Goal: Task Accomplishment & Management: Use online tool/utility

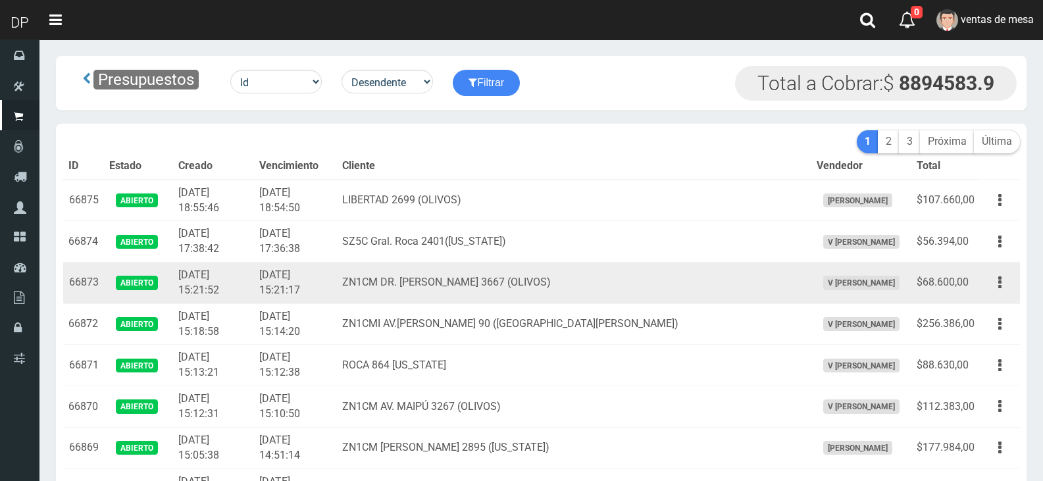
click at [313, 289] on td "2025-09-23 15:21:17" at bounding box center [295, 283] width 83 height 41
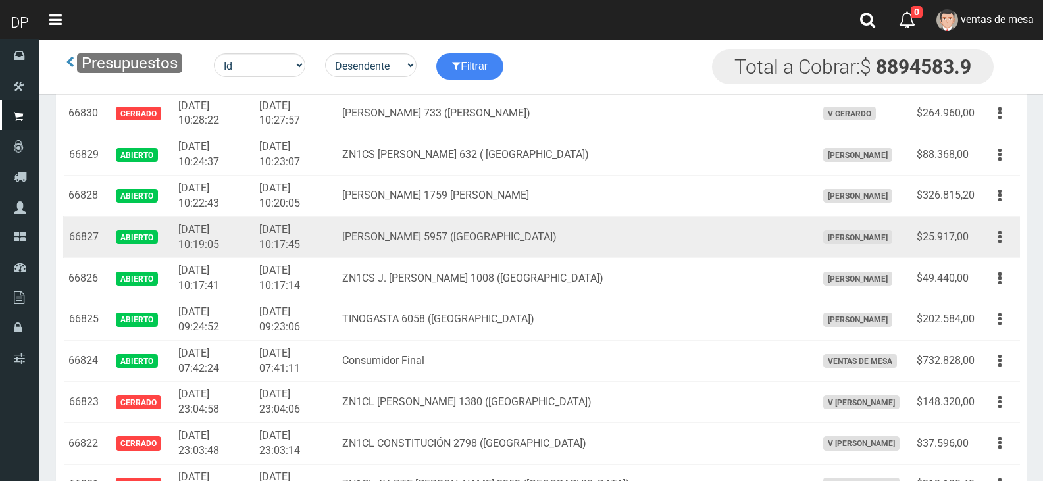
scroll to position [1909, 0]
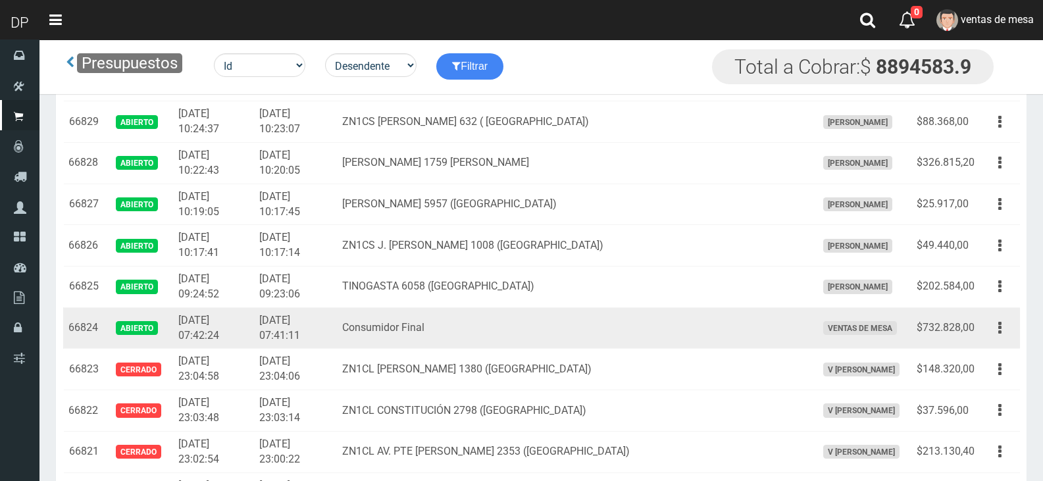
click at [515, 342] on td "Consumidor Final" at bounding box center [574, 327] width 474 height 41
click at [1002, 327] on button "button" at bounding box center [1001, 328] width 30 height 23
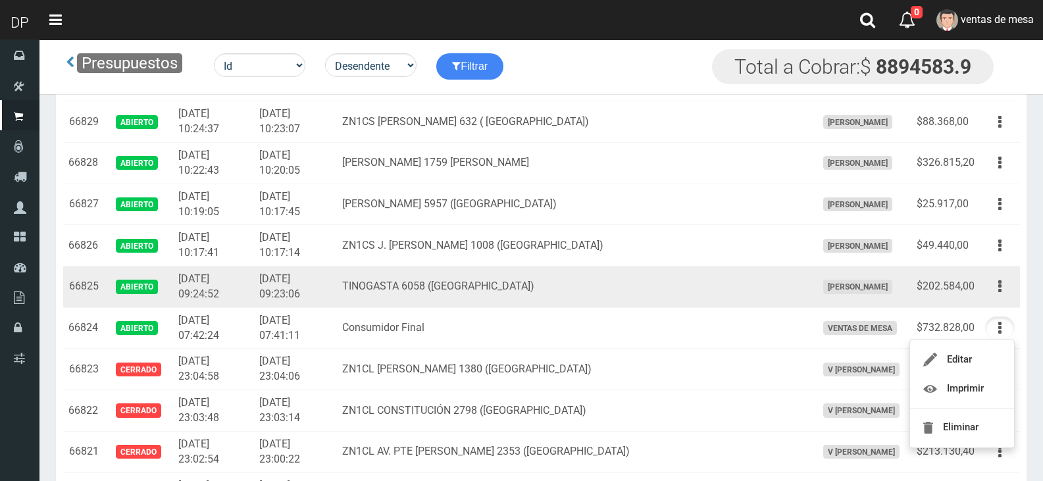
click at [816, 296] on td "AXELL MOYA" at bounding box center [862, 287] width 100 height 41
click at [1007, 289] on button "button" at bounding box center [1001, 286] width 30 height 23
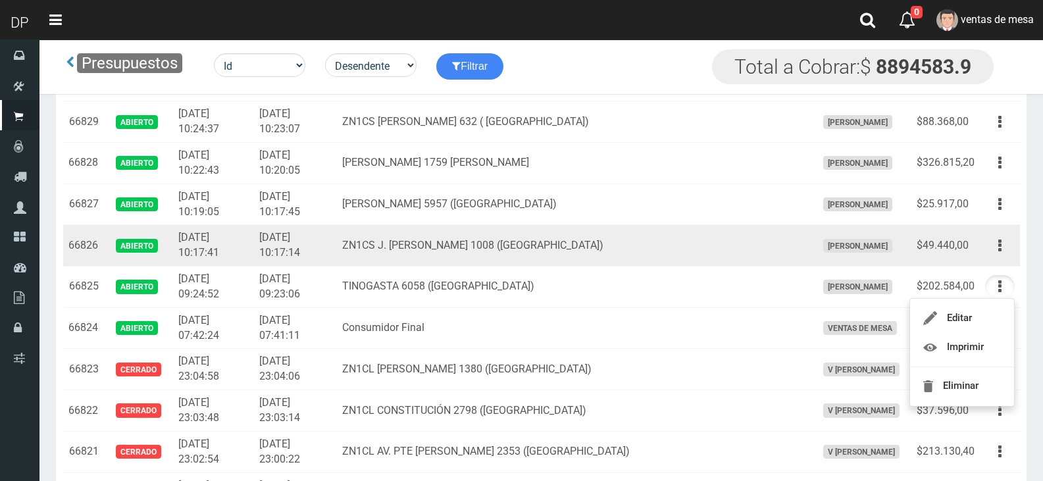
drag, startPoint x: 995, startPoint y: 246, endPoint x: 991, endPoint y: 265, distance: 20.1
click at [995, 246] on button "button" at bounding box center [1001, 245] width 30 height 23
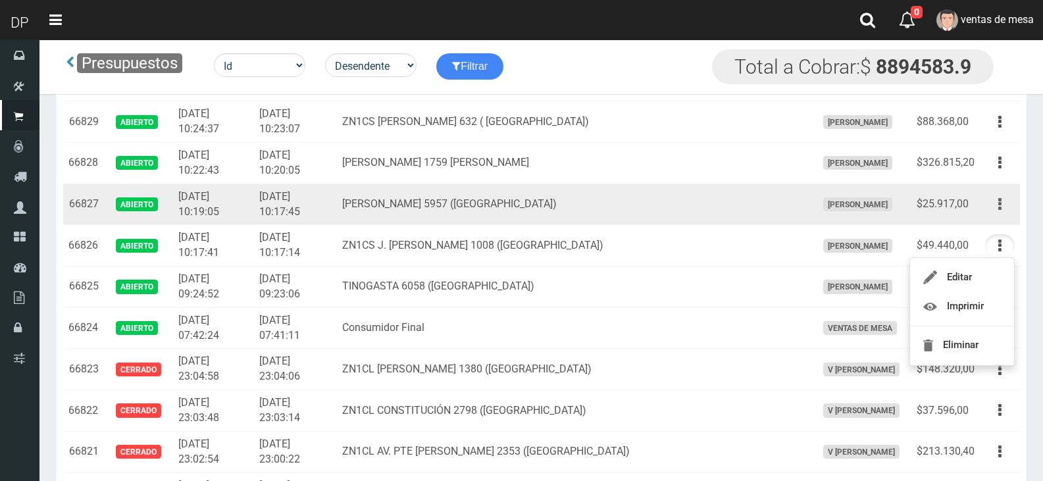
drag, startPoint x: 1007, startPoint y: 199, endPoint x: 993, endPoint y: 242, distance: 45.4
click at [1005, 199] on button "button" at bounding box center [1001, 204] width 30 height 23
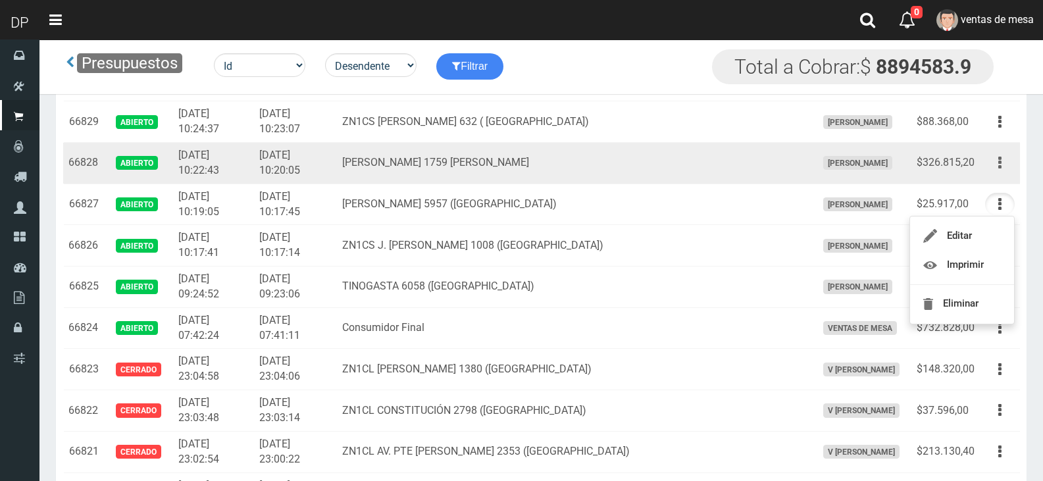
click at [1001, 161] on icon "button" at bounding box center [1000, 162] width 3 height 23
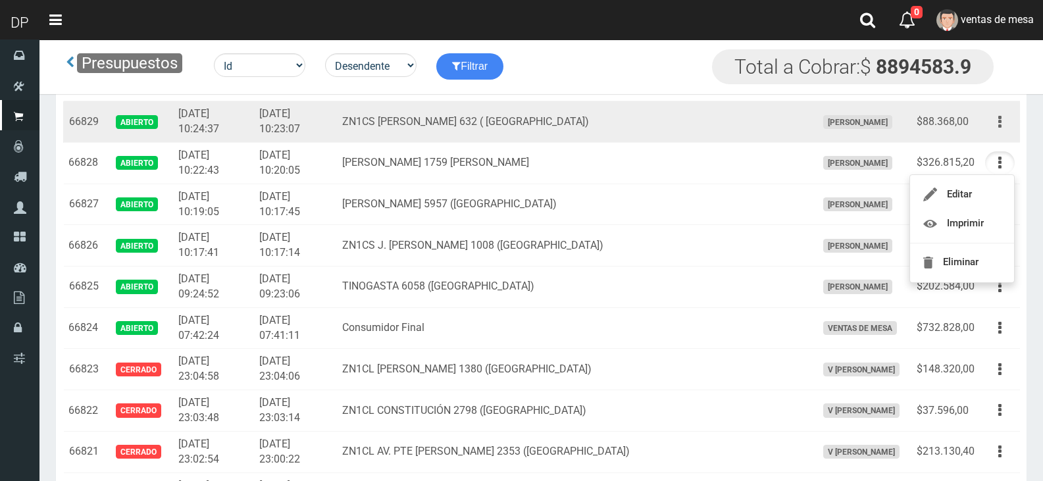
click at [999, 125] on icon "button" at bounding box center [1000, 122] width 3 height 23
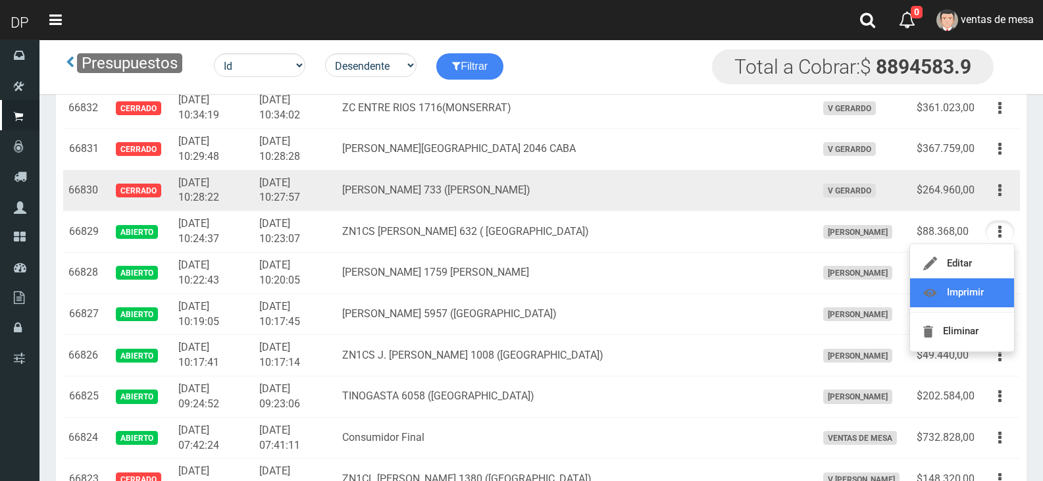
scroll to position [1778, 0]
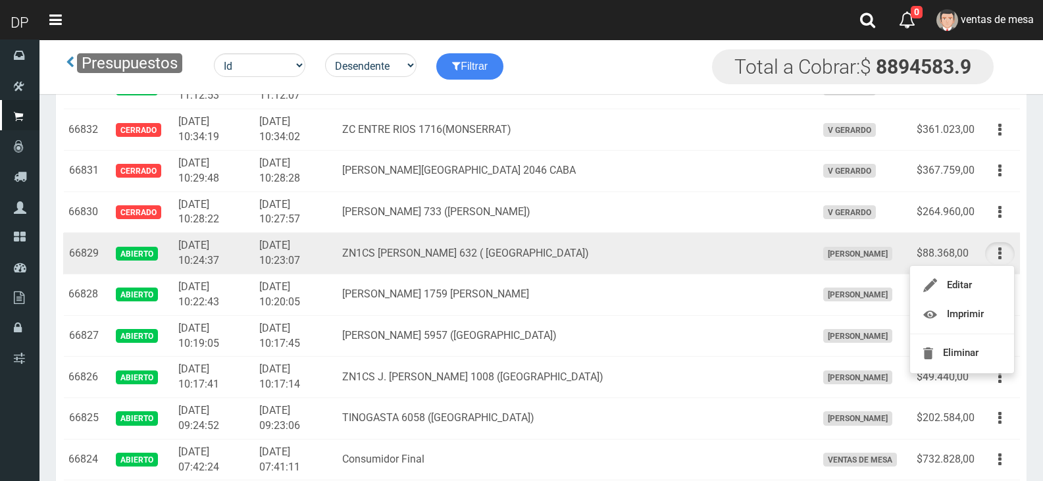
click at [422, 250] on td "ZN1CS [PERSON_NAME] 632 ( [GEOGRAPHIC_DATA])" at bounding box center [574, 253] width 474 height 41
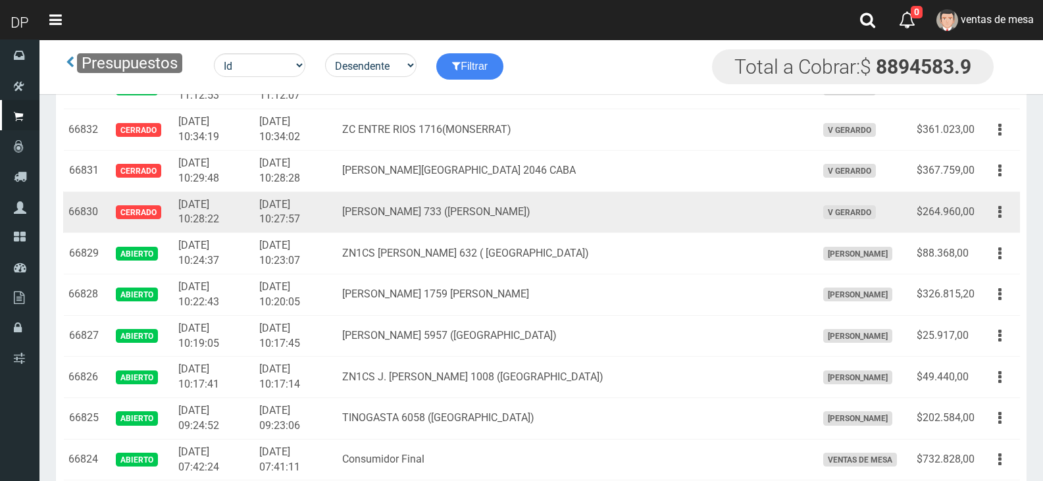
scroll to position [1712, 0]
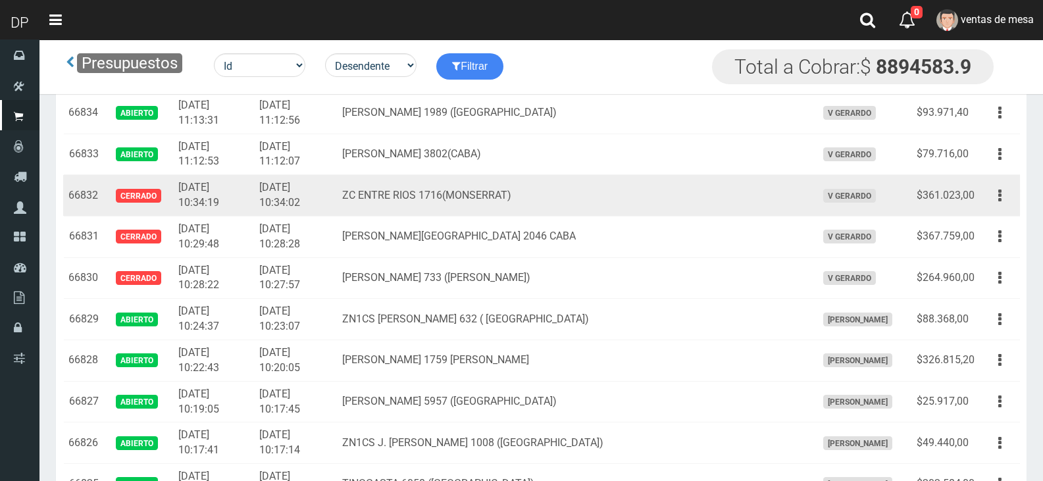
click at [492, 178] on td "ZC ENTRE RIOS 1716(MONSERRAT)" at bounding box center [574, 195] width 474 height 41
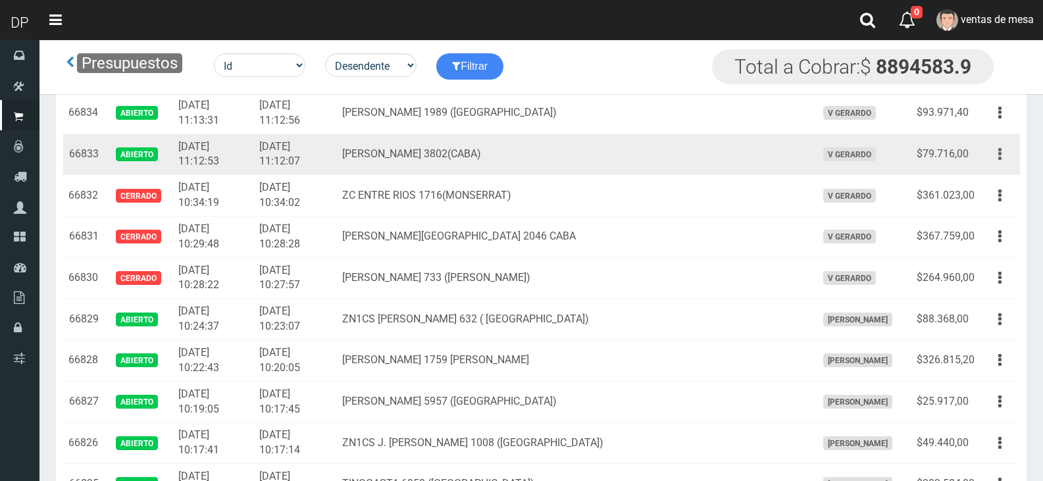
click at [994, 155] on button "button" at bounding box center [1001, 154] width 30 height 23
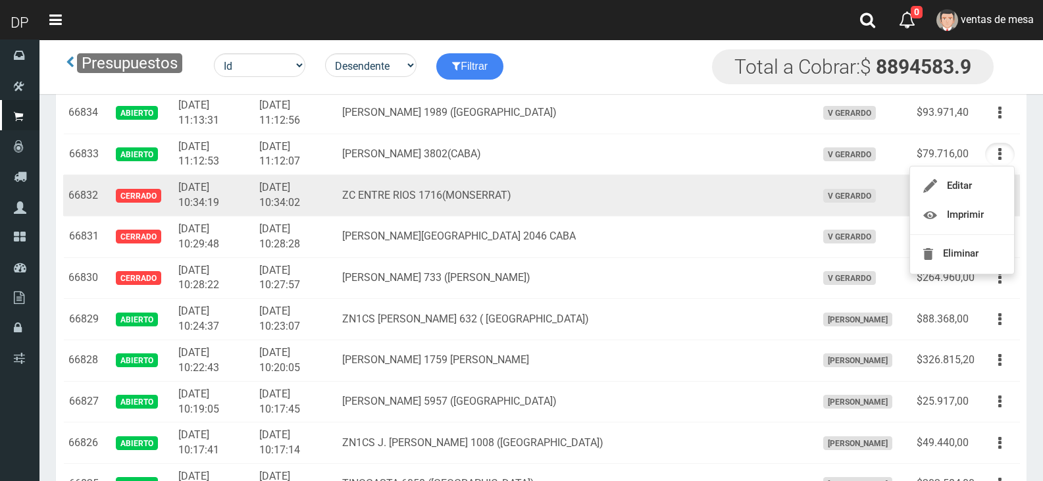
click at [728, 192] on td "ZC ENTRE RIOS 1716(MONSERRAT)" at bounding box center [574, 195] width 474 height 41
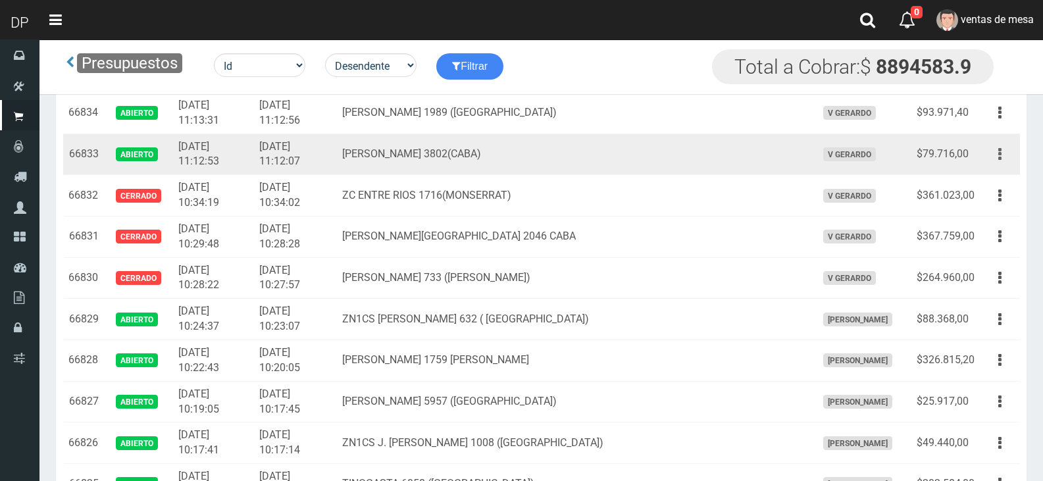
click at [1005, 151] on button "button" at bounding box center [1001, 154] width 30 height 23
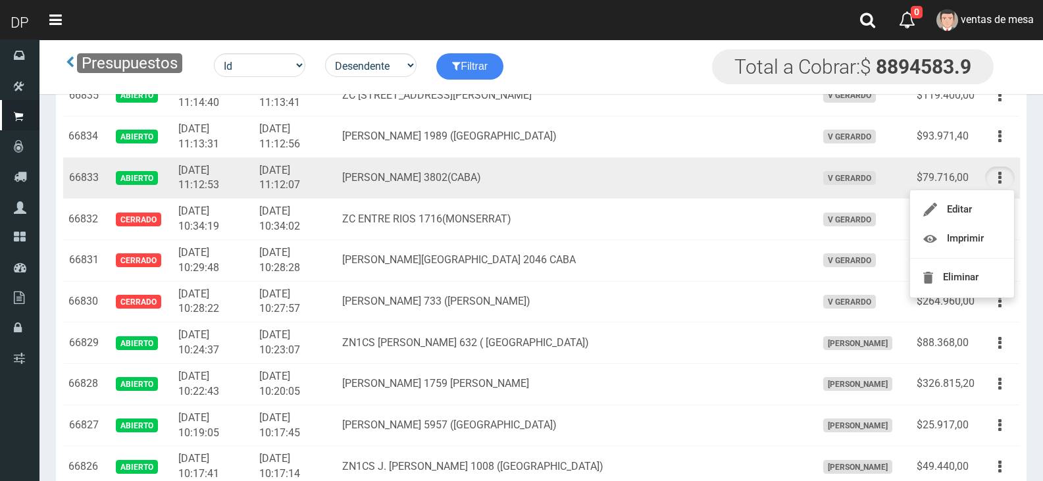
scroll to position [1646, 0]
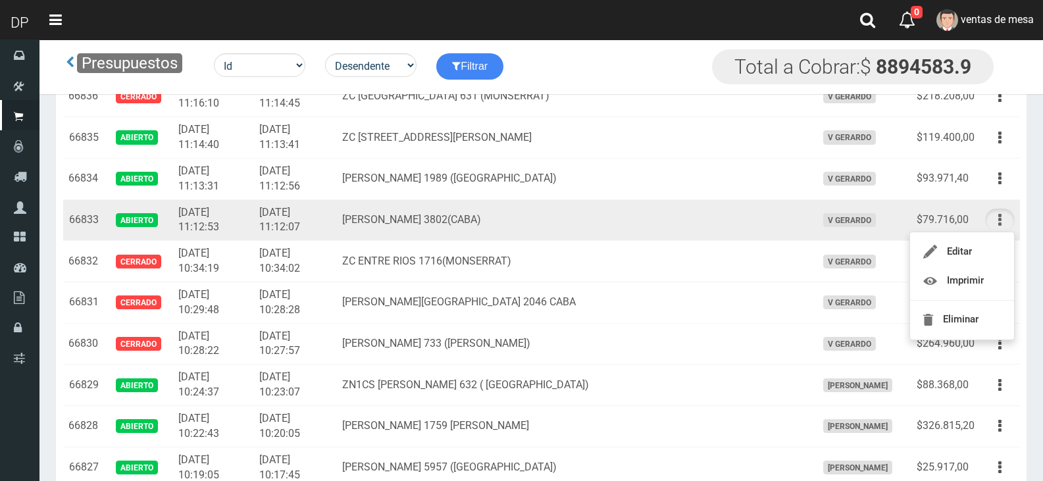
click at [995, 218] on button "button" at bounding box center [1001, 220] width 30 height 23
click at [997, 219] on button "button" at bounding box center [1001, 220] width 30 height 23
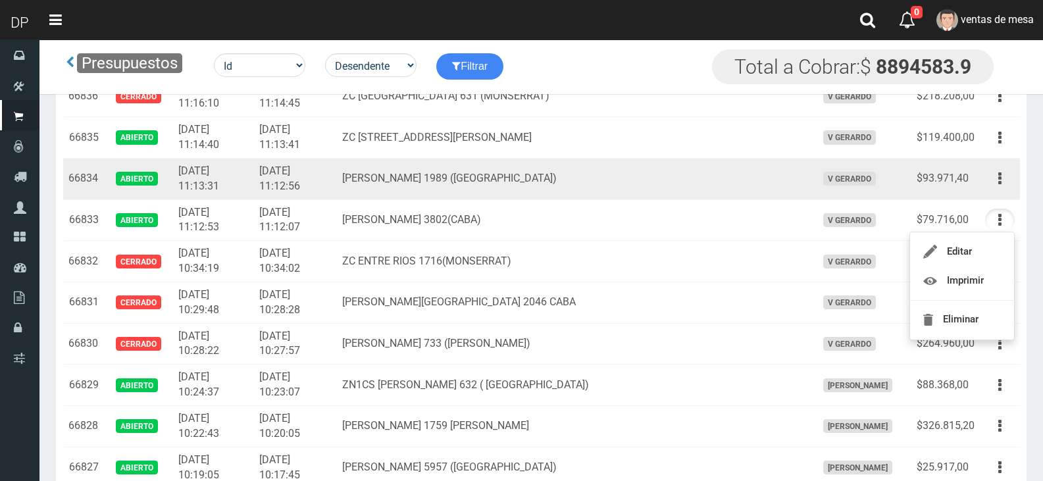
drag, startPoint x: 1006, startPoint y: 182, endPoint x: 994, endPoint y: 206, distance: 26.5
click at [1005, 182] on button "button" at bounding box center [1001, 178] width 30 height 23
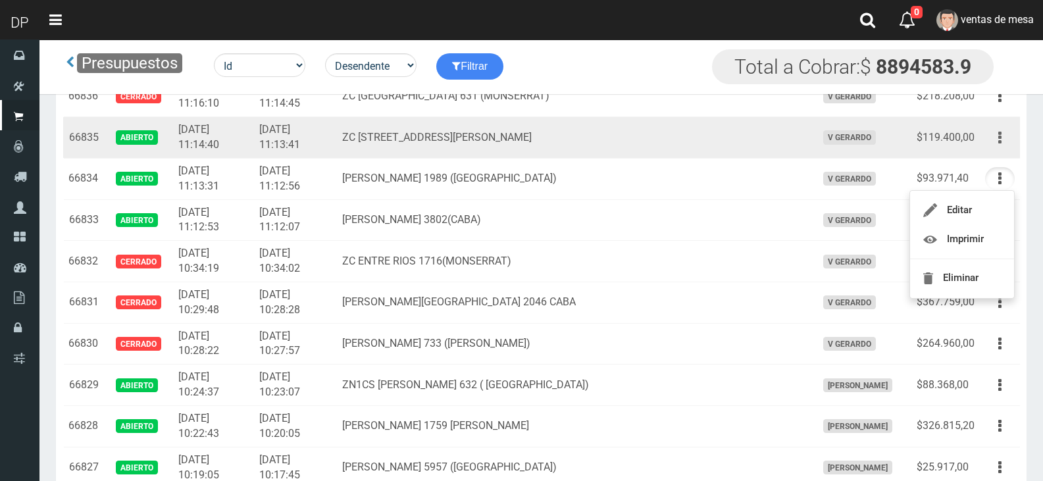
click at [995, 141] on button "button" at bounding box center [1001, 137] width 30 height 23
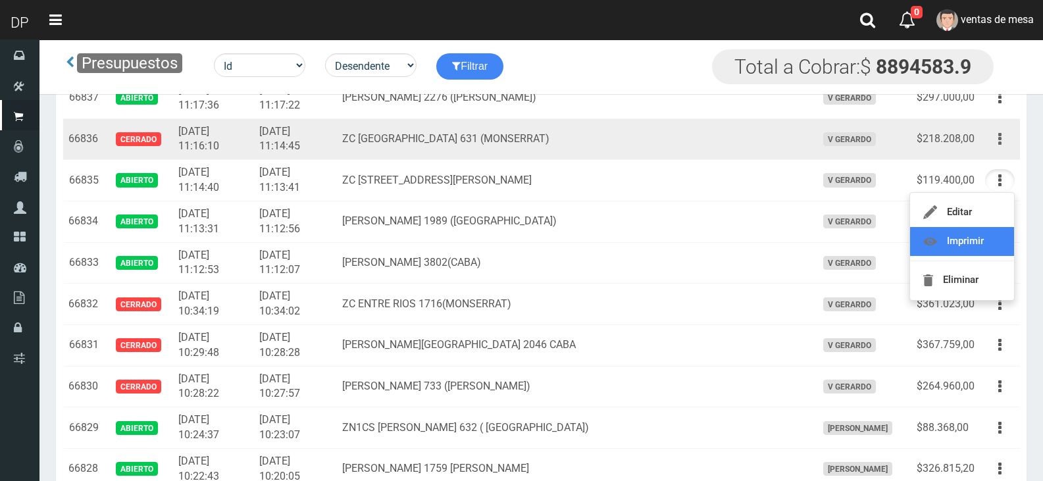
scroll to position [1580, 0]
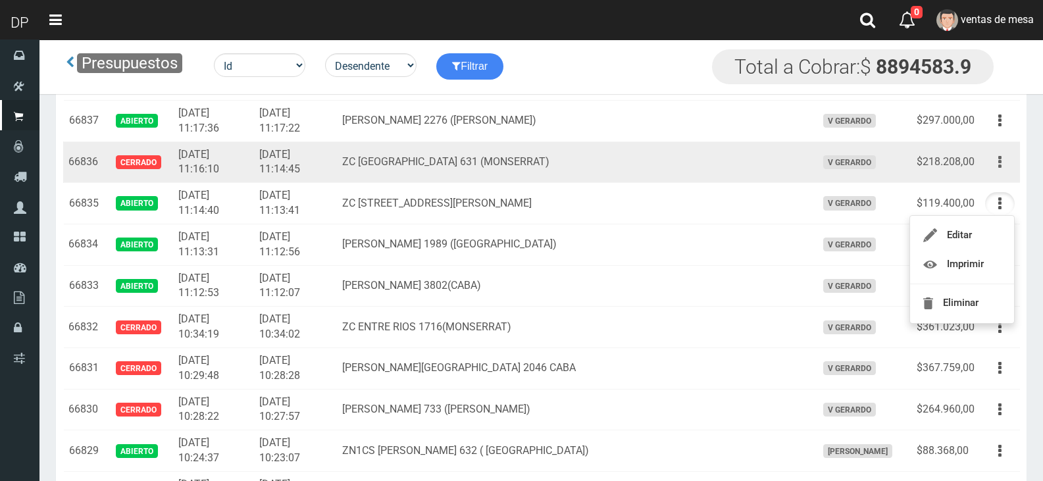
click at [1002, 165] on button "button" at bounding box center [1001, 162] width 30 height 23
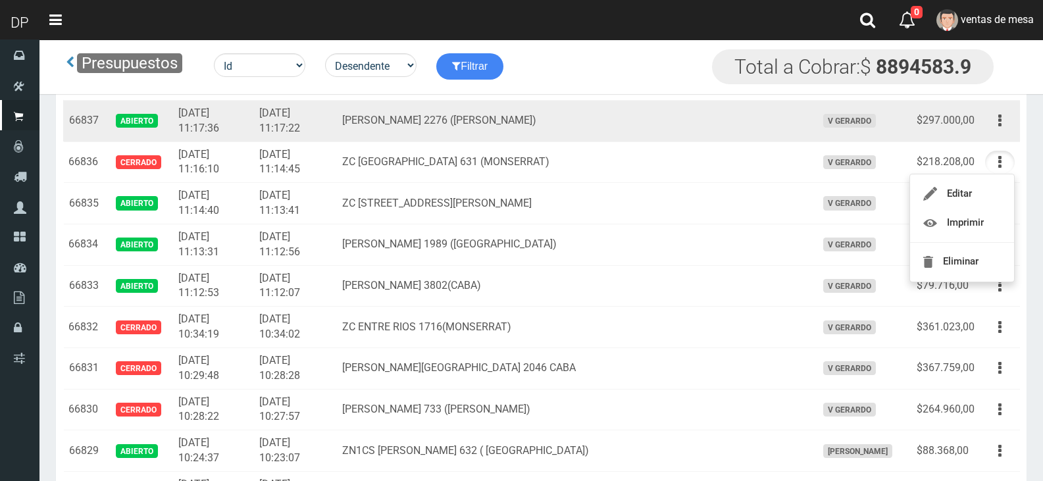
click at [812, 111] on td "V GERARDO" at bounding box center [862, 120] width 100 height 41
click at [988, 117] on button "button" at bounding box center [1001, 120] width 30 height 23
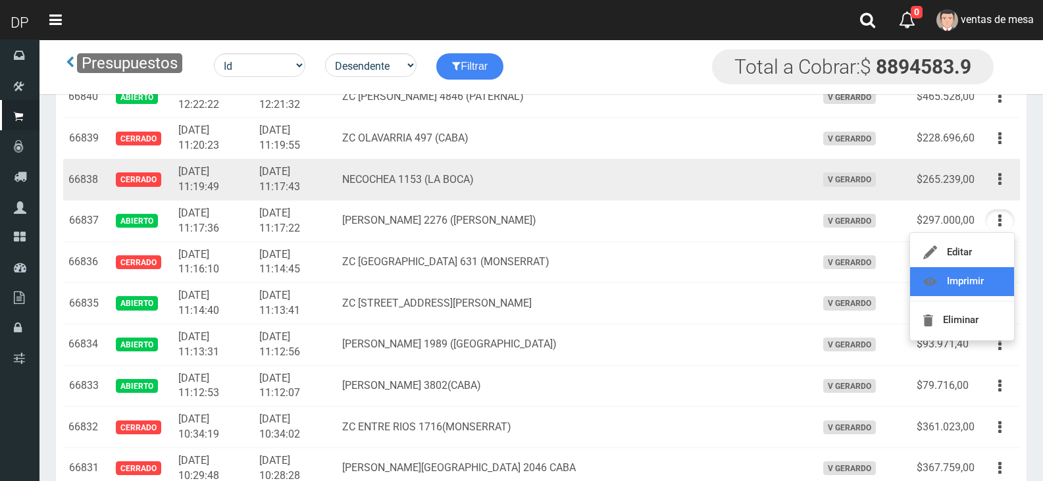
scroll to position [1448, 0]
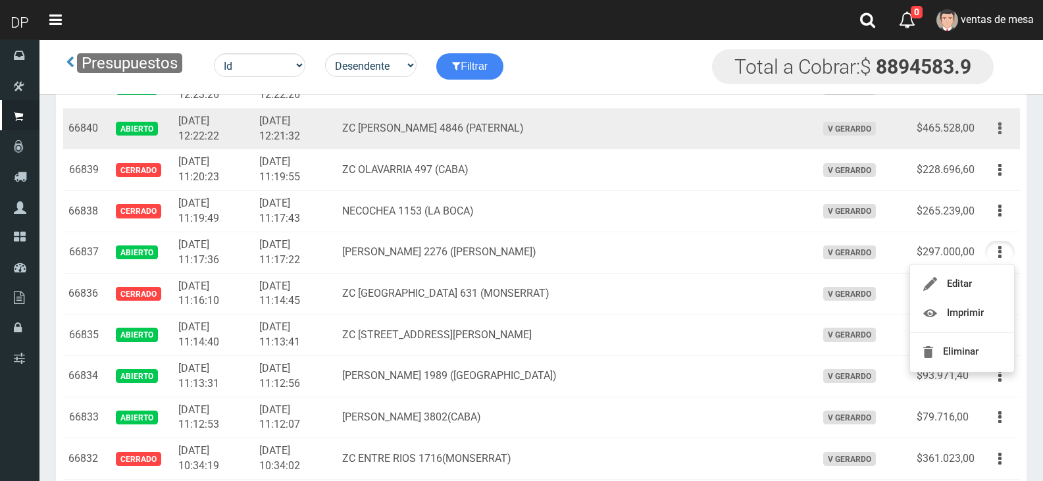
click at [995, 132] on button "button" at bounding box center [1001, 128] width 30 height 23
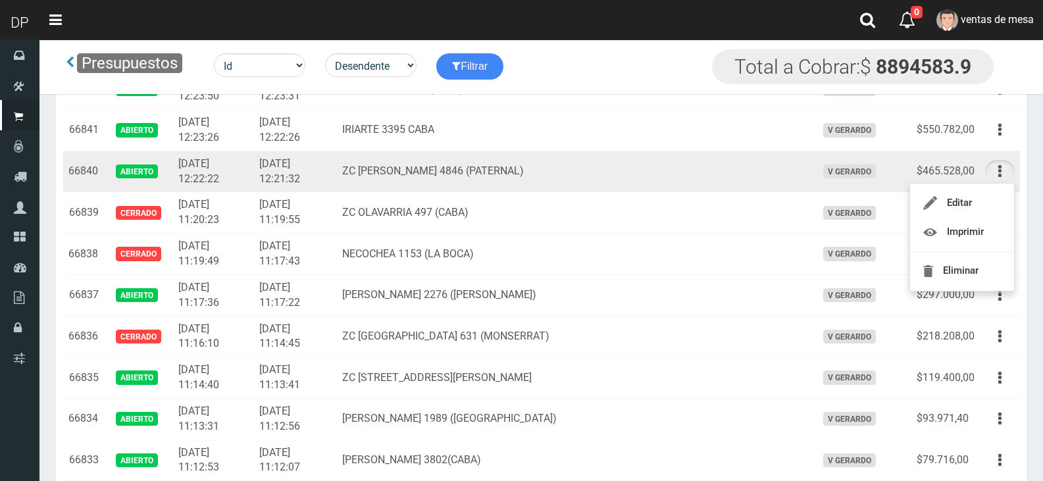
scroll to position [1383, 0]
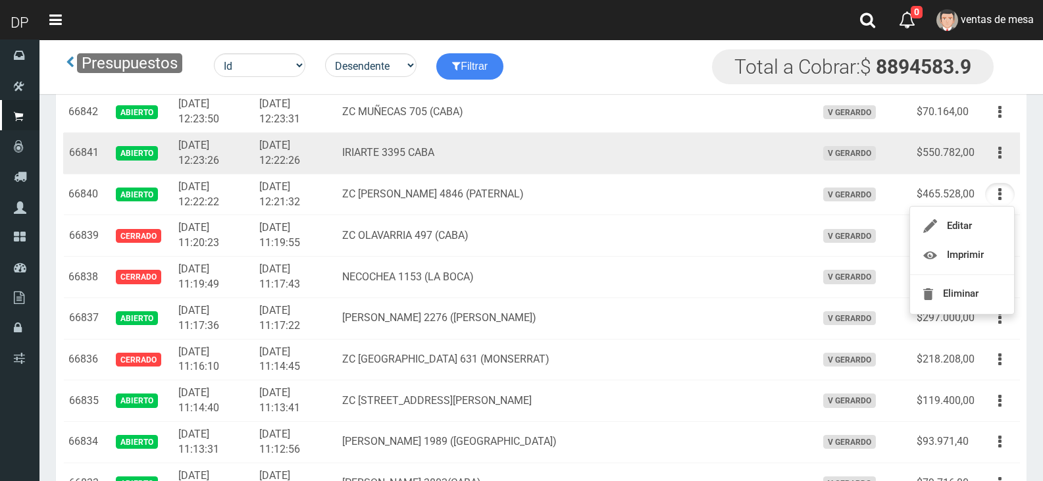
drag, startPoint x: 1003, startPoint y: 159, endPoint x: 998, endPoint y: 176, distance: 18.5
click at [1003, 159] on button "button" at bounding box center [1001, 153] width 30 height 23
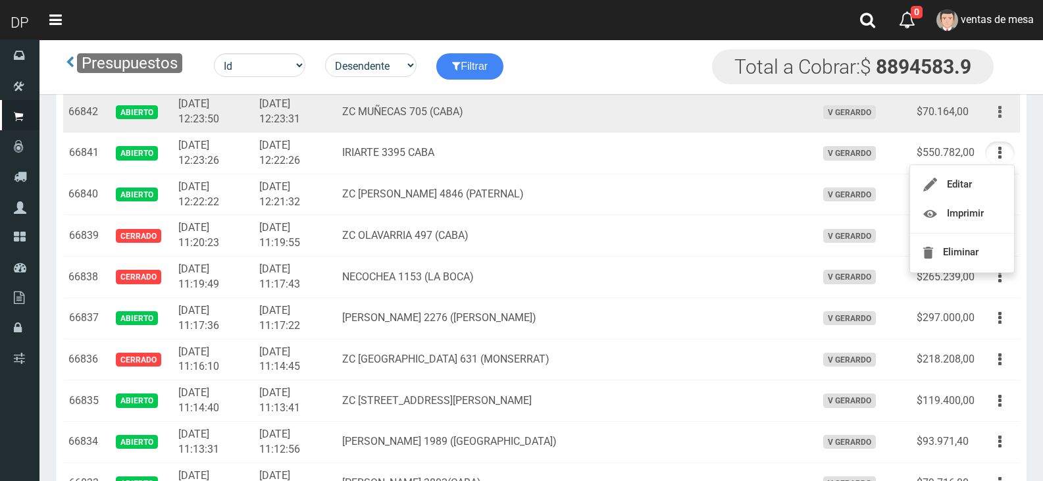
click at [1007, 111] on button "button" at bounding box center [1001, 112] width 30 height 23
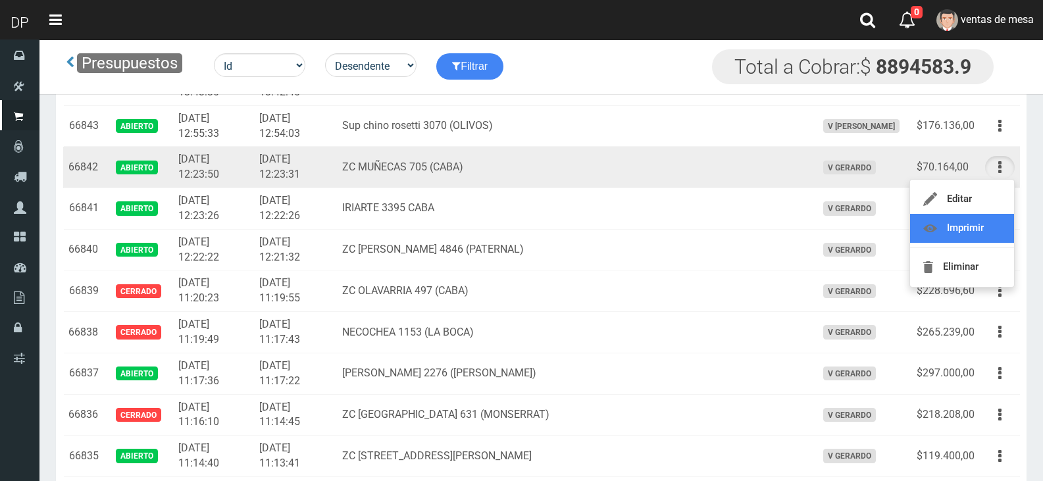
scroll to position [1251, 0]
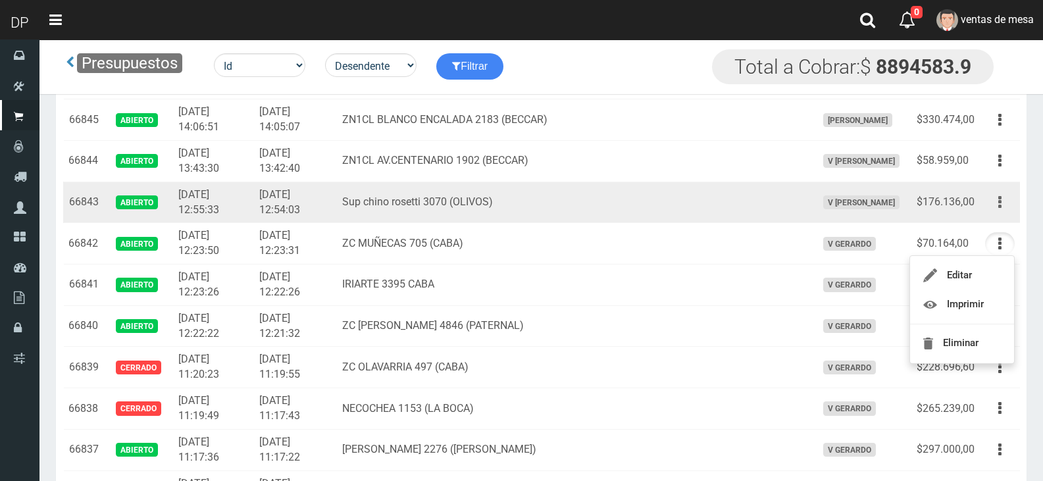
click at [1004, 204] on button "button" at bounding box center [1001, 202] width 30 height 23
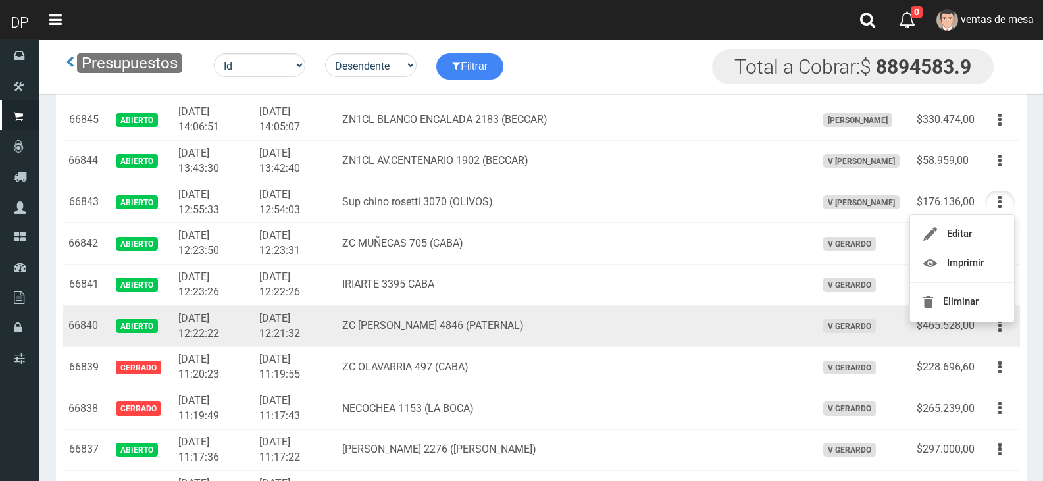
click at [337, 342] on td "[DATE] 12:21:32" at bounding box center [295, 325] width 83 height 41
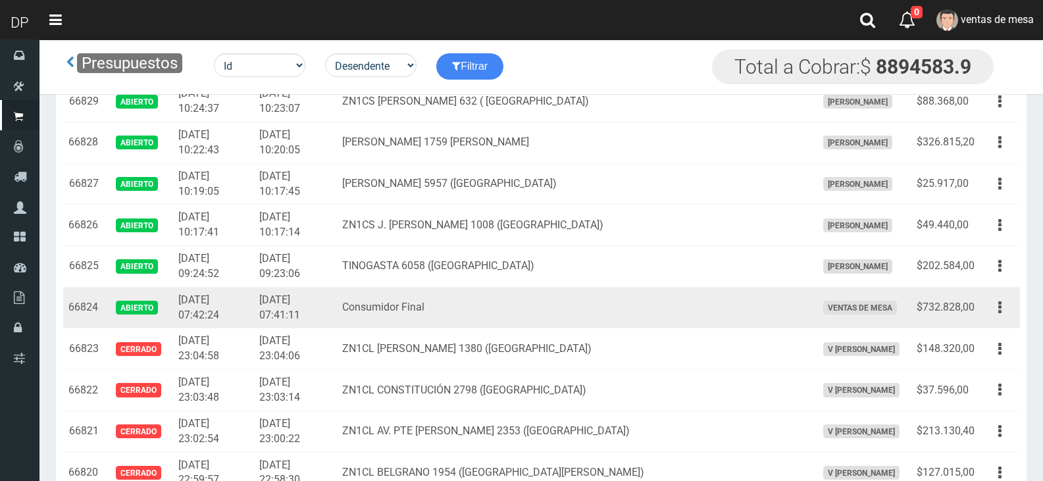
scroll to position [1909, 0]
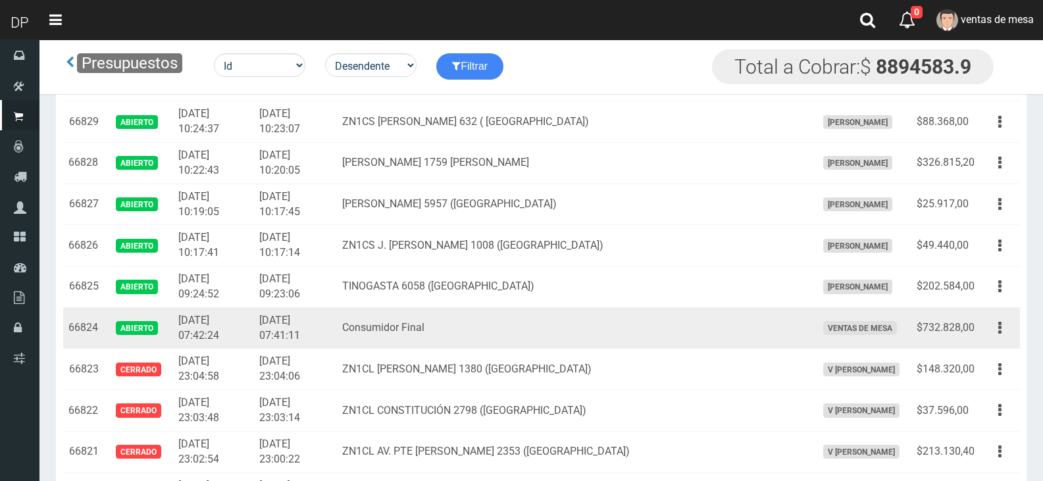
click at [337, 324] on td "[DATE] 07:41:11" at bounding box center [295, 327] width 83 height 41
drag, startPoint x: 357, startPoint y: 323, endPoint x: 774, endPoint y: 332, distance: 416.8
click at [645, 328] on tr "66824 Abierto 2025-09-23 07:42:24 2025-09-23 07:41:11 Consumidor Final ventas d…" at bounding box center [541, 327] width 957 height 41
click at [1002, 330] on button "button" at bounding box center [1001, 328] width 30 height 23
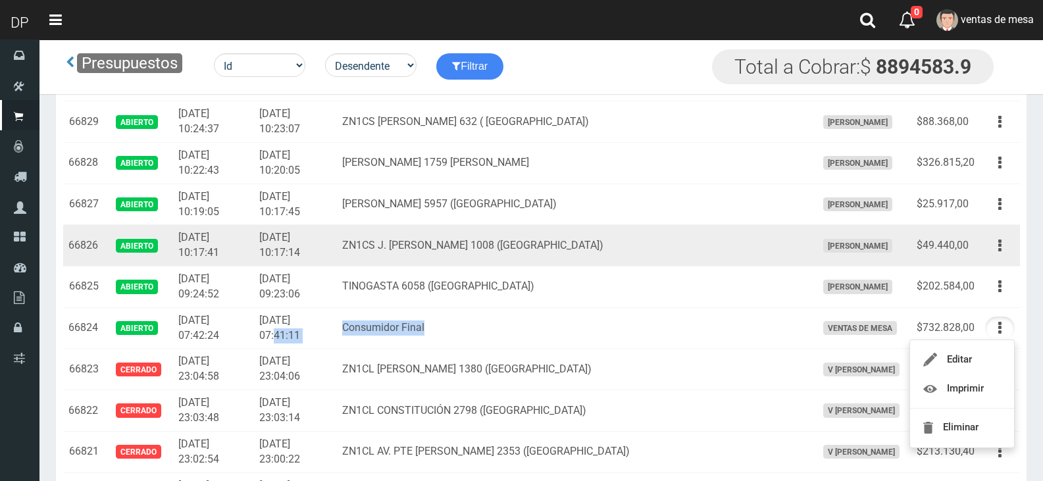
drag, startPoint x: 388, startPoint y: 328, endPoint x: 422, endPoint y: 242, distance: 92.2
click at [388, 328] on td "Consumidor Final" at bounding box center [574, 327] width 474 height 41
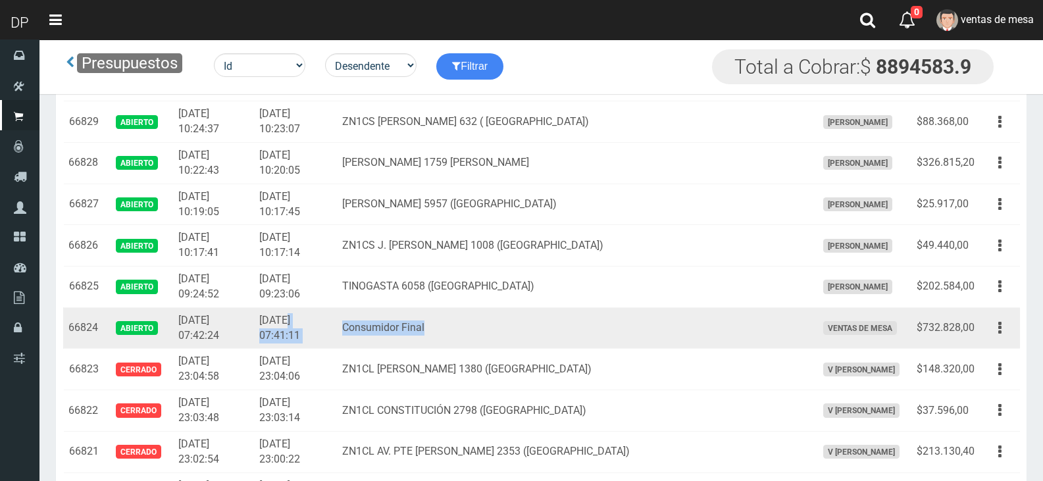
drag, startPoint x: 306, startPoint y: 327, endPoint x: 520, endPoint y: 328, distance: 214.0
click at [520, 328] on tr "66824 Abierto 2025-09-23 07:42:24 2025-09-23 07:41:11 Consumidor Final ventas d…" at bounding box center [541, 327] width 957 height 41
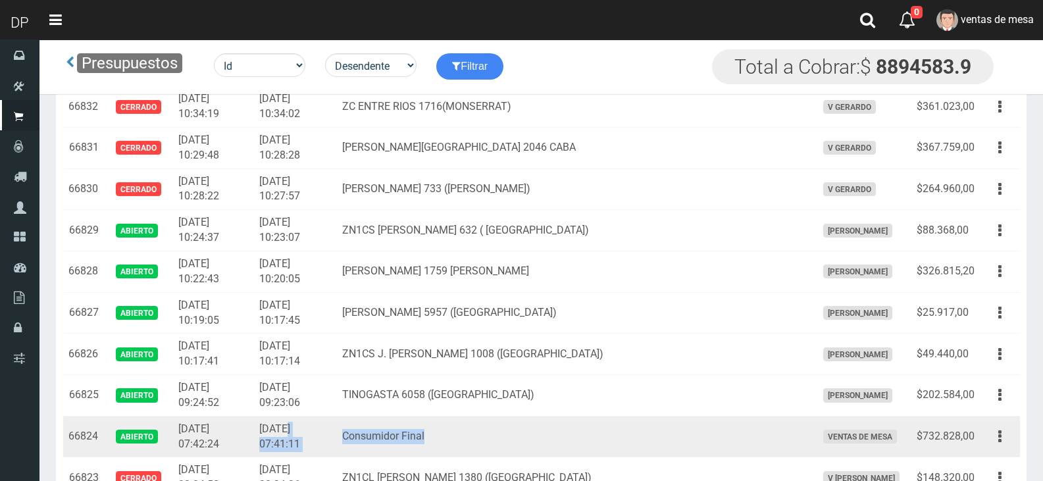
scroll to position [1778, 0]
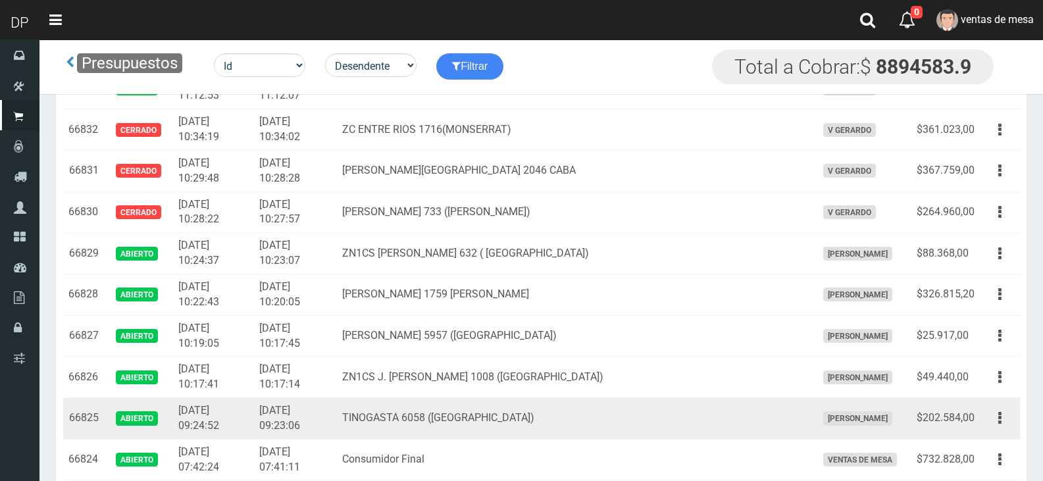
click at [529, 417] on td "TINOGASTA 6058 ([GEOGRAPHIC_DATA])" at bounding box center [574, 418] width 474 height 41
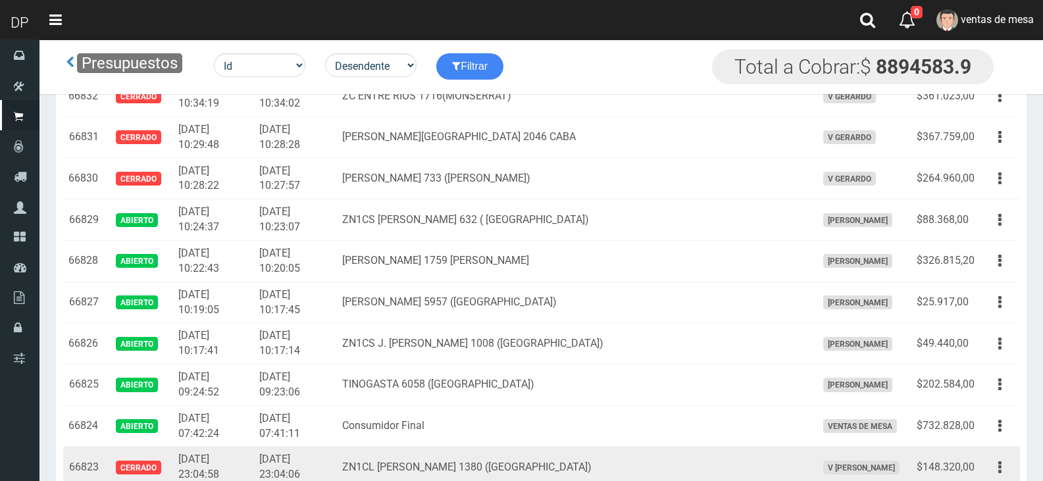
scroll to position [1843, 0]
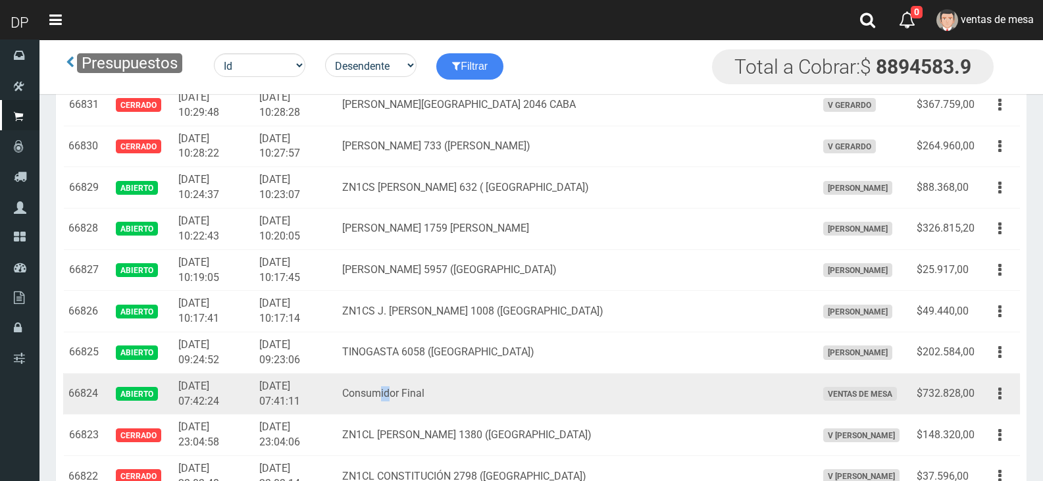
drag, startPoint x: 419, startPoint y: 386, endPoint x: 429, endPoint y: 388, distance: 10.1
click at [429, 388] on td "Consumidor Final" at bounding box center [574, 393] width 474 height 41
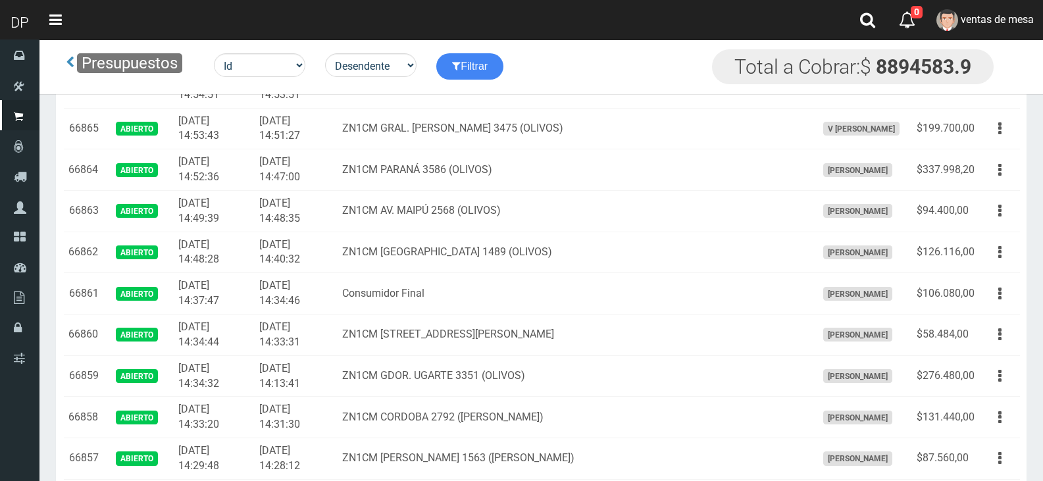
scroll to position [395, 0]
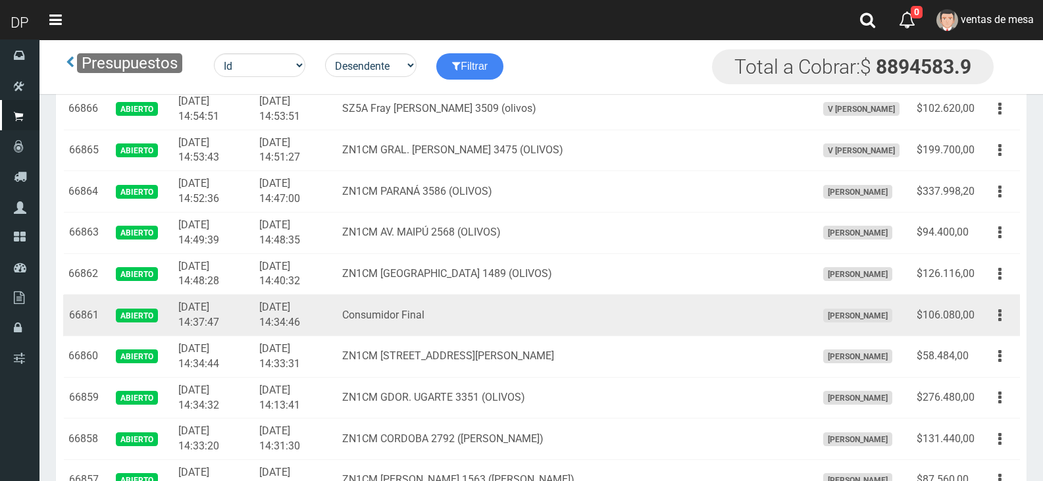
click at [337, 311] on td "[DATE] 14:34:46" at bounding box center [295, 315] width 83 height 41
drag, startPoint x: 874, startPoint y: 315, endPoint x: 439, endPoint y: 319, distance: 434.5
click at [445, 321] on tr "66861 Abierto 2025-09-23 14:37:47 2025-09-23 14:34:46 Consumidor Final AXELL MO…" at bounding box center [541, 315] width 957 height 41
click at [424, 311] on td "Consumidor Final" at bounding box center [574, 315] width 474 height 41
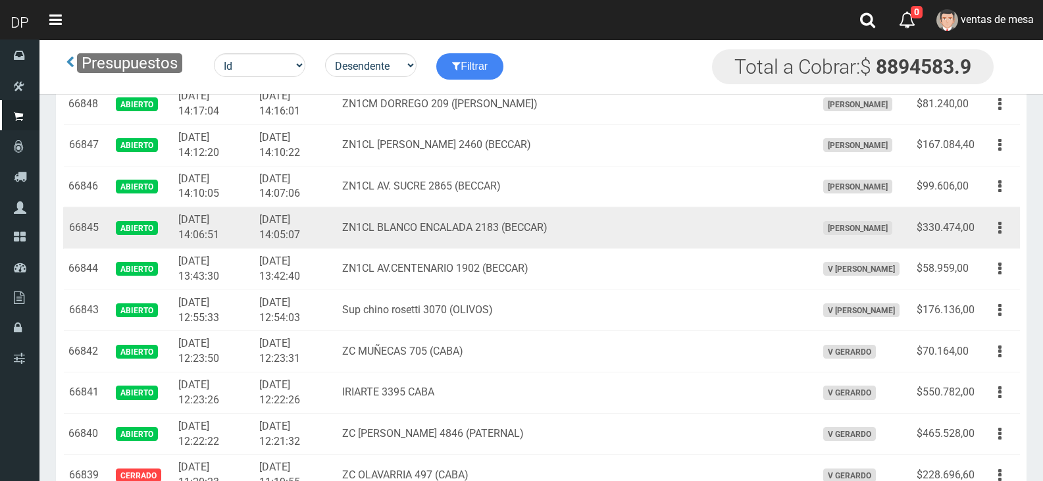
scroll to position [1119, 0]
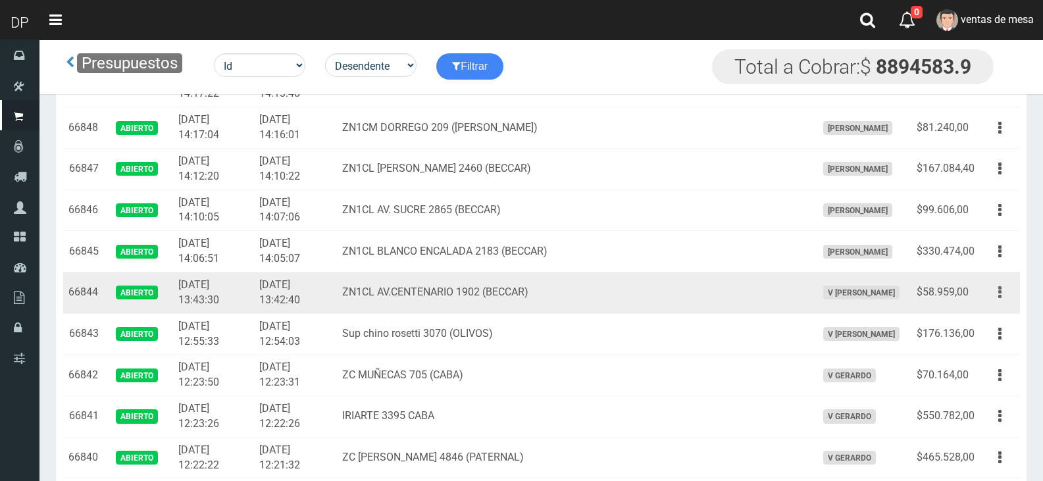
click at [994, 293] on button "button" at bounding box center [1001, 292] width 30 height 23
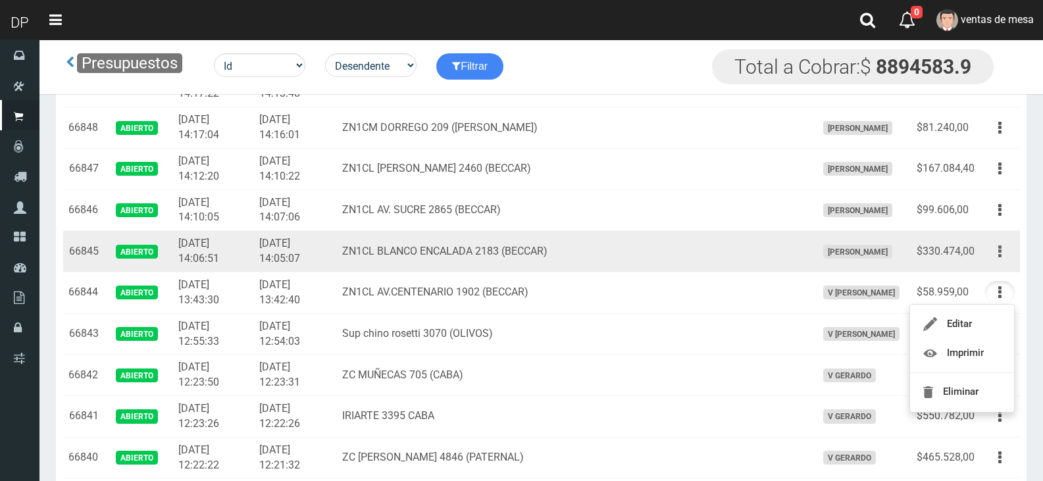
click at [1007, 251] on button "button" at bounding box center [1001, 251] width 30 height 23
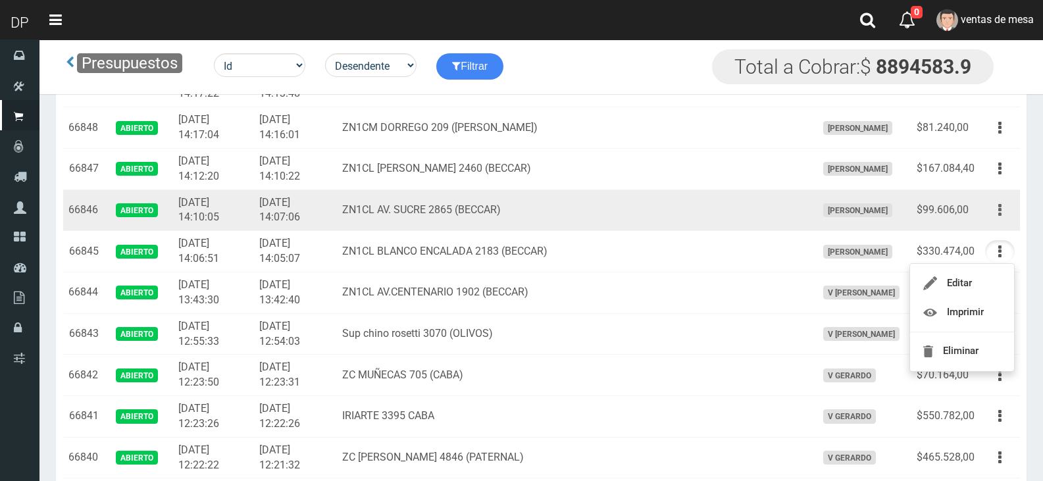
click at [990, 215] on button "button" at bounding box center [1001, 210] width 30 height 23
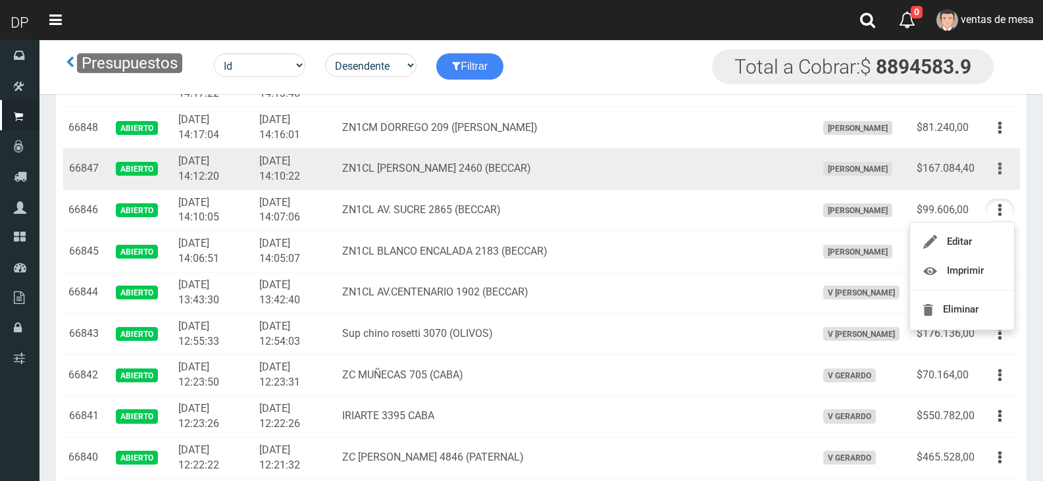
click at [992, 174] on button "button" at bounding box center [1001, 168] width 30 height 23
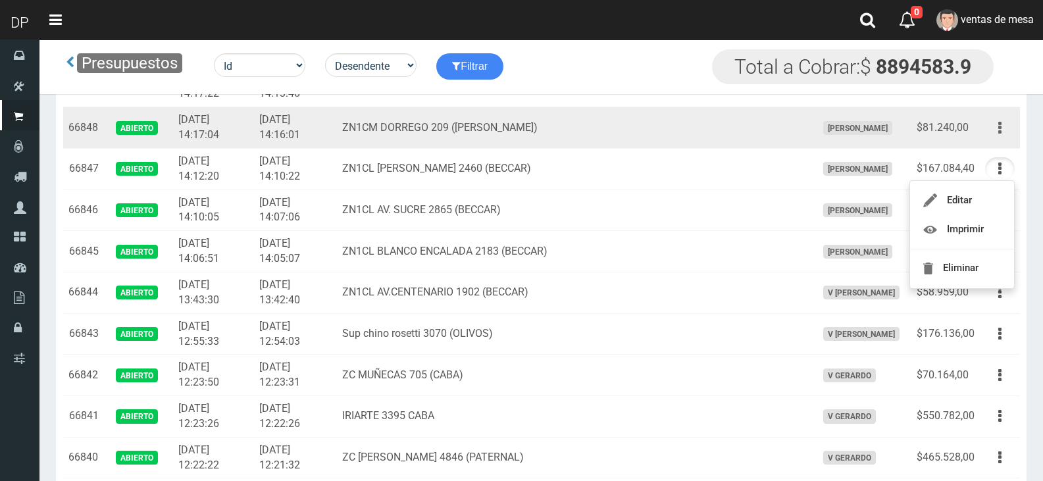
click at [1004, 118] on button "button" at bounding box center [1001, 128] width 30 height 23
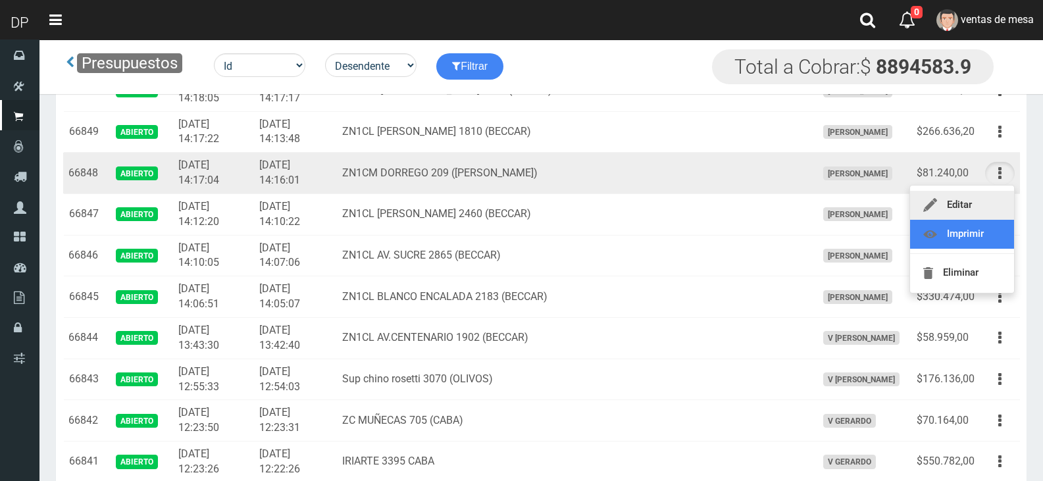
scroll to position [1053, 0]
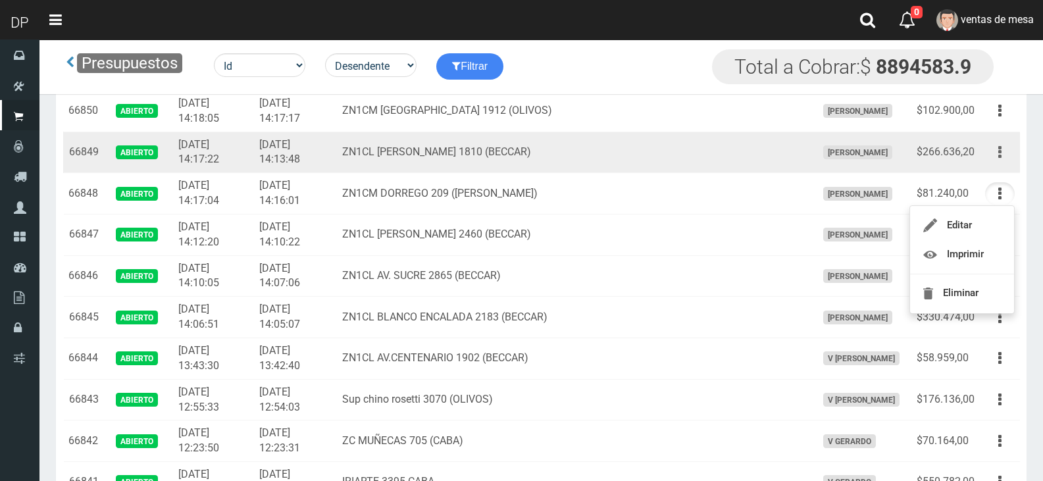
click at [1000, 155] on icon "button" at bounding box center [1000, 152] width 3 height 23
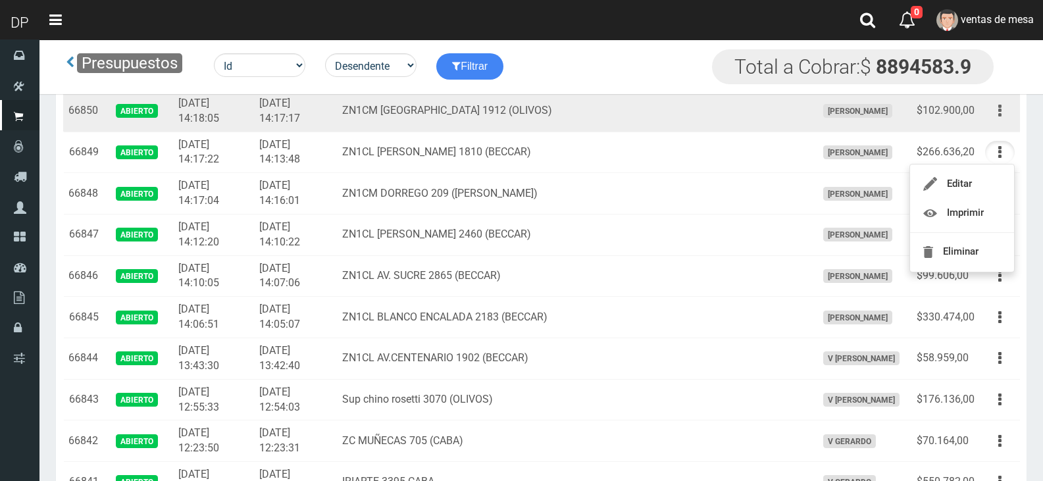
click at [999, 107] on icon "button" at bounding box center [1000, 110] width 3 height 23
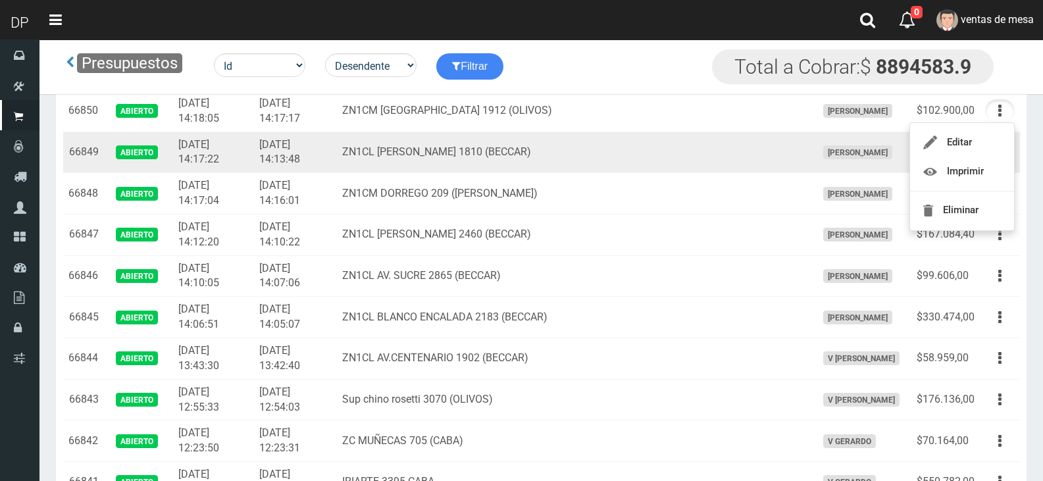
click at [440, 161] on td "ZN1CL [PERSON_NAME] 1810 (BECCAR)" at bounding box center [574, 152] width 474 height 41
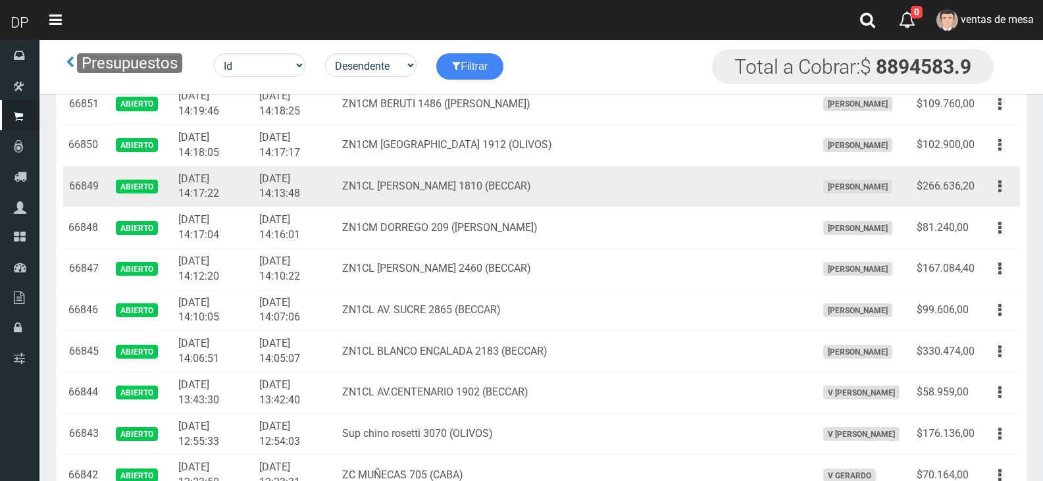
scroll to position [988, 0]
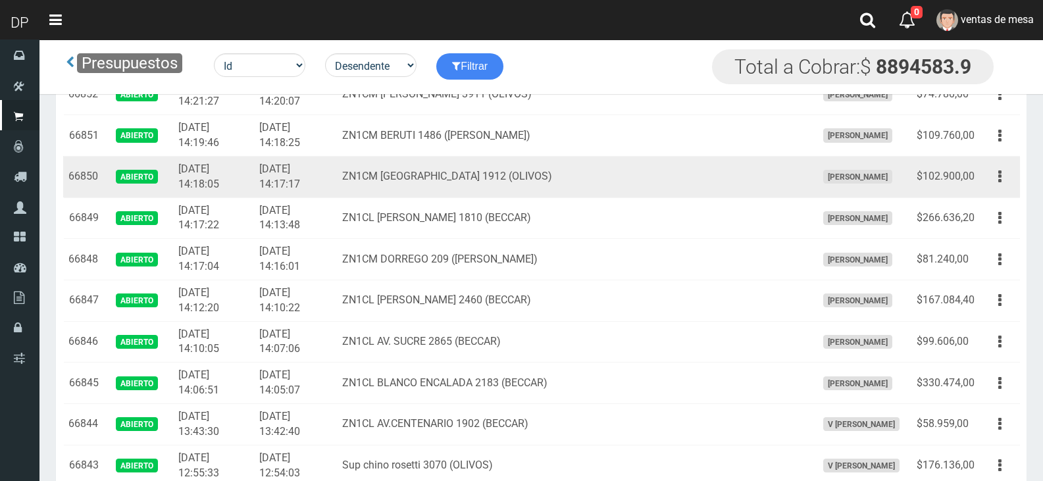
click at [446, 181] on td "ZN1CM [GEOGRAPHIC_DATA] 1912 (OLIVOS)" at bounding box center [574, 176] width 474 height 41
click at [442, 192] on td "ZN1CM [GEOGRAPHIC_DATA] 1912 (OLIVOS)" at bounding box center [574, 176] width 474 height 41
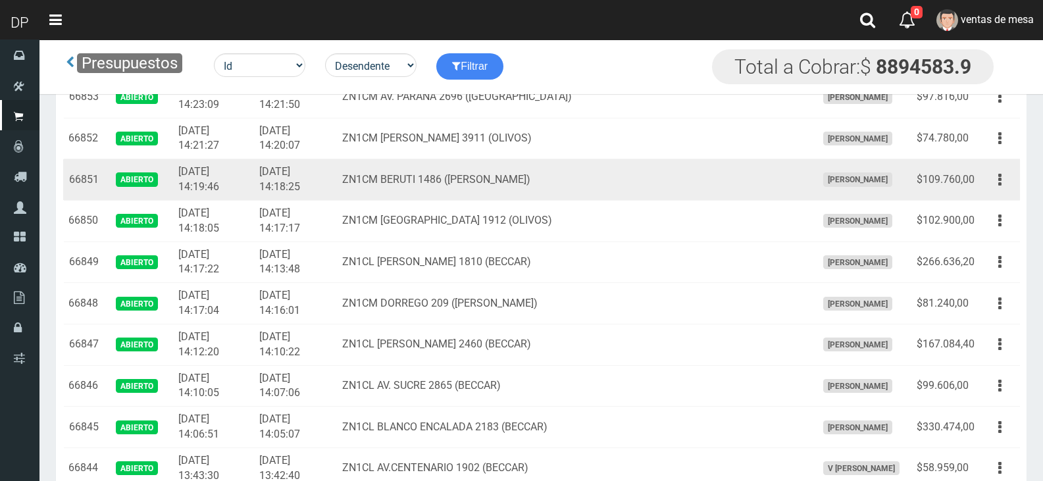
scroll to position [922, 0]
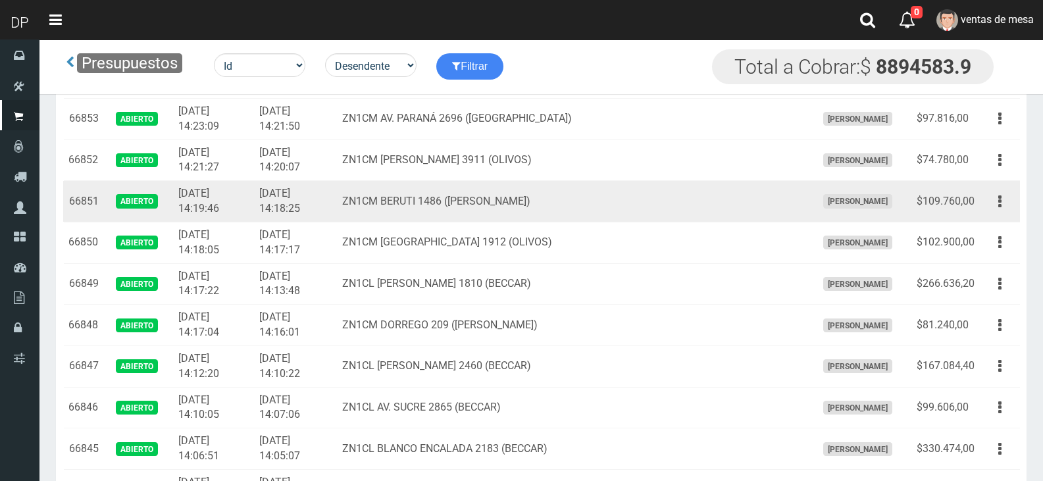
click at [985, 202] on td "Editar Imprimir Eliminar" at bounding box center [1000, 201] width 40 height 41
click at [990, 203] on button "button" at bounding box center [1001, 201] width 30 height 23
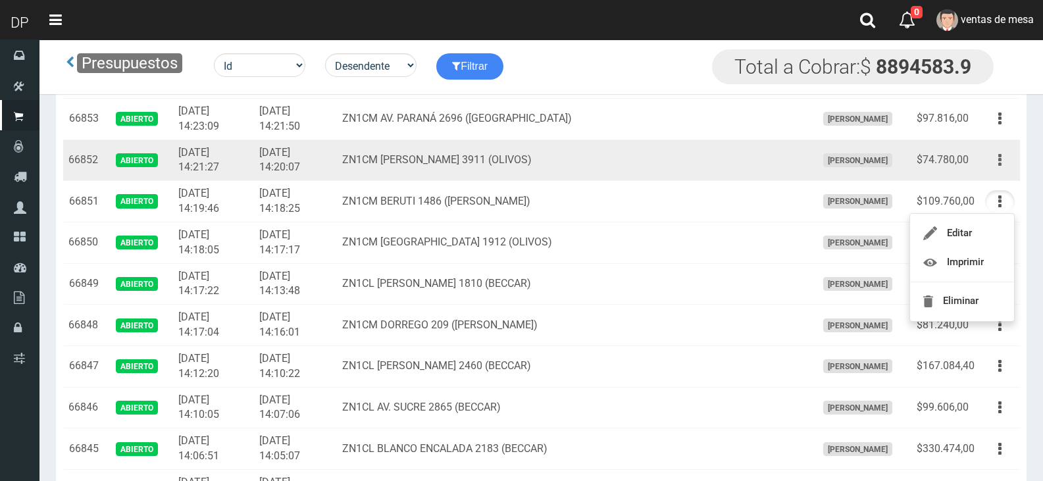
click at [1008, 163] on button "button" at bounding box center [1001, 160] width 30 height 23
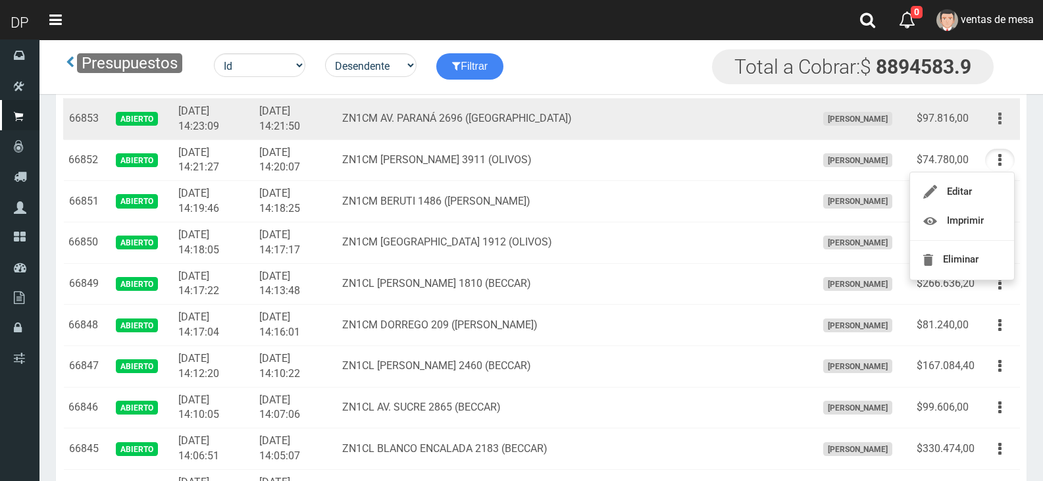
click at [1004, 130] on button "button" at bounding box center [1001, 118] width 30 height 23
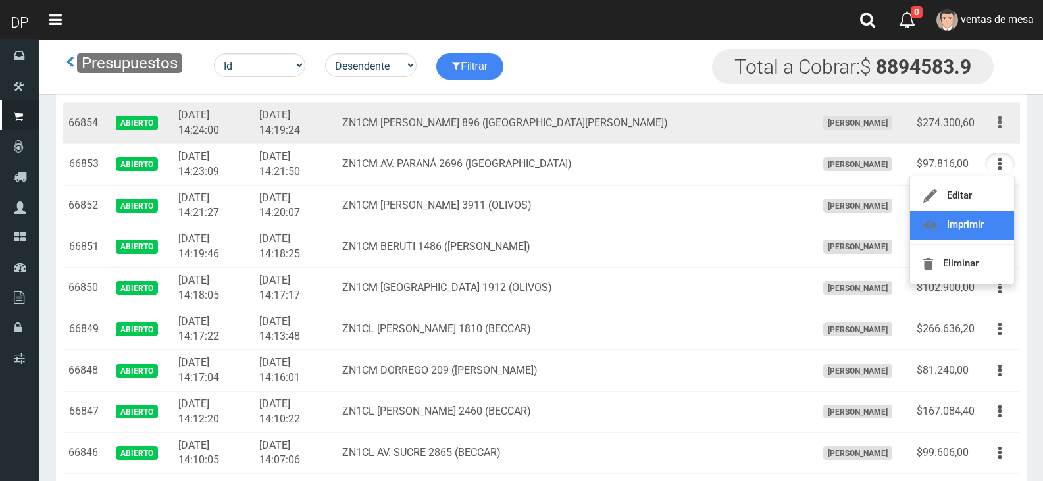
scroll to position [856, 0]
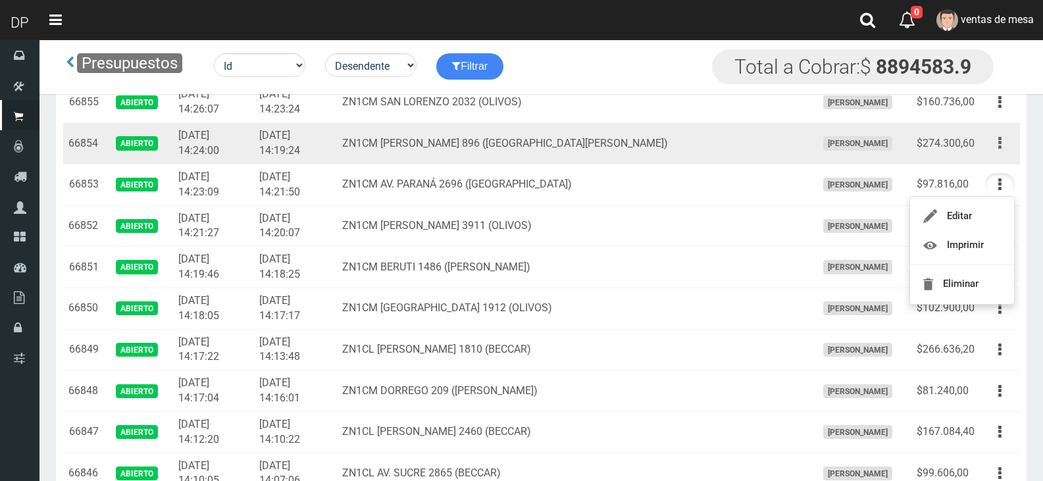
click at [1004, 149] on button "button" at bounding box center [1001, 143] width 30 height 23
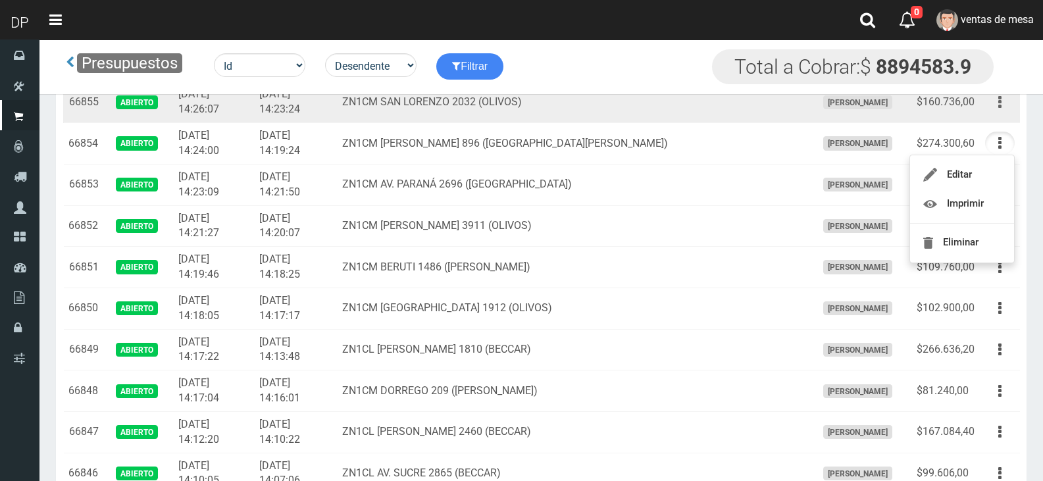
click at [992, 98] on button "button" at bounding box center [1001, 102] width 30 height 23
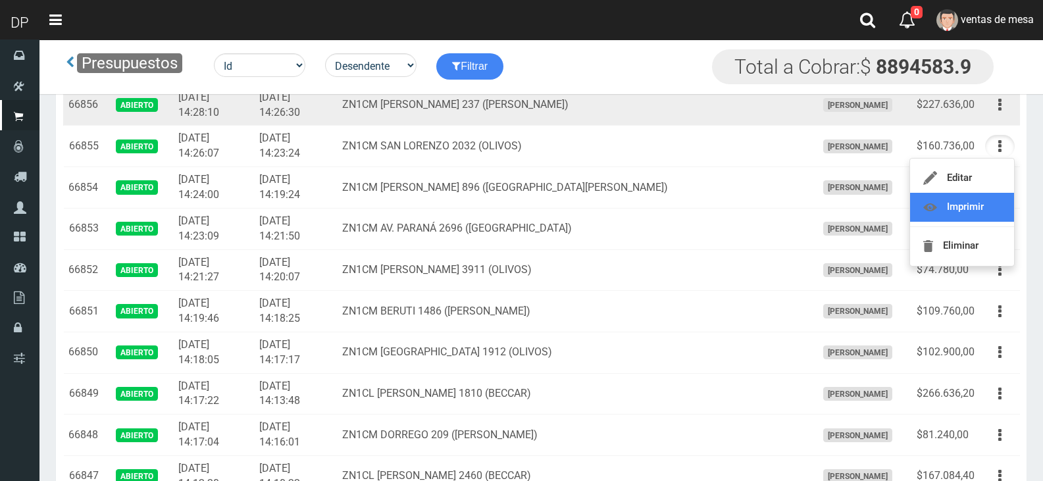
scroll to position [790, 0]
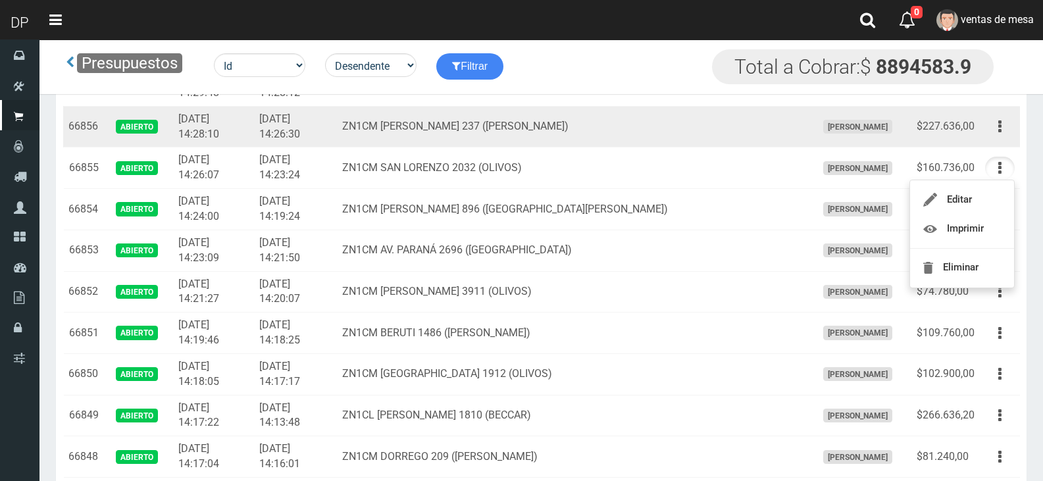
click at [996, 138] on div "Editar Imprimir Eliminar" at bounding box center [1001, 126] width 30 height 23
click at [997, 128] on button "button" at bounding box center [1001, 126] width 30 height 23
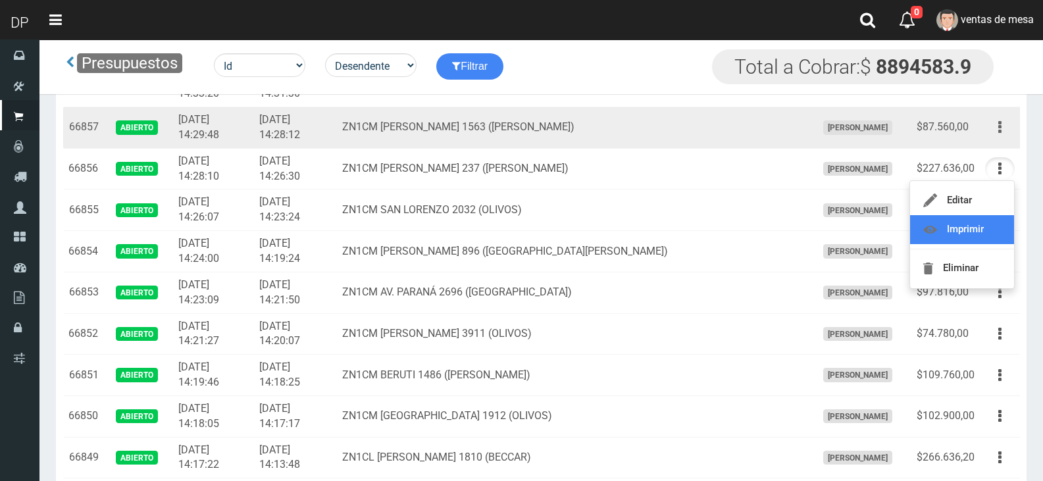
scroll to position [724, 0]
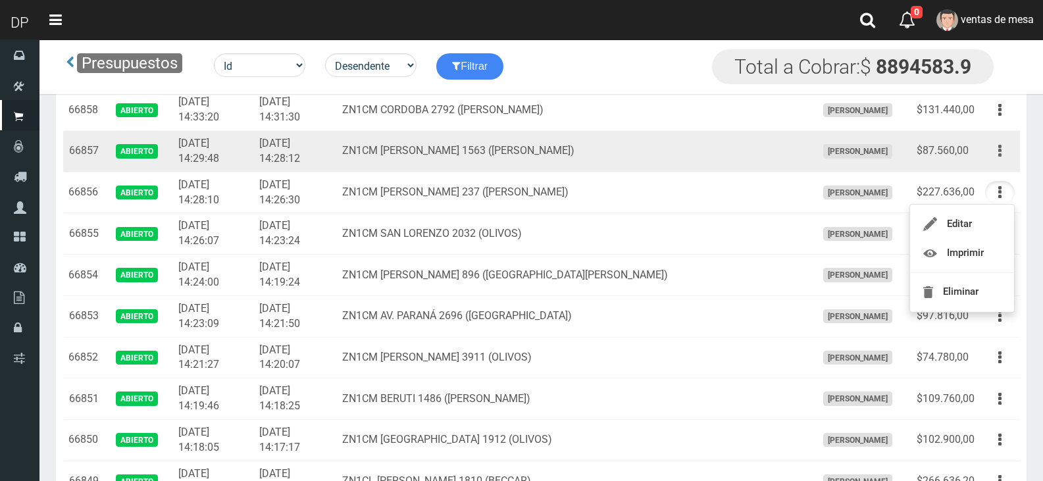
click at [1003, 157] on button "button" at bounding box center [1001, 151] width 30 height 23
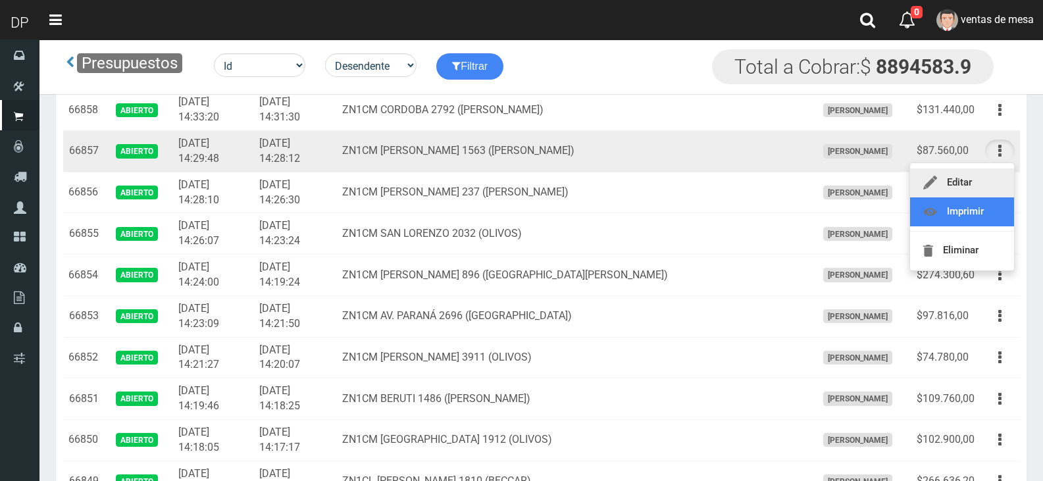
drag, startPoint x: 980, startPoint y: 203, endPoint x: 990, endPoint y: 171, distance: 33.6
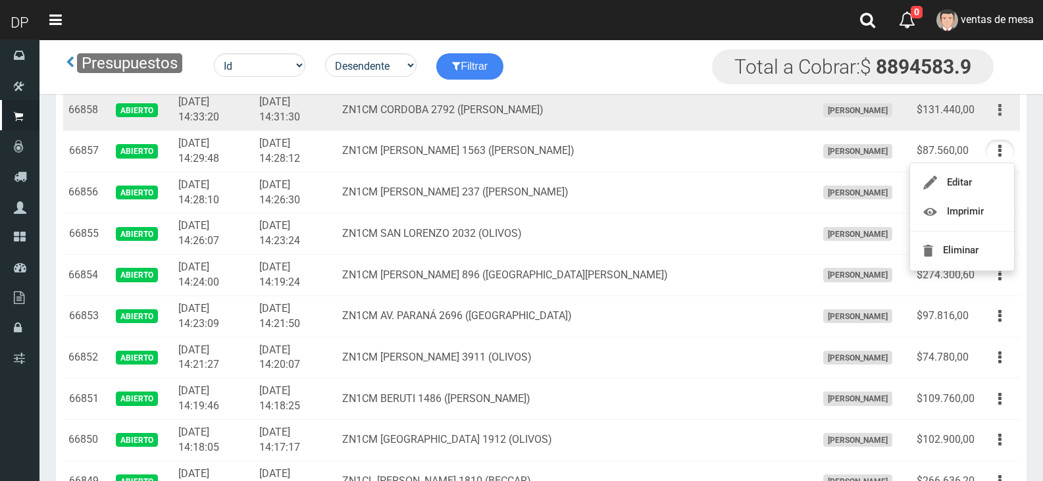
click at [993, 117] on button "button" at bounding box center [1001, 110] width 30 height 23
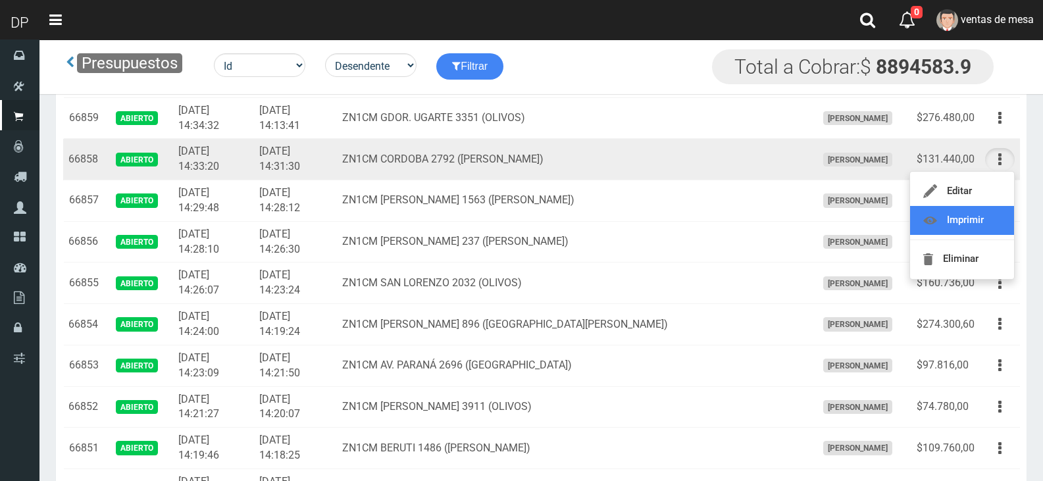
scroll to position [651, 0]
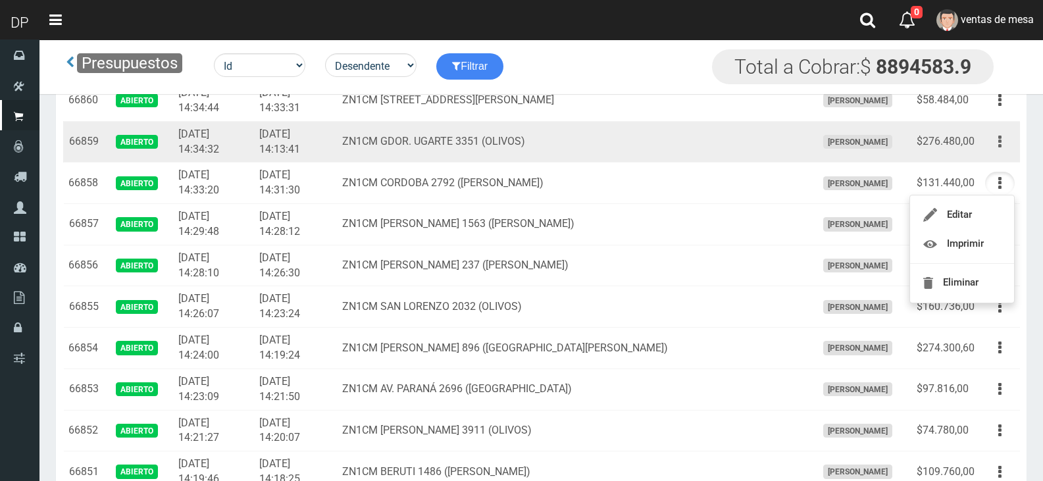
click at [997, 147] on button "button" at bounding box center [1001, 141] width 30 height 23
click at [514, 144] on td "ZN1CM GDOR. UGARTE 3351 (OLIVOS)" at bounding box center [574, 141] width 474 height 41
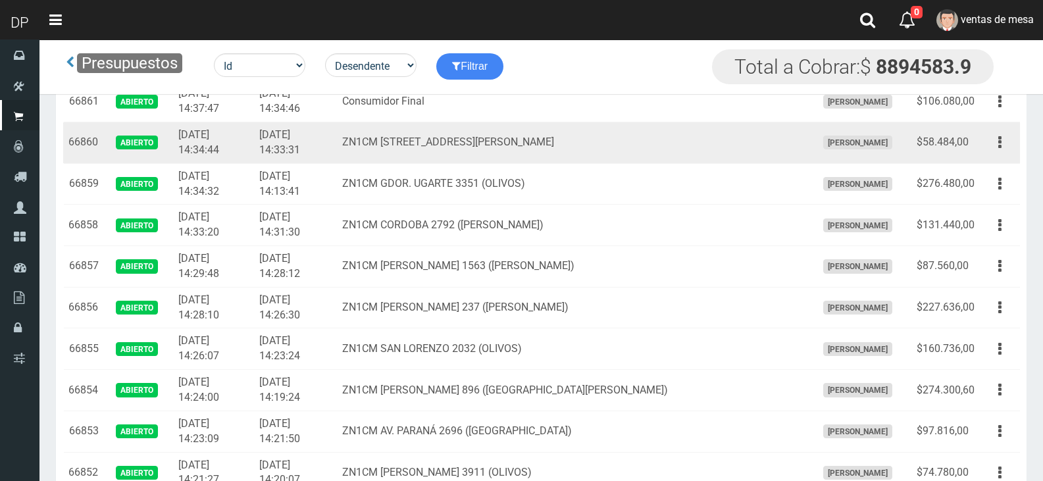
scroll to position [585, 0]
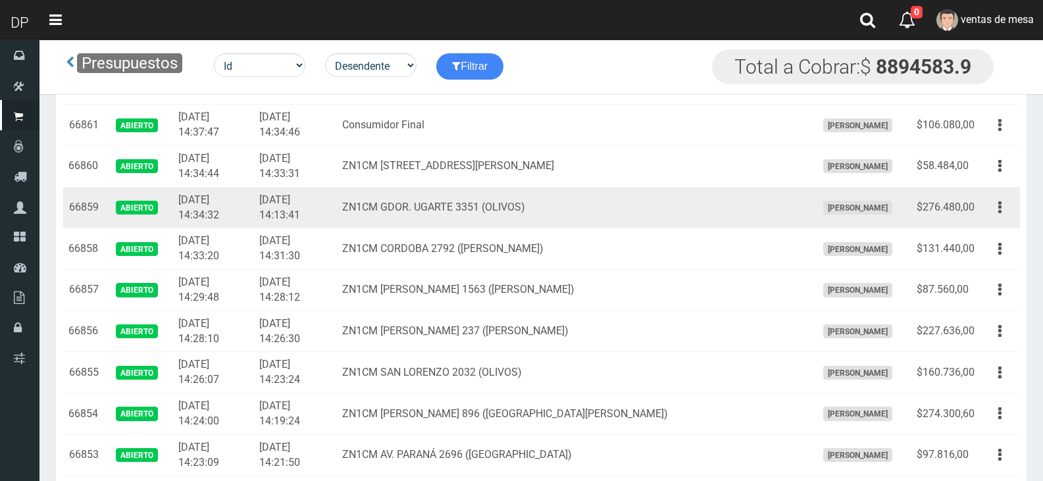
click at [510, 194] on td "ZN1CM GDOR. UGARTE 3351 (OLIVOS)" at bounding box center [574, 207] width 474 height 41
click at [1005, 201] on button "button" at bounding box center [1001, 207] width 30 height 23
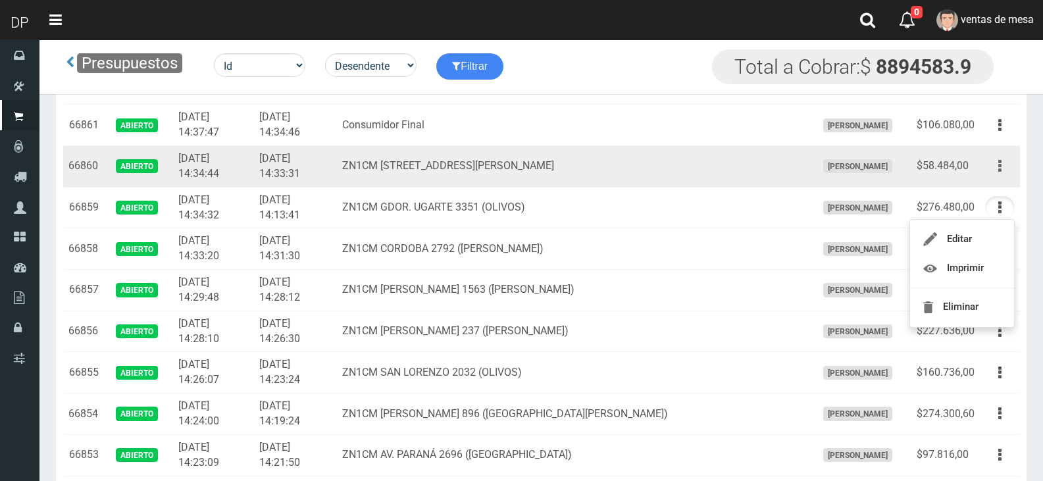
click at [1000, 169] on icon "button" at bounding box center [1000, 166] width 3 height 23
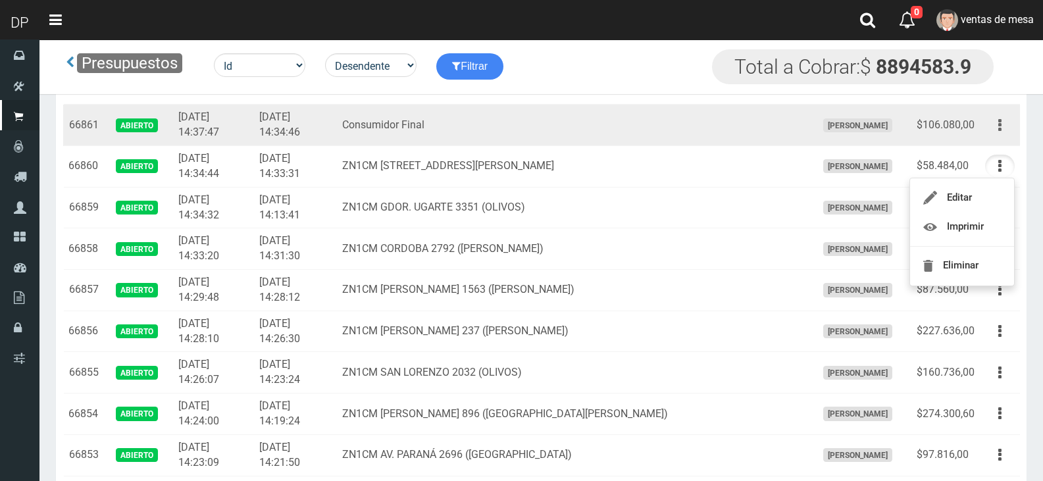
click at [1007, 118] on button "button" at bounding box center [1001, 125] width 30 height 23
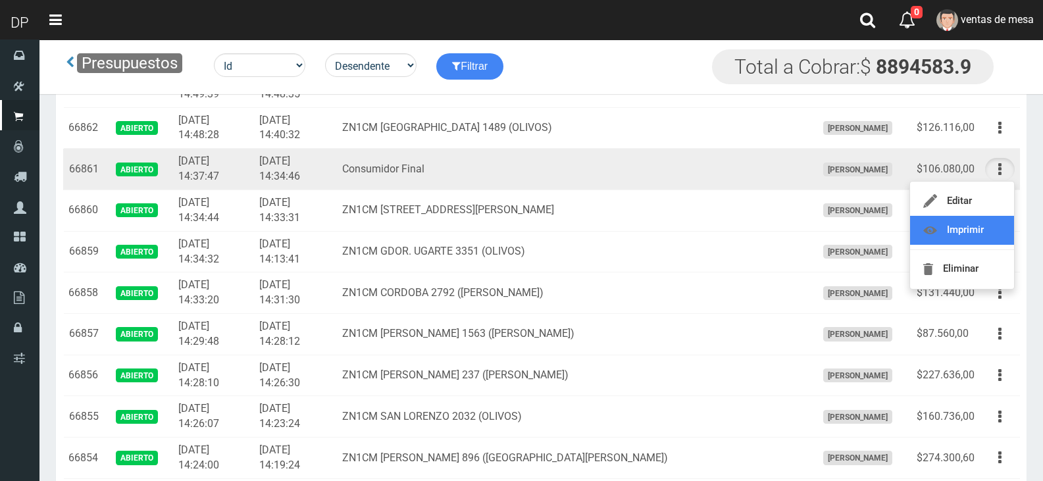
scroll to position [519, 0]
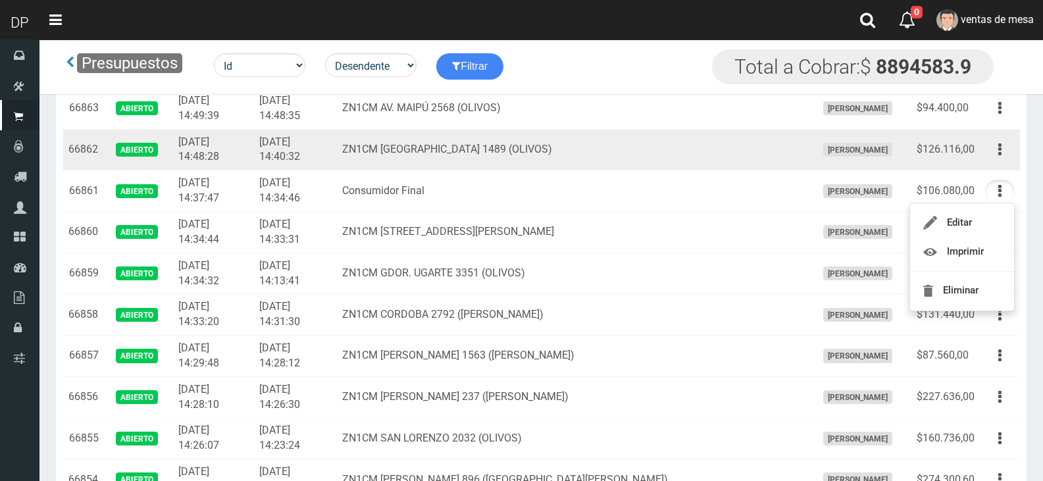
click at [997, 136] on td "Editar Imprimir Eliminar" at bounding box center [1000, 149] width 40 height 41
click at [1004, 153] on button "button" at bounding box center [1001, 149] width 30 height 23
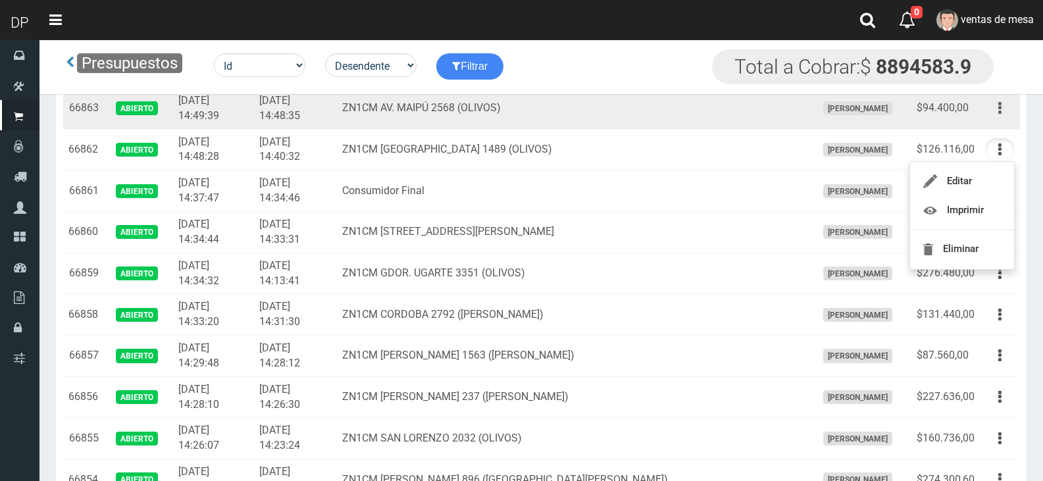
click at [1005, 111] on button "button" at bounding box center [1001, 108] width 30 height 23
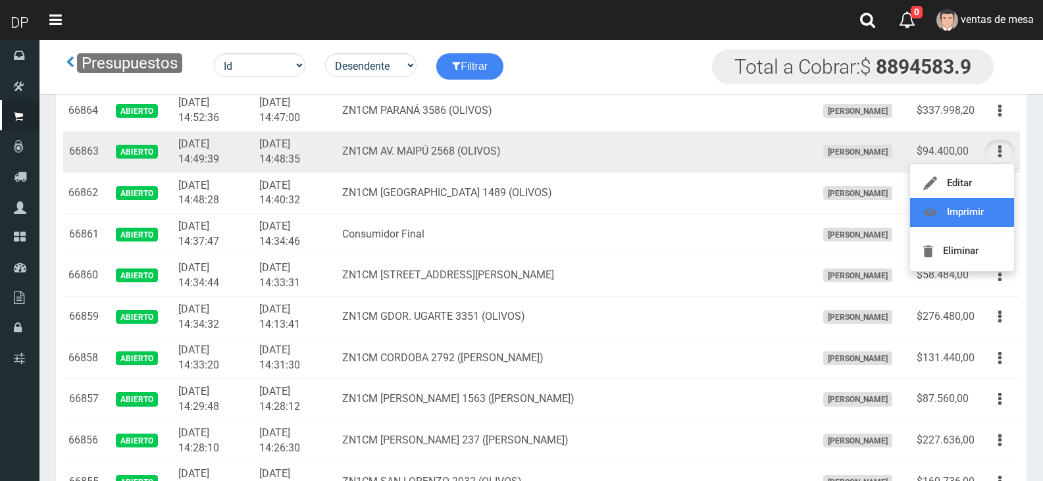
scroll to position [454, 0]
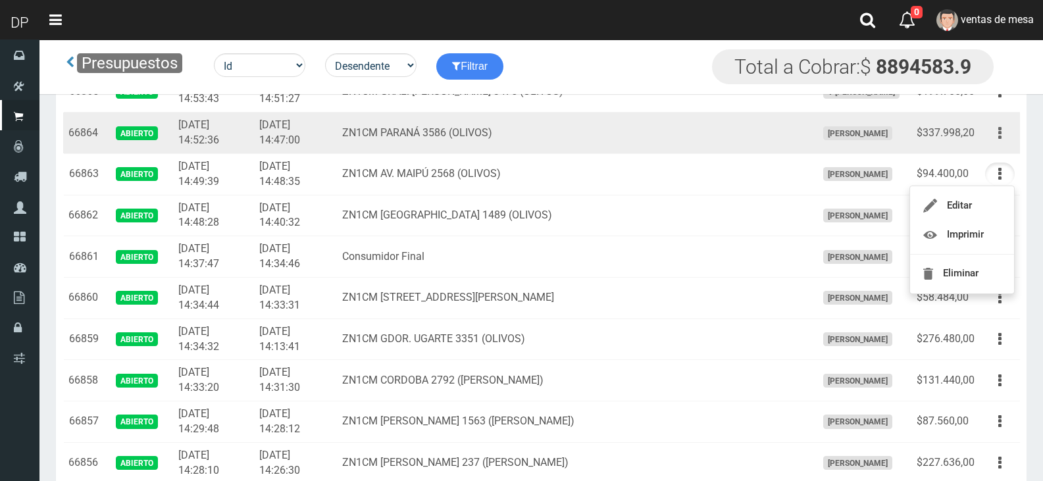
click at [995, 128] on button "button" at bounding box center [1001, 133] width 30 height 23
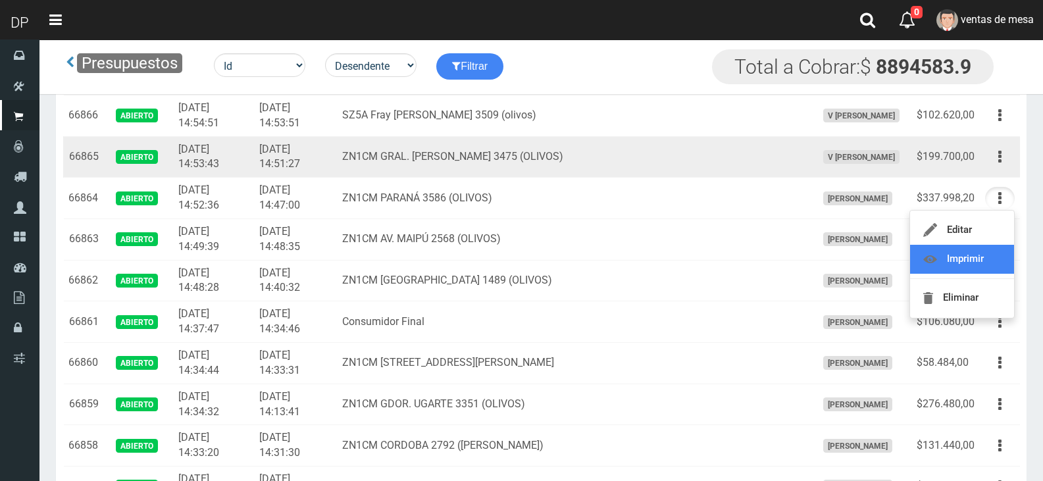
scroll to position [388, 0]
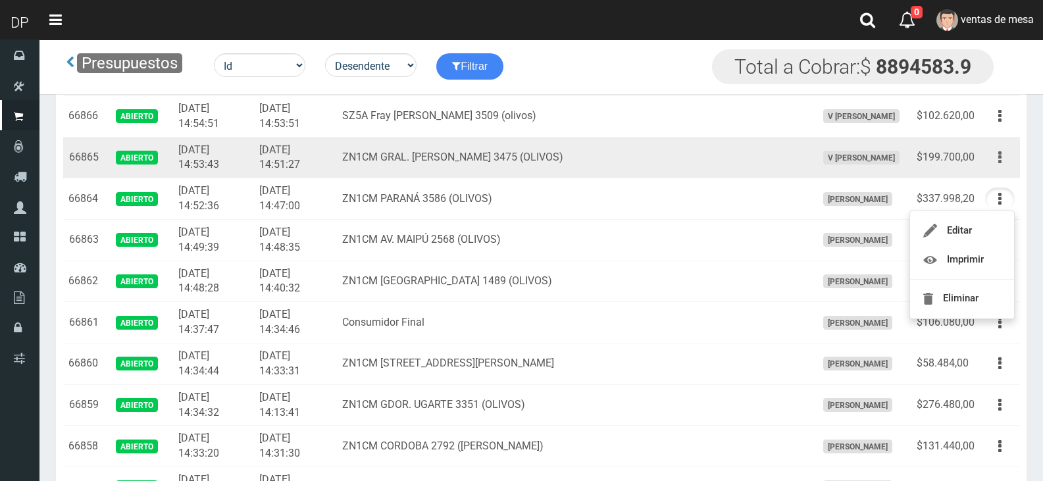
click at [998, 165] on button "button" at bounding box center [1001, 157] width 30 height 23
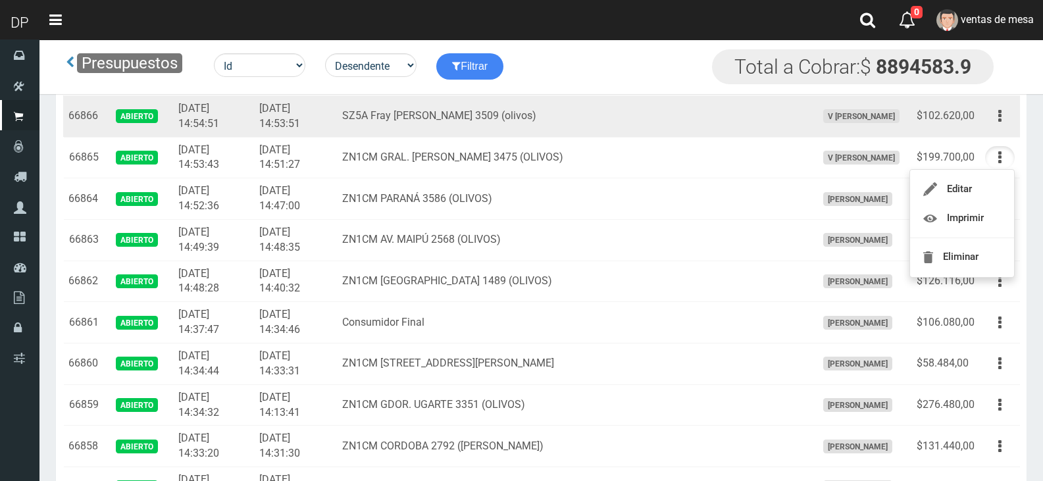
drag, startPoint x: 995, startPoint y: 119, endPoint x: 996, endPoint y: 145, distance: 26.4
click at [995, 119] on button "button" at bounding box center [1001, 116] width 30 height 23
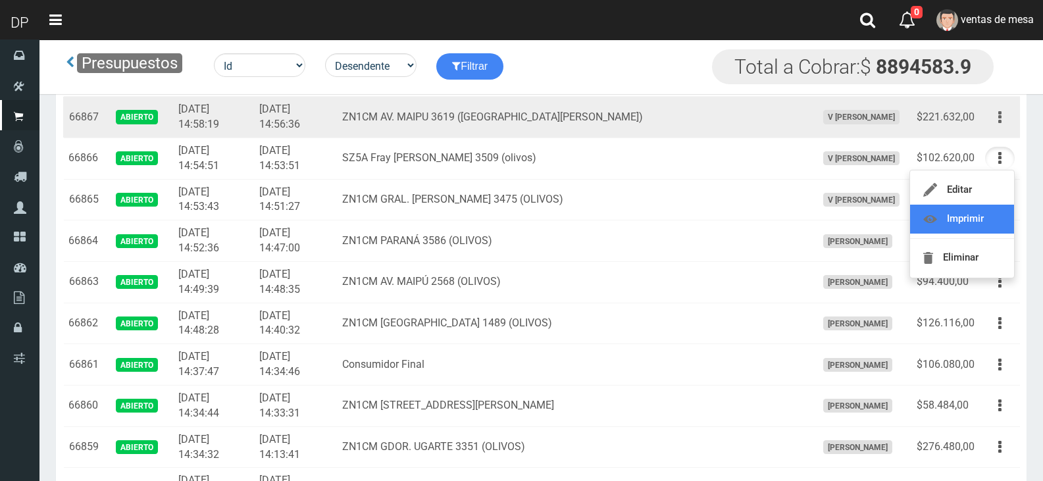
scroll to position [322, 0]
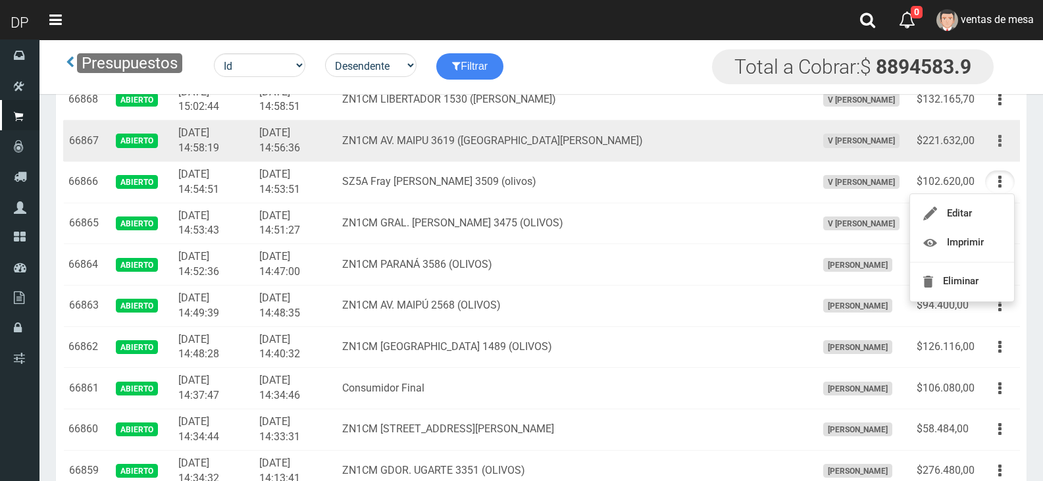
click at [995, 150] on button "button" at bounding box center [1001, 141] width 30 height 23
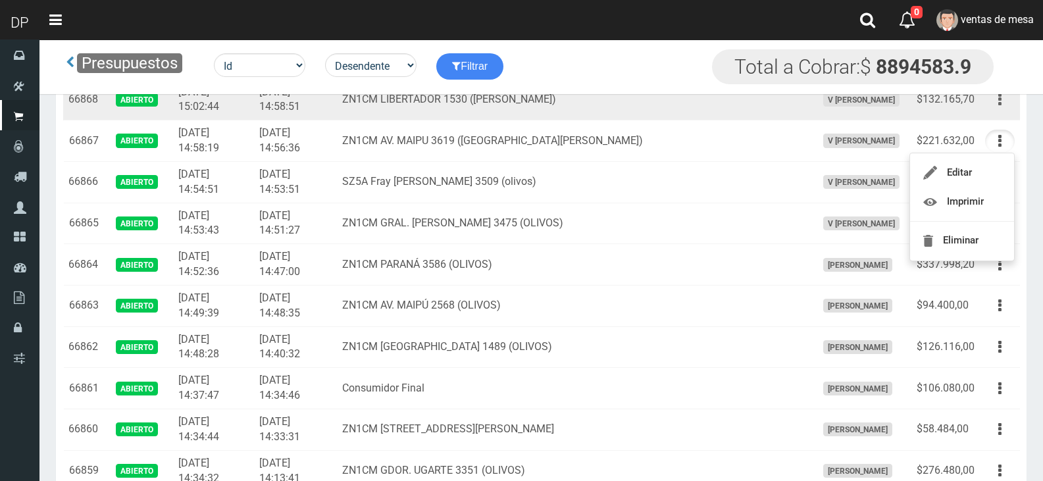
click at [995, 108] on button "button" at bounding box center [1001, 99] width 30 height 23
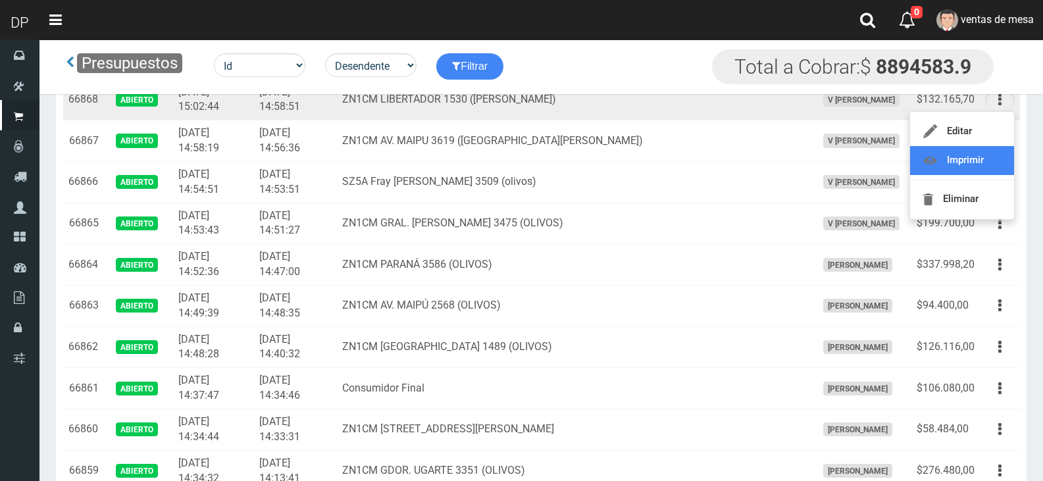
scroll to position [256, 0]
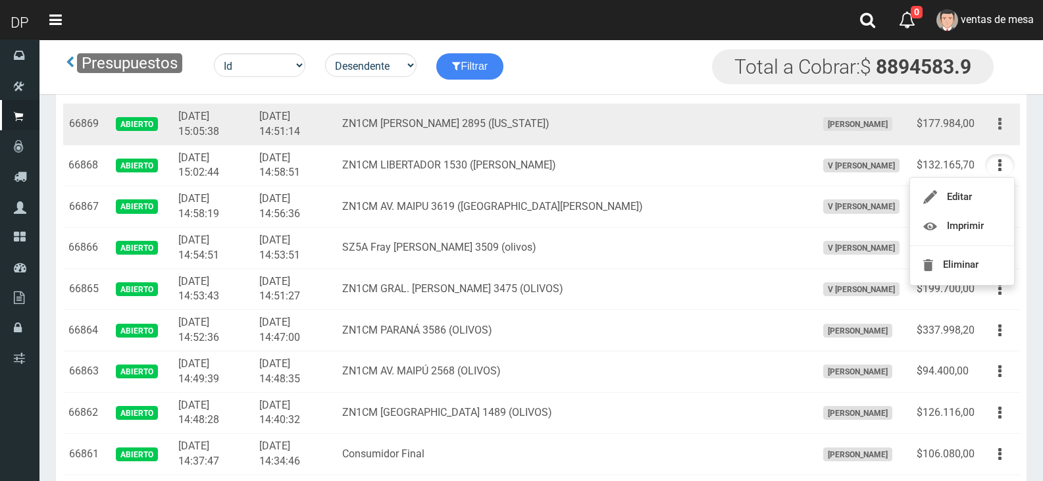
click at [1005, 132] on button "button" at bounding box center [1001, 124] width 30 height 23
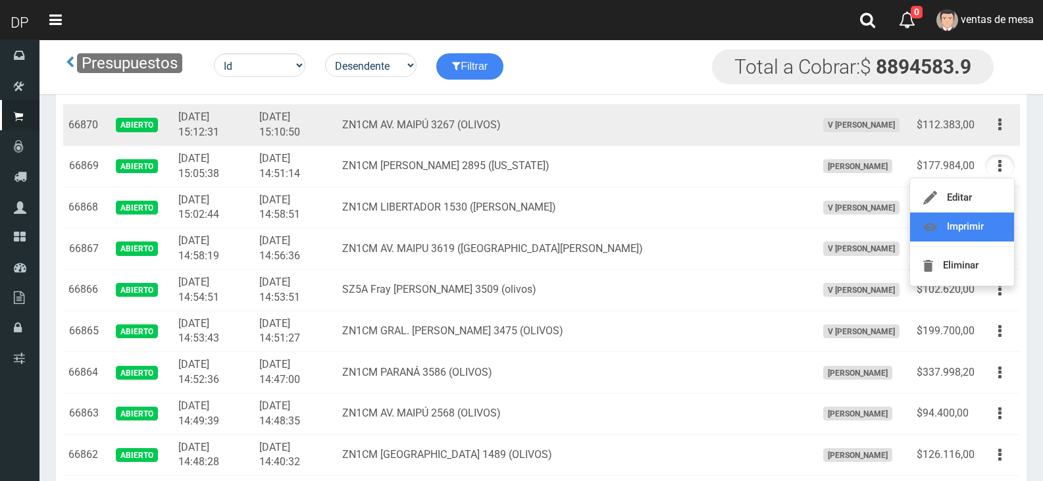
scroll to position [190, 0]
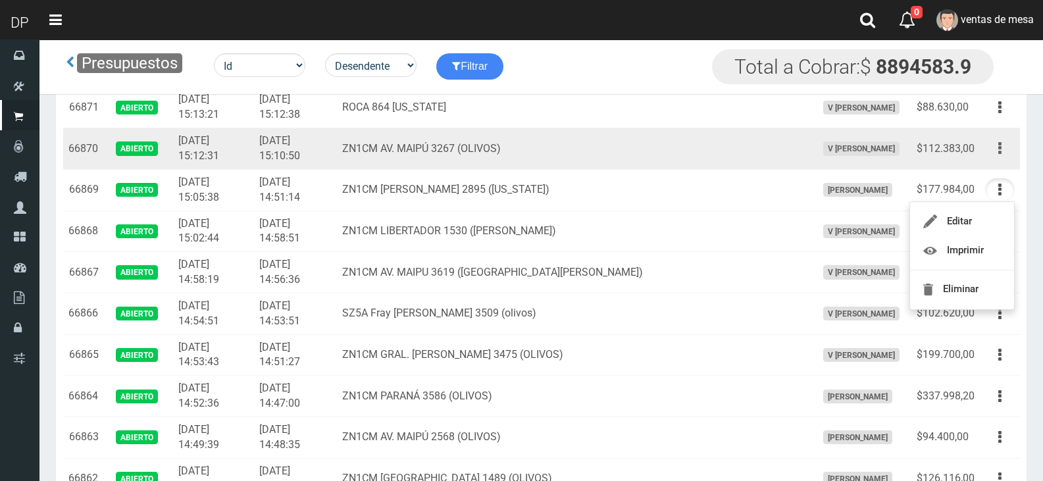
click at [1001, 155] on icon "button" at bounding box center [1000, 148] width 3 height 23
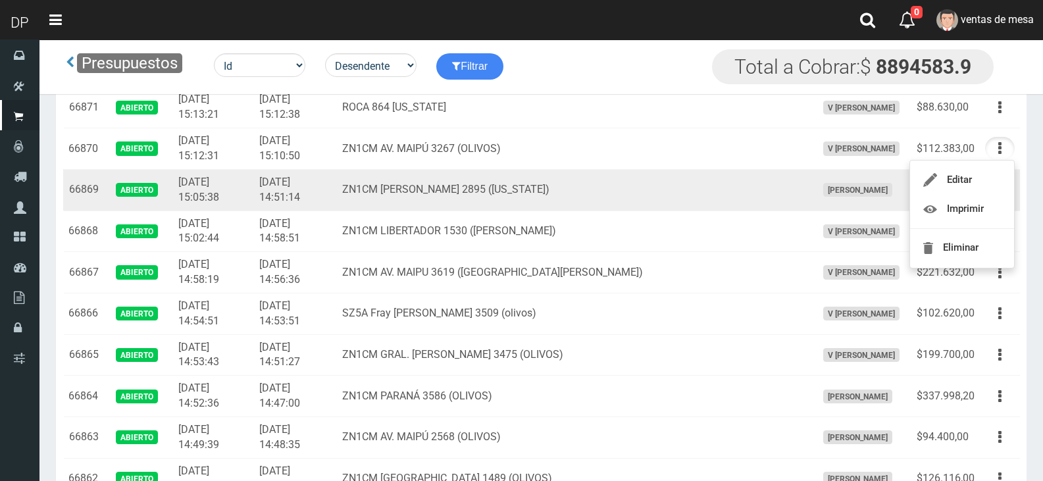
click at [503, 176] on td "ZN1CM [PERSON_NAME] 2895 ([US_STATE])" at bounding box center [574, 189] width 474 height 41
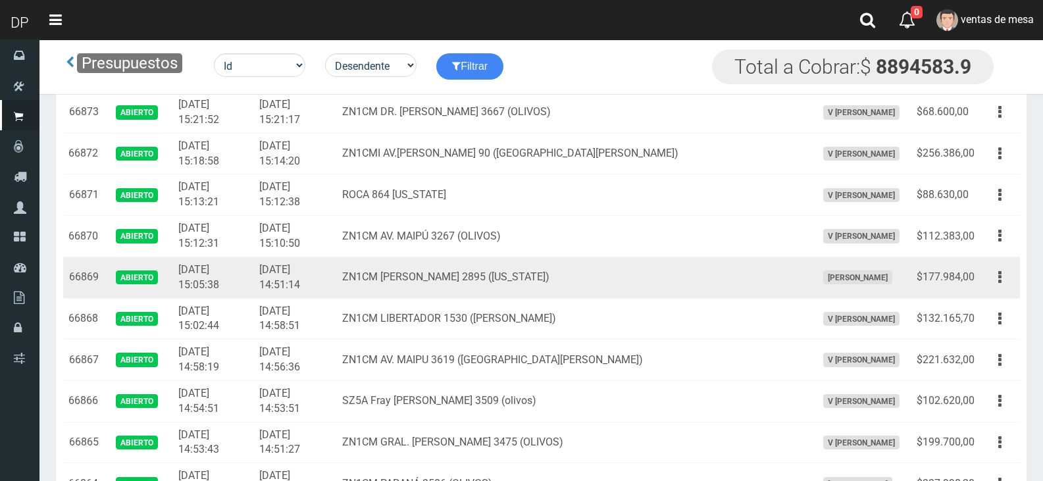
scroll to position [59, 0]
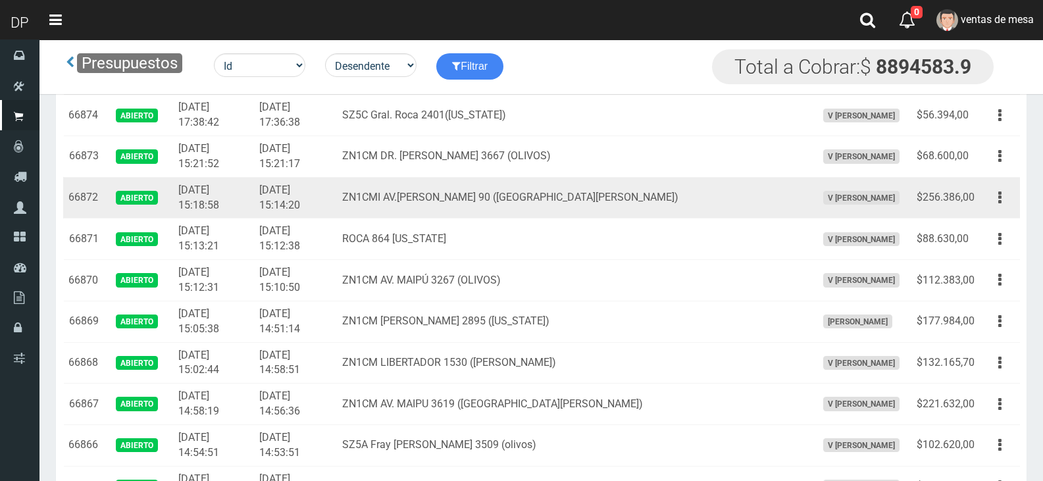
click at [508, 183] on td "ZN1CMI AV.[PERSON_NAME] 90 ([GEOGRAPHIC_DATA][PERSON_NAME])" at bounding box center [574, 197] width 474 height 41
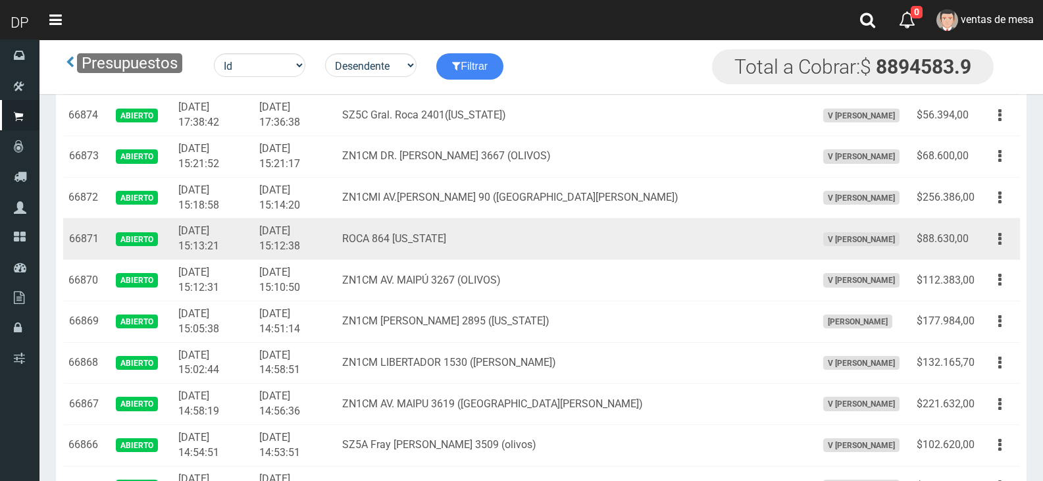
click at [535, 236] on td "ROCA 864 [US_STATE]" at bounding box center [574, 239] width 474 height 41
click at [541, 238] on td "ROCA 864 [US_STATE]" at bounding box center [574, 239] width 474 height 41
click at [1001, 244] on icon "button" at bounding box center [1000, 239] width 3 height 23
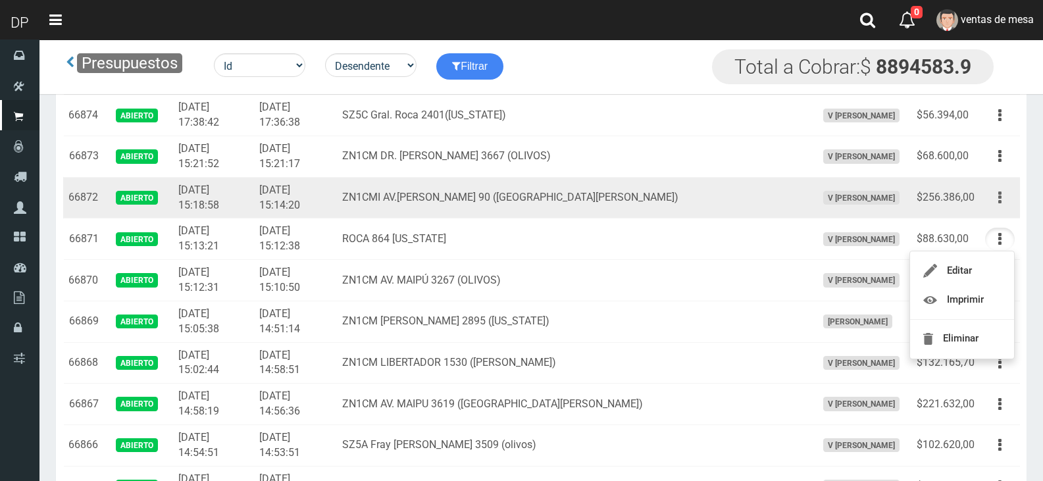
click at [1003, 201] on button "button" at bounding box center [1001, 197] width 30 height 23
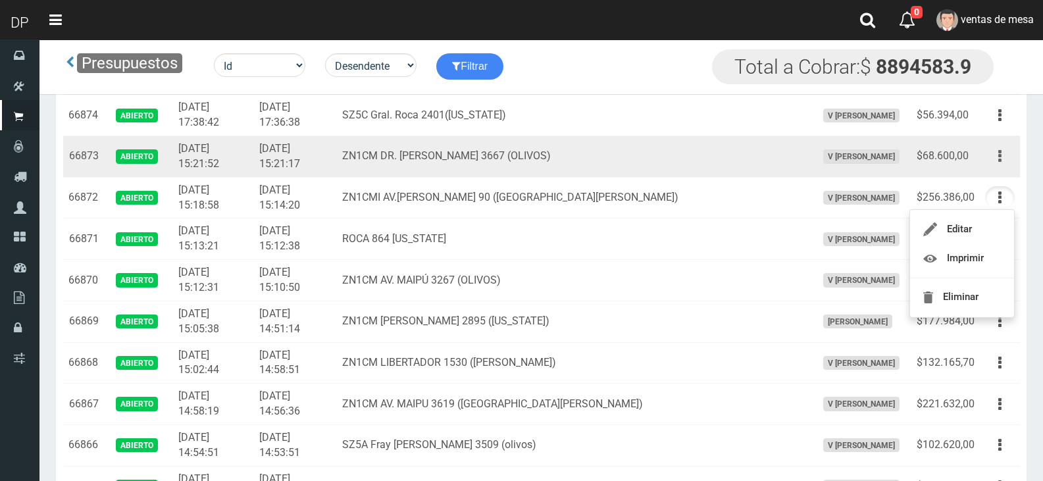
click at [1005, 164] on button "button" at bounding box center [1001, 156] width 30 height 23
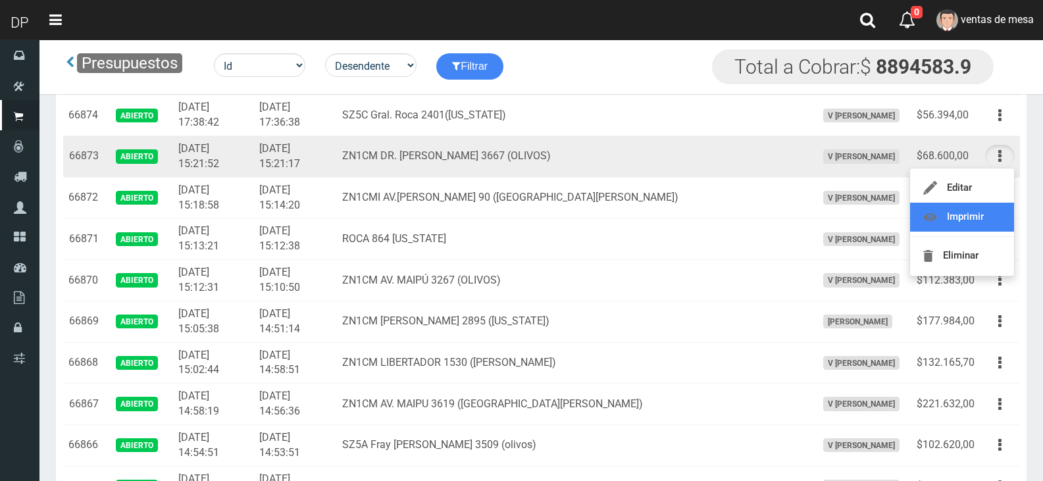
drag, startPoint x: 990, startPoint y: 227, endPoint x: 984, endPoint y: 219, distance: 9.9
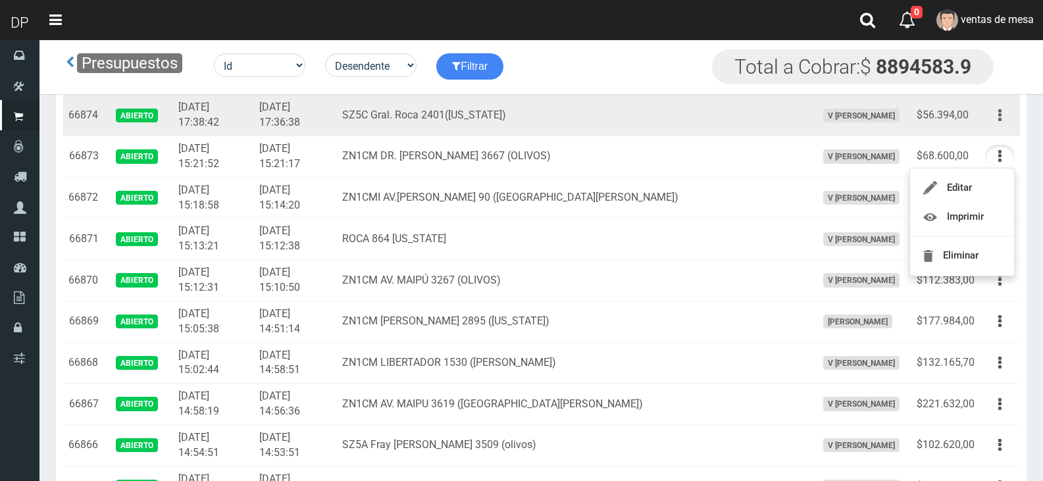
click at [1001, 117] on icon "button" at bounding box center [1000, 115] width 3 height 23
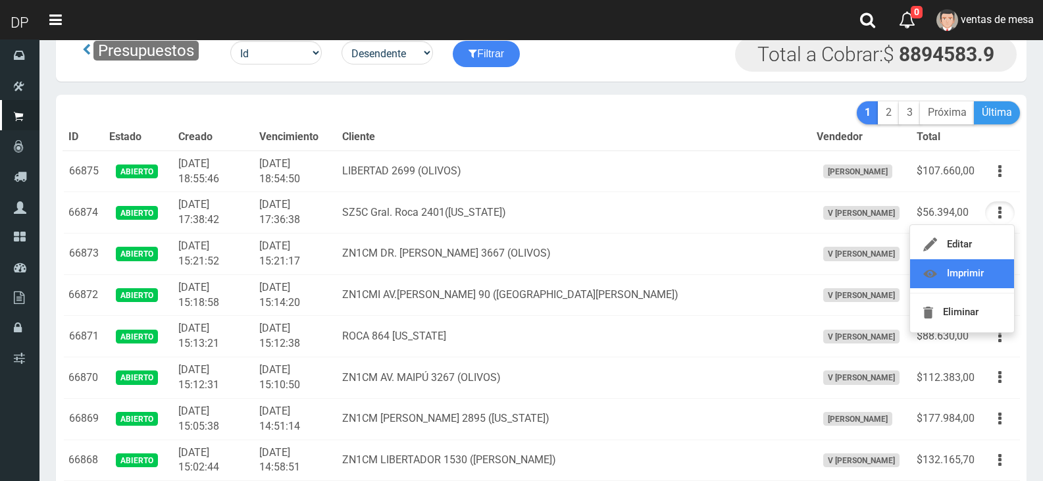
scroll to position [0, 0]
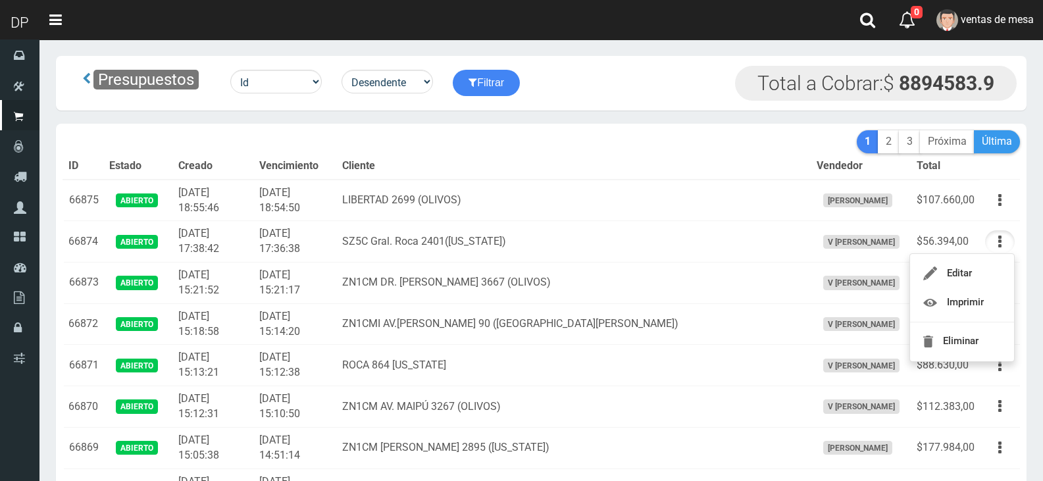
click at [999, 151] on link "Última" at bounding box center [997, 141] width 46 height 23
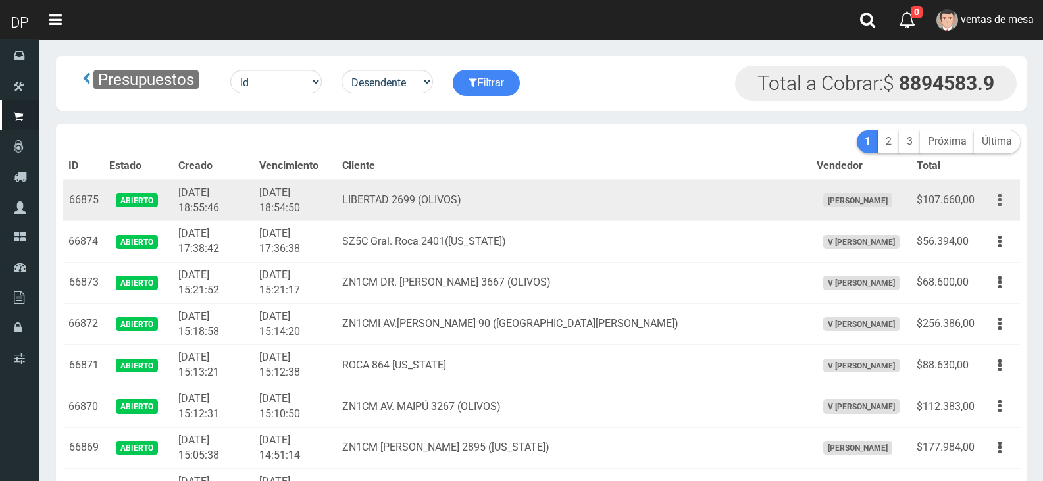
click at [999, 192] on icon "button" at bounding box center [1000, 200] width 3 height 23
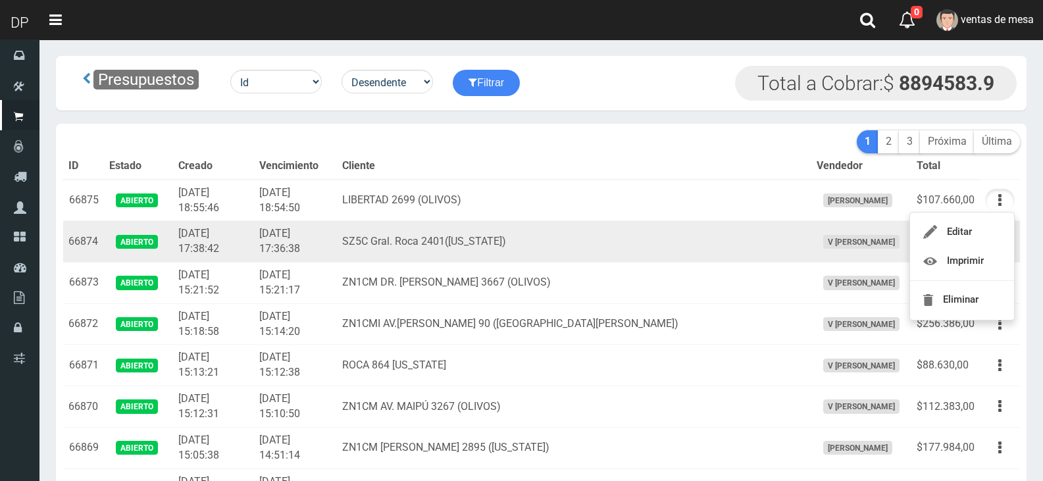
click at [504, 242] on td "SZ5C Gral. Roca 2401([US_STATE])" at bounding box center [574, 241] width 474 height 41
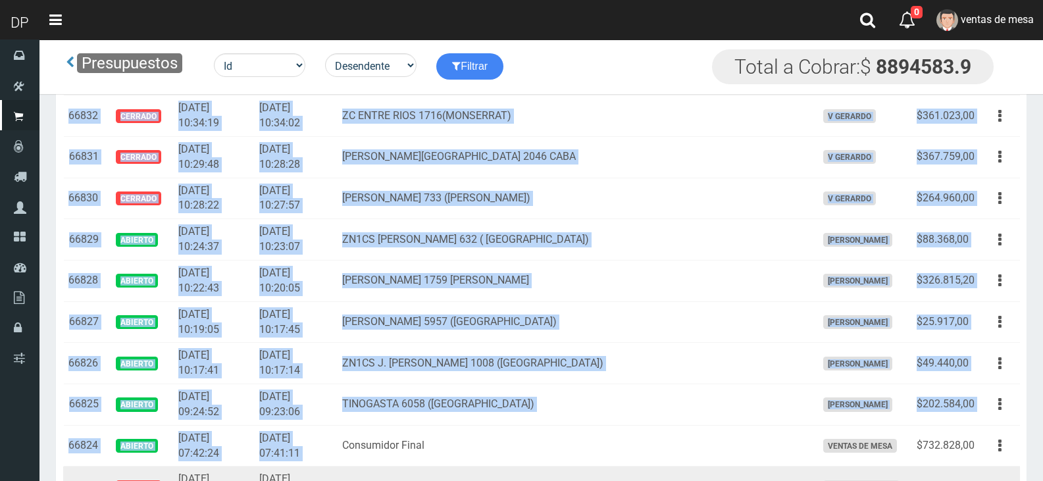
scroll to position [1845, 0]
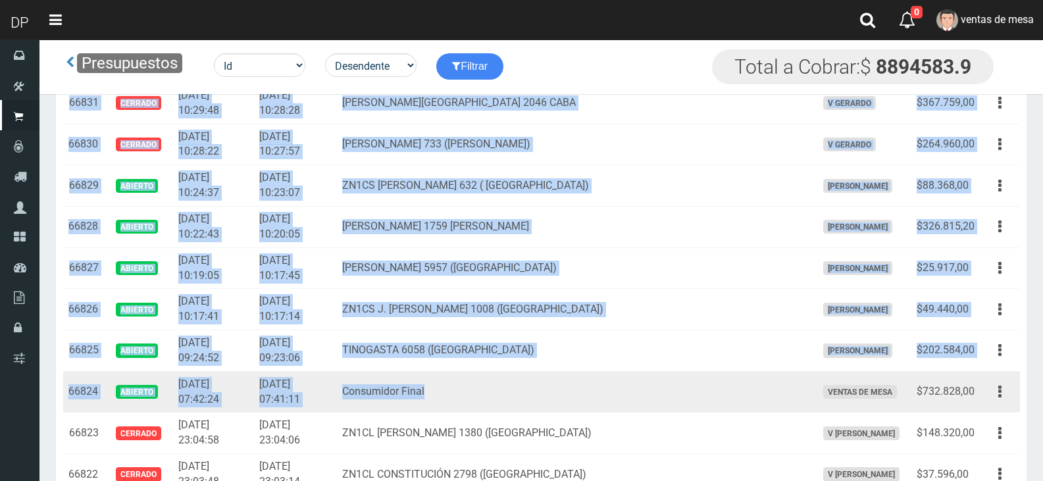
drag, startPoint x: 72, startPoint y: 203, endPoint x: 722, endPoint y: 405, distance: 680.9
click at [975, 390] on td "$732.828,00" at bounding box center [946, 391] width 68 height 41
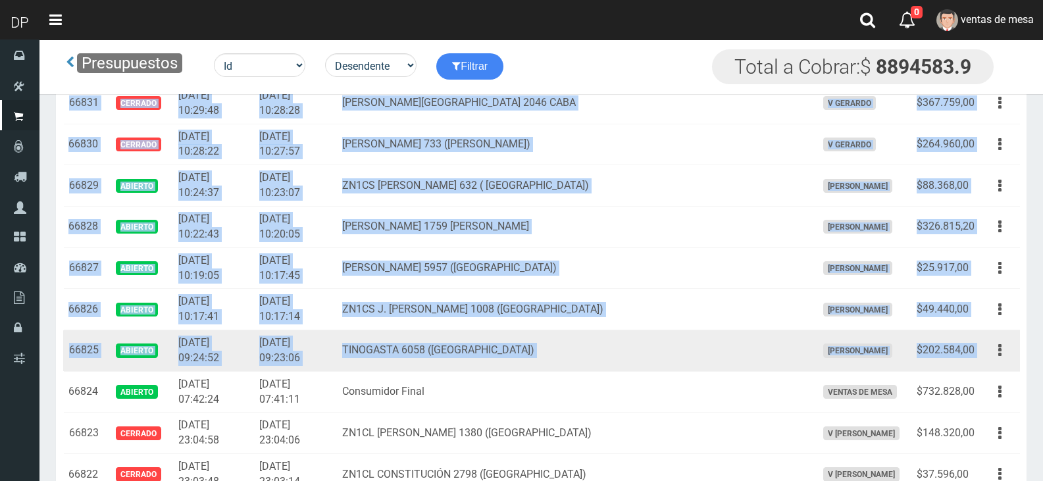
click at [984, 357] on td "Editar Imprimir Eliminar" at bounding box center [1000, 350] width 40 height 41
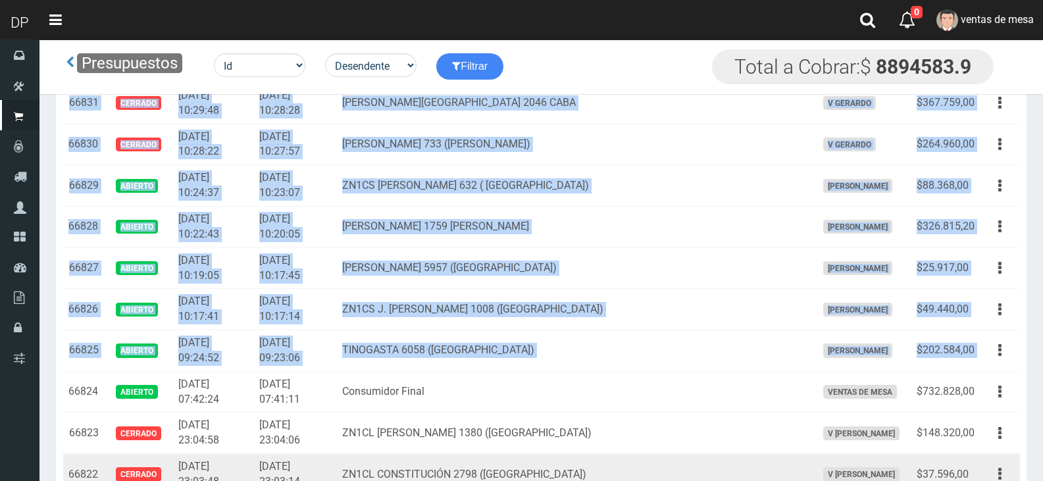
copy tbody "66875 Abierto 2025-09-23 18:55:46 2025-09-23 18:54:50 LIBERTAD 2699 (OLIVOS) AX…"
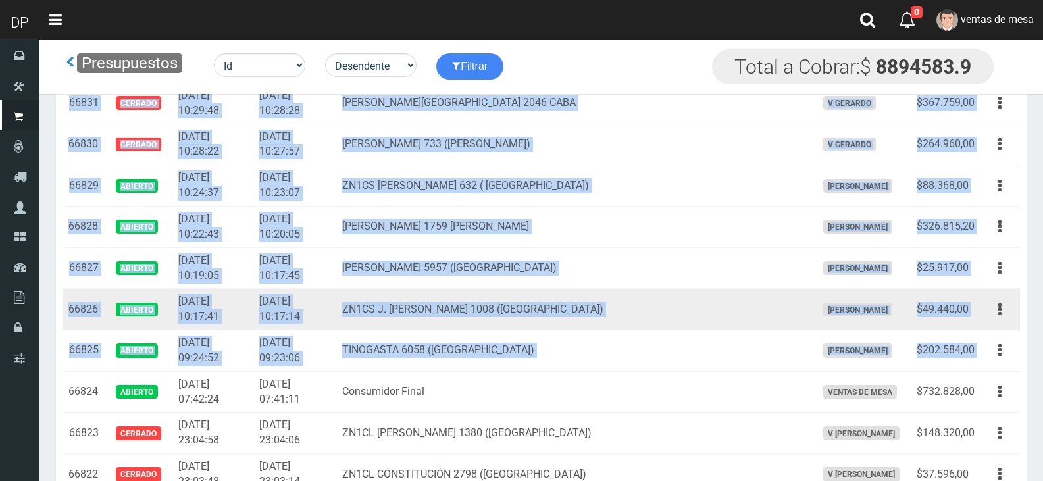
click at [507, 301] on td "ZN1CS J. [PERSON_NAME] 1008 ([GEOGRAPHIC_DATA])" at bounding box center [574, 309] width 474 height 41
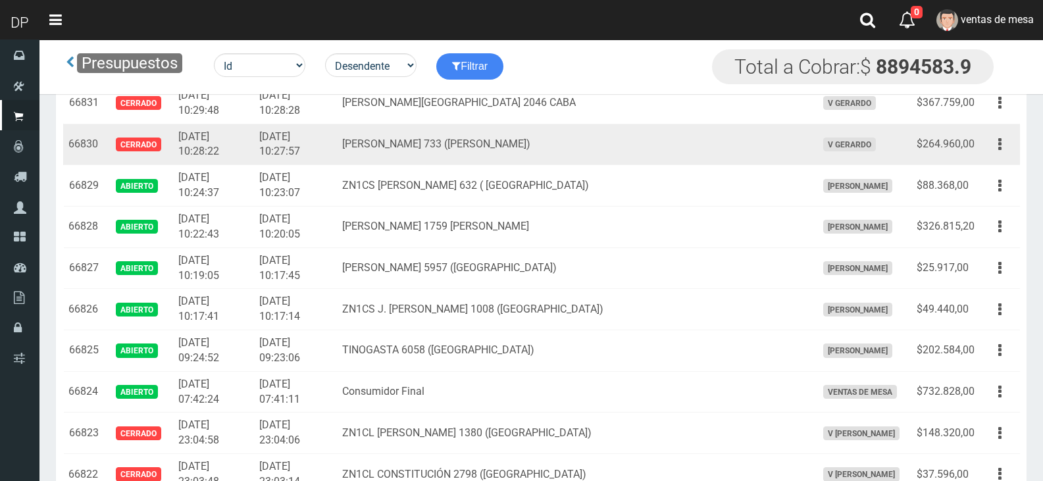
drag, startPoint x: 330, startPoint y: 286, endPoint x: 303, endPoint y: 153, distance: 135.7
click at [332, 286] on td "[DATE] 10:17:45" at bounding box center [295, 268] width 83 height 41
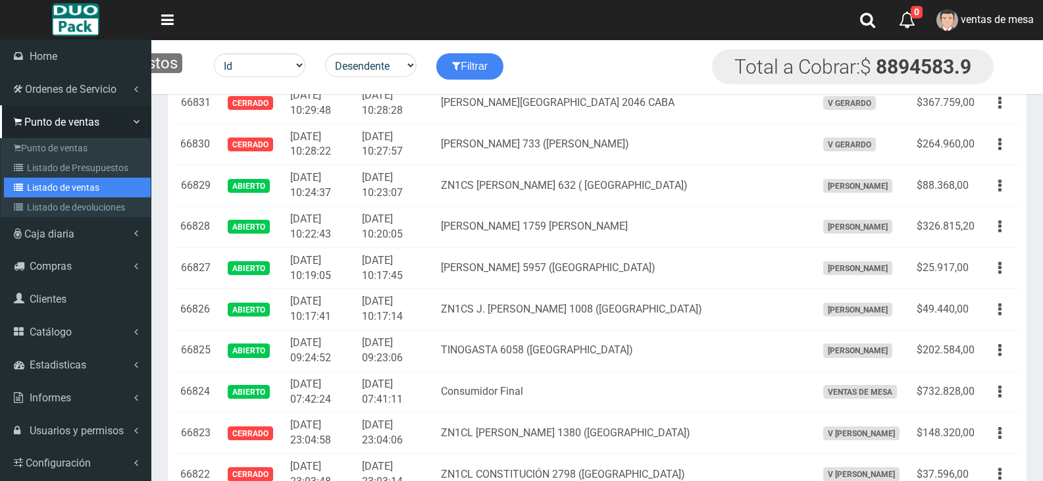
click at [65, 191] on link "Listado de ventas" at bounding box center [77, 188] width 147 height 20
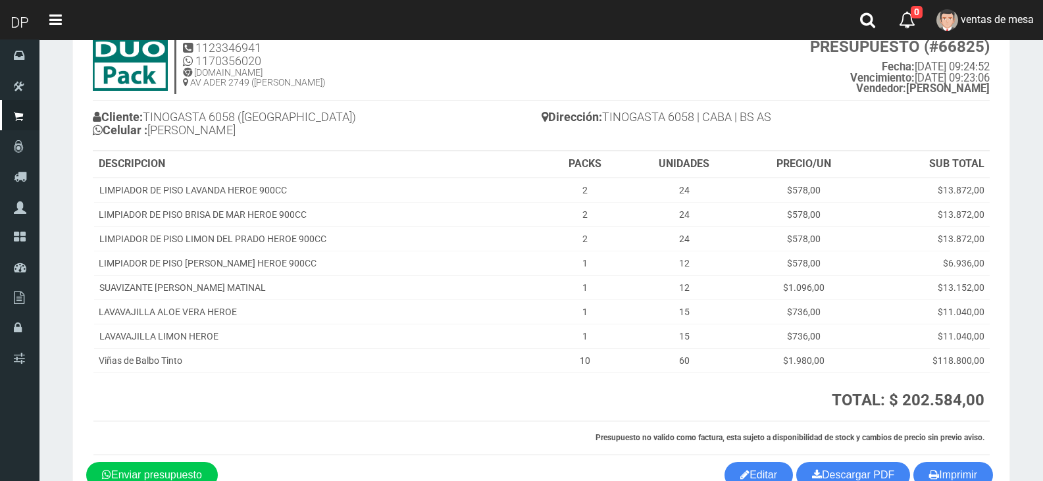
scroll to position [128, 0]
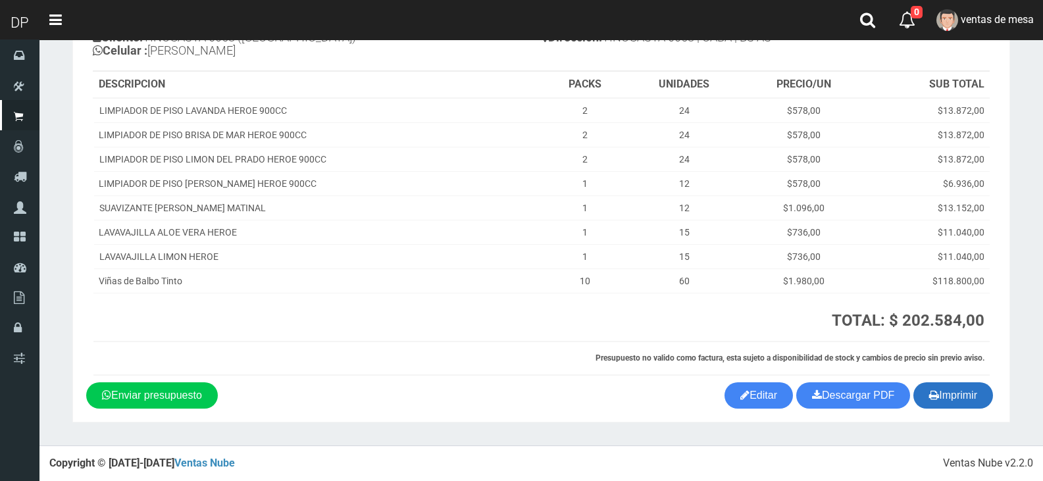
click at [930, 390] on icon "button" at bounding box center [935, 395] width 10 height 18
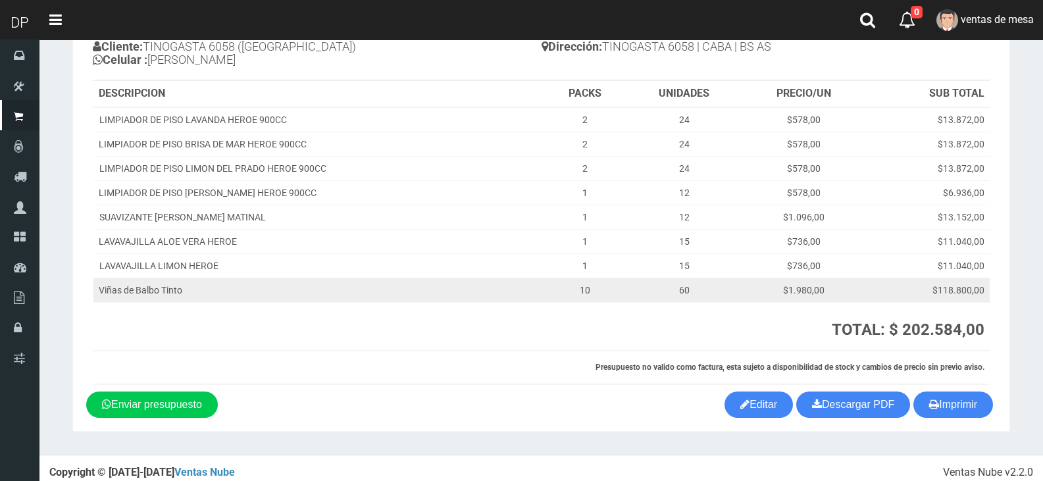
scroll to position [0, 0]
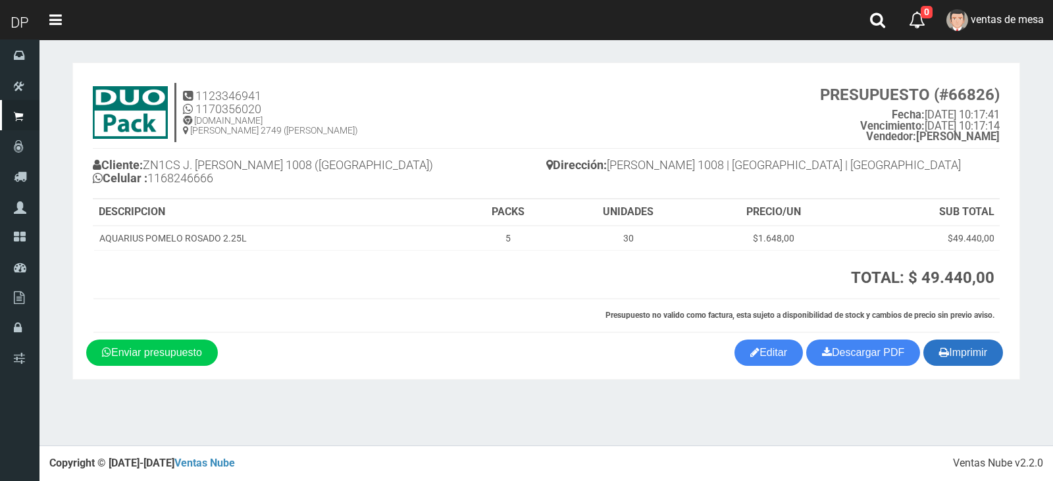
click at [970, 354] on button "Imprimir" at bounding box center [964, 353] width 80 height 26
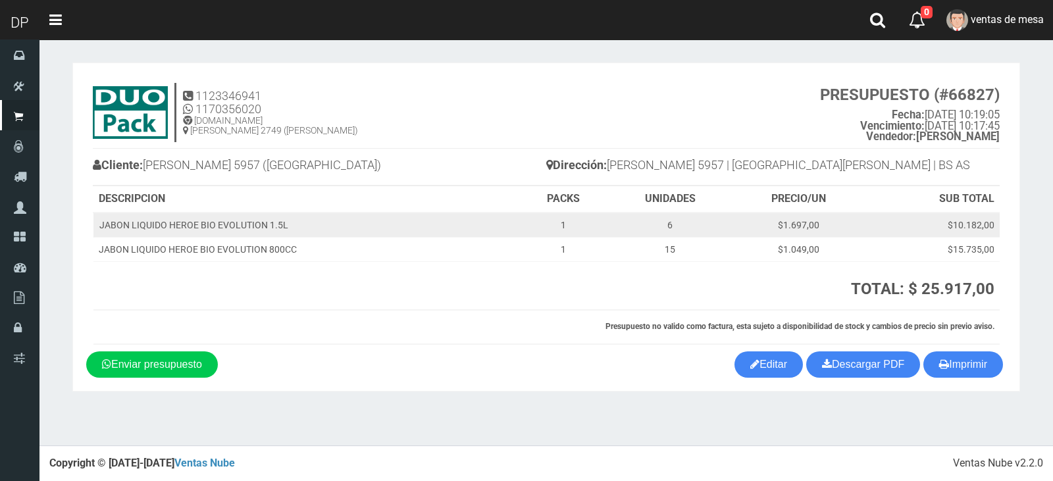
click at [529, 217] on td "1" at bounding box center [563, 225] width 89 height 25
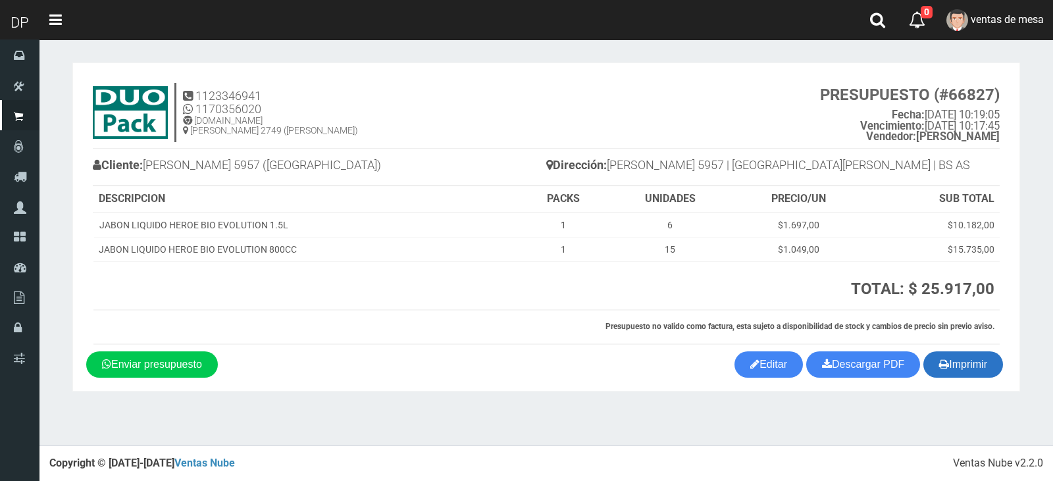
click at [951, 369] on button "Imprimir" at bounding box center [964, 365] width 80 height 26
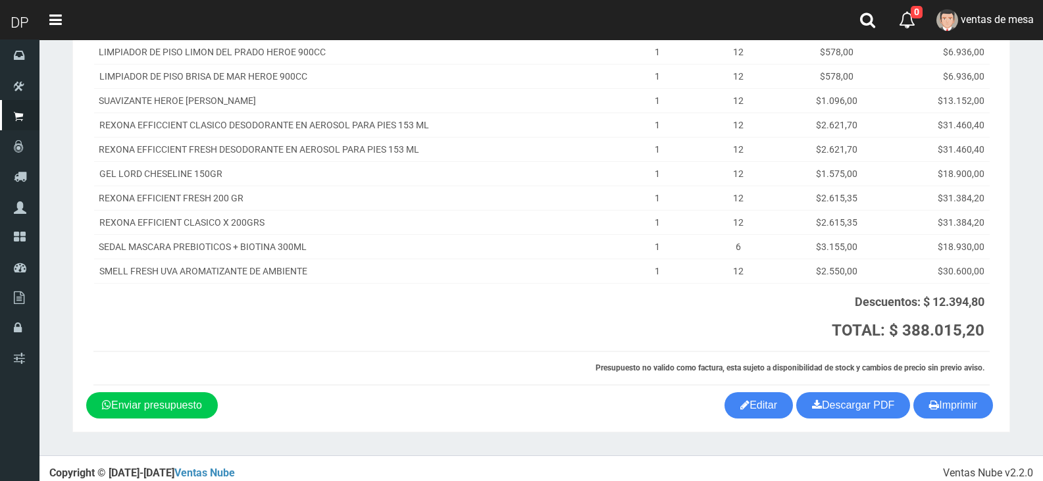
scroll to position [354, 0]
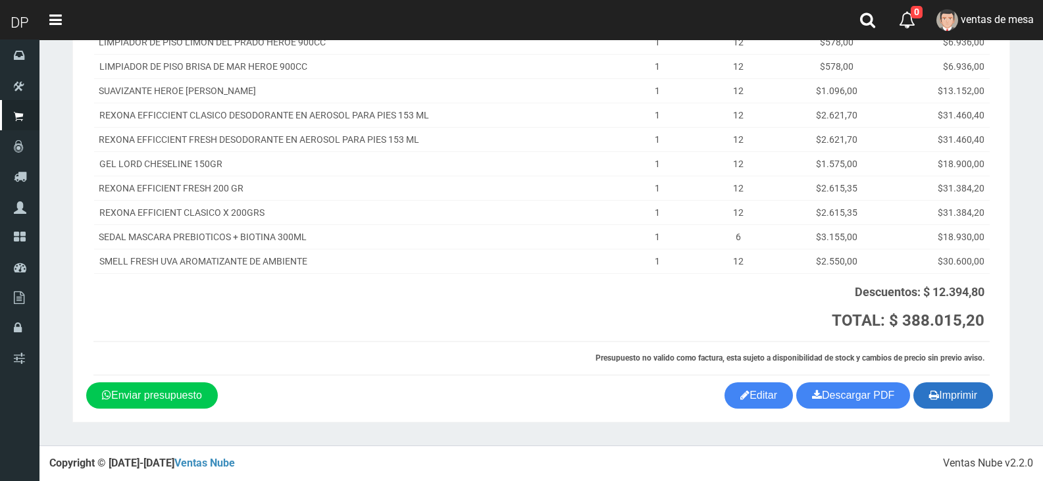
click at [963, 396] on button "Imprimir" at bounding box center [954, 396] width 80 height 26
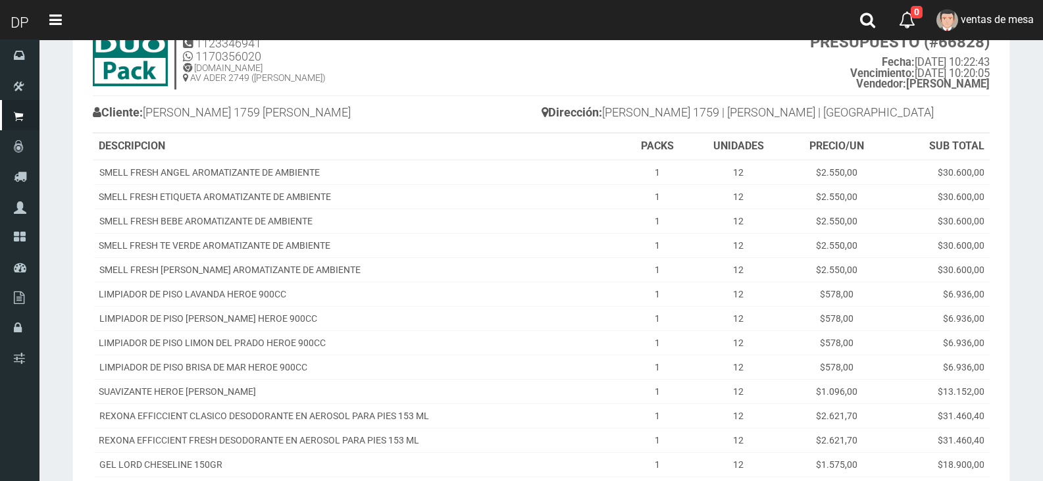
scroll to position [24, 0]
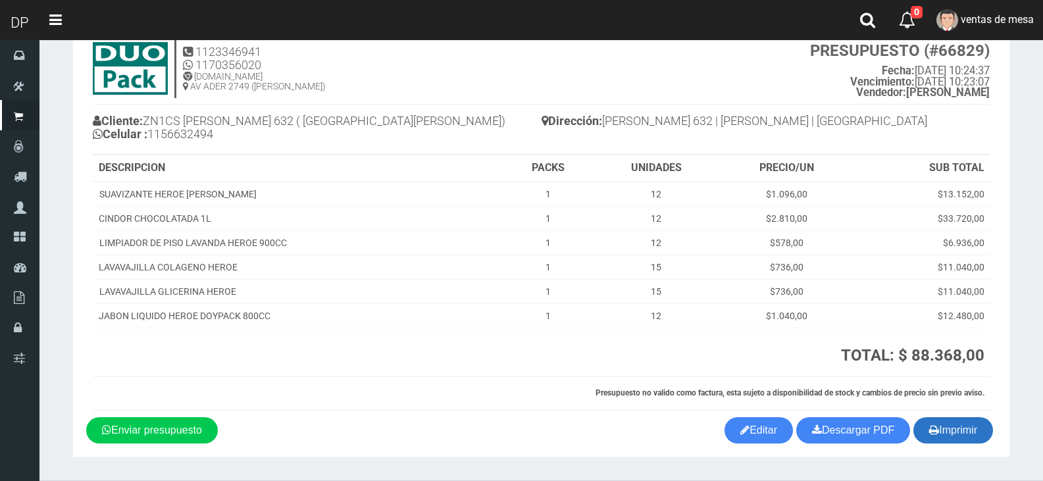
scroll to position [79, 0]
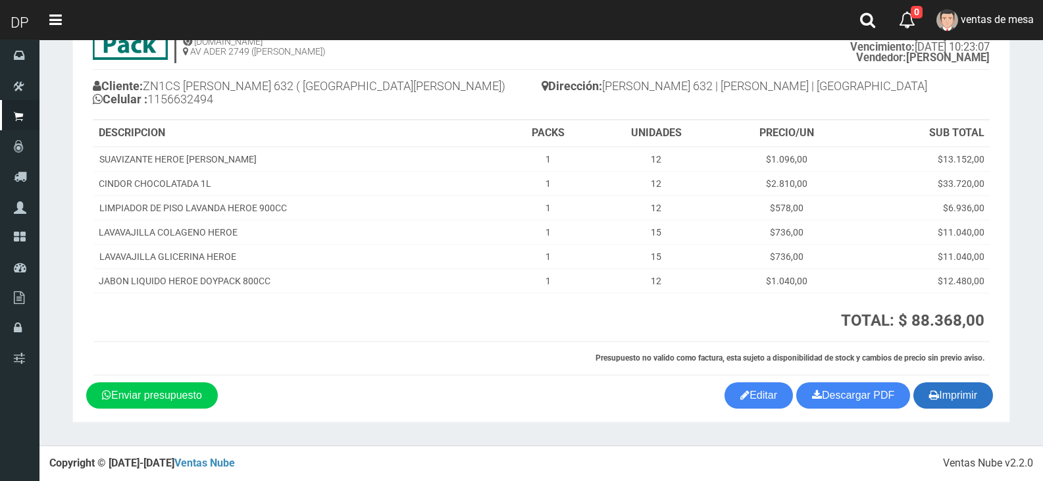
click at [935, 388] on icon "button" at bounding box center [935, 395] width 10 height 18
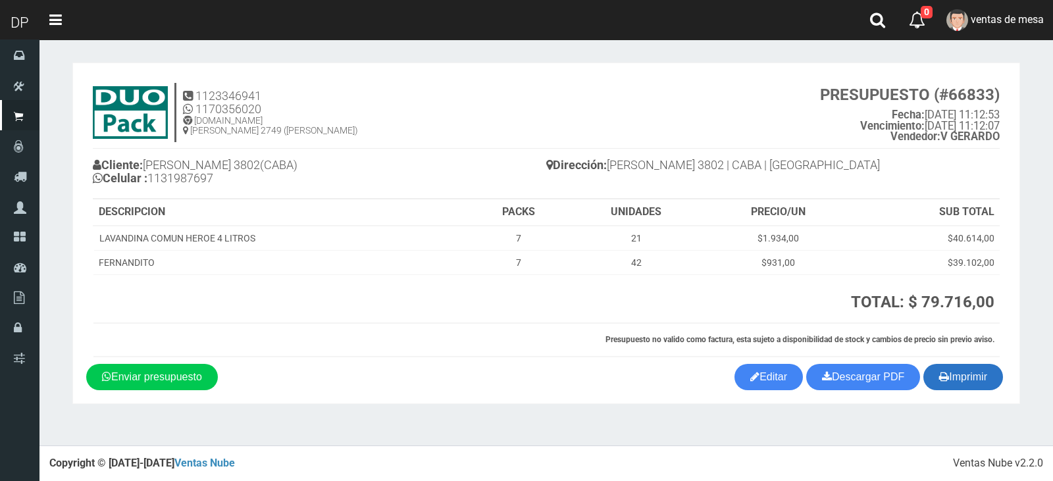
click at [962, 374] on button "Imprimir" at bounding box center [964, 377] width 80 height 26
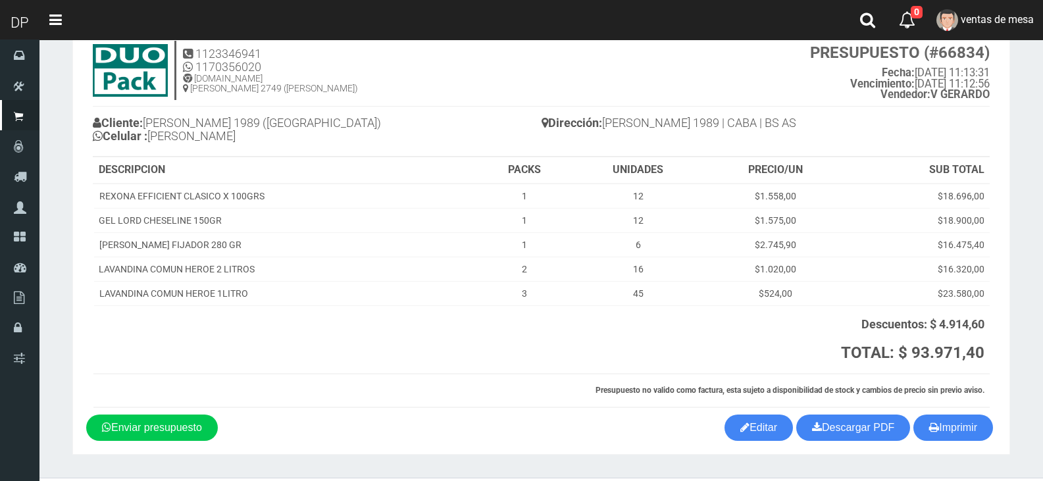
scroll to position [74, 0]
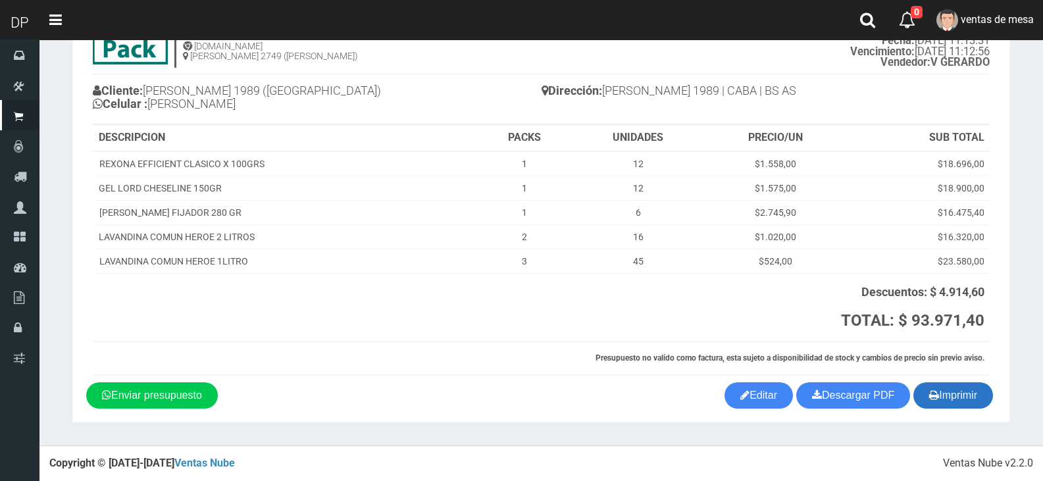
click at [936, 394] on icon "button" at bounding box center [935, 395] width 10 height 18
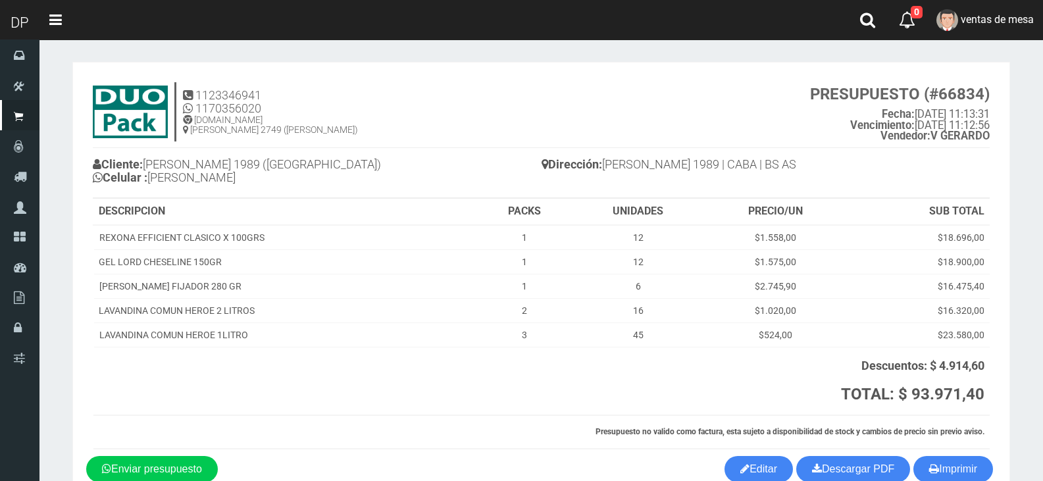
scroll to position [0, 0]
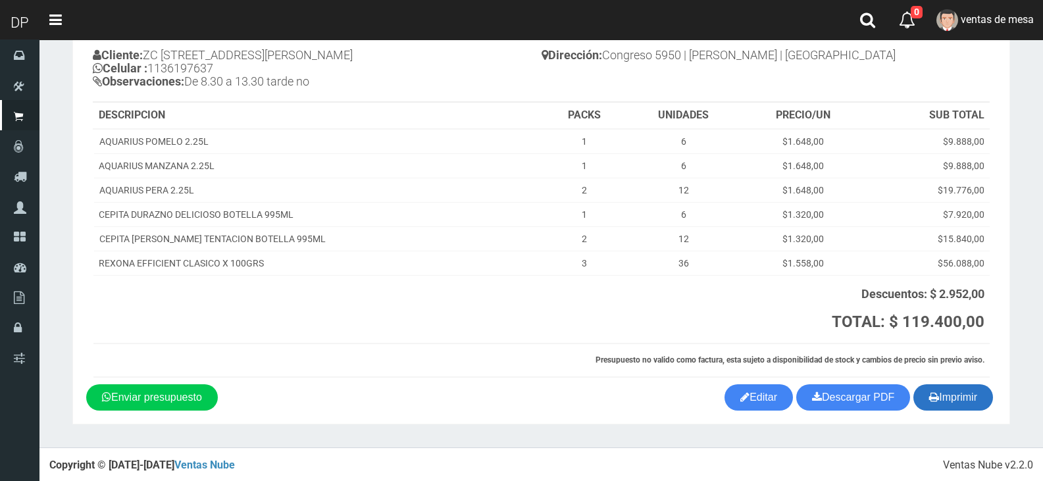
scroll to position [112, 0]
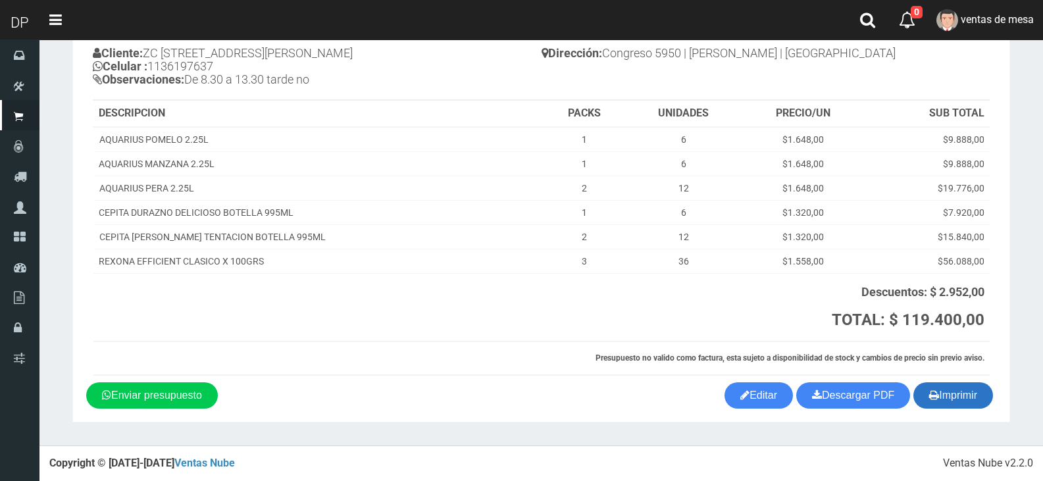
click at [961, 404] on button "Imprimir" at bounding box center [954, 396] width 80 height 26
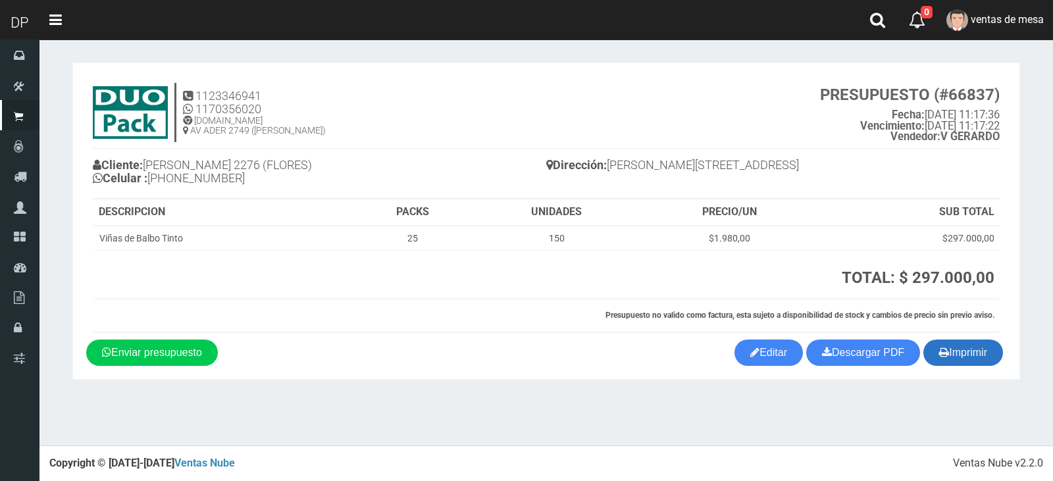
click at [967, 353] on button "Imprimir" at bounding box center [964, 353] width 80 height 26
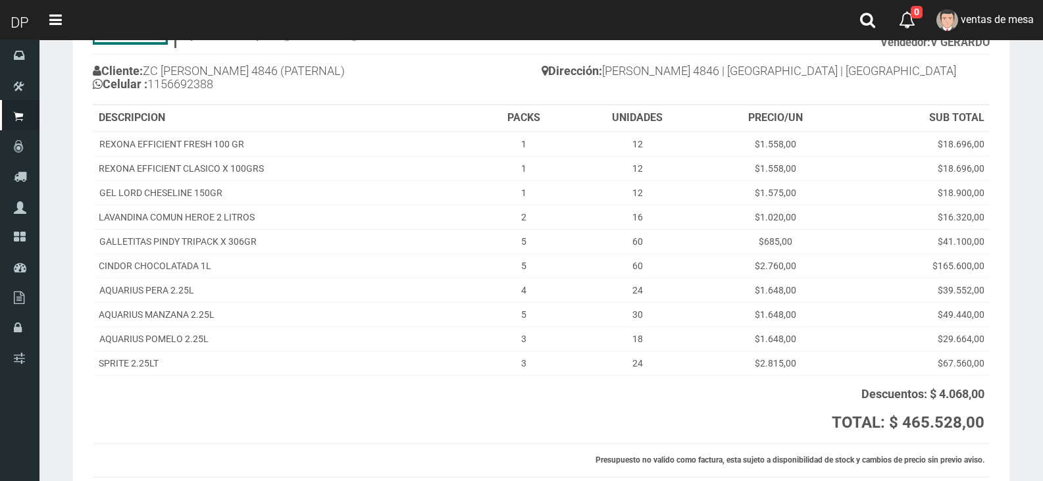
scroll to position [196, 0]
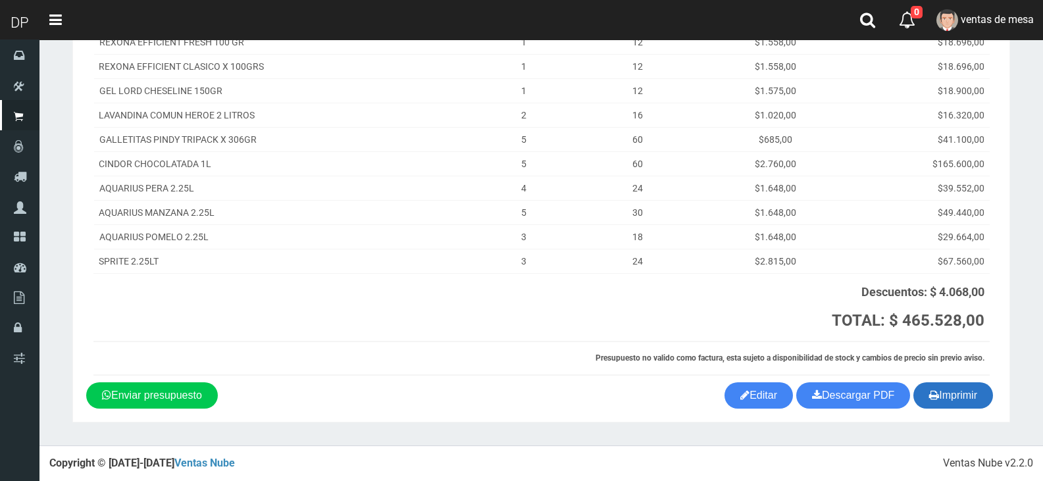
click at [945, 394] on button "Imprimir" at bounding box center [954, 396] width 80 height 26
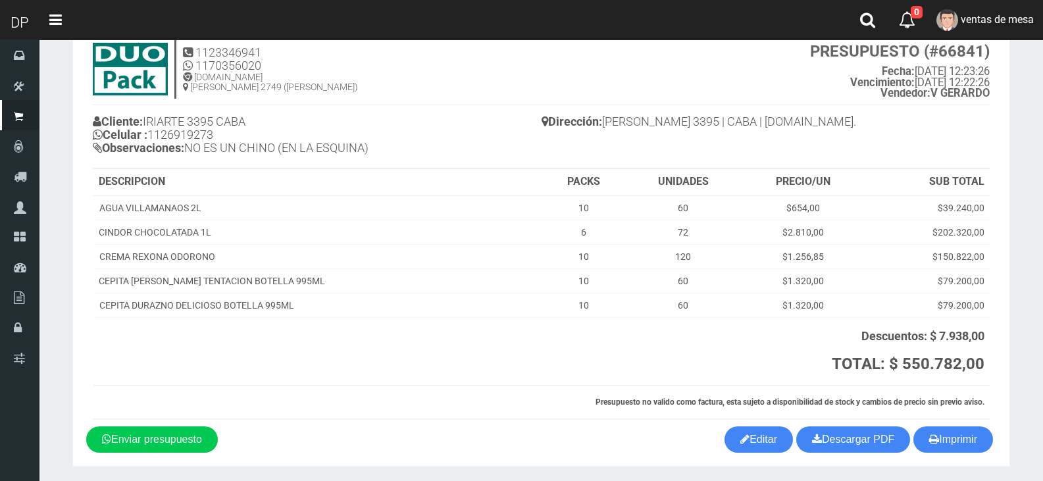
scroll to position [88, 0]
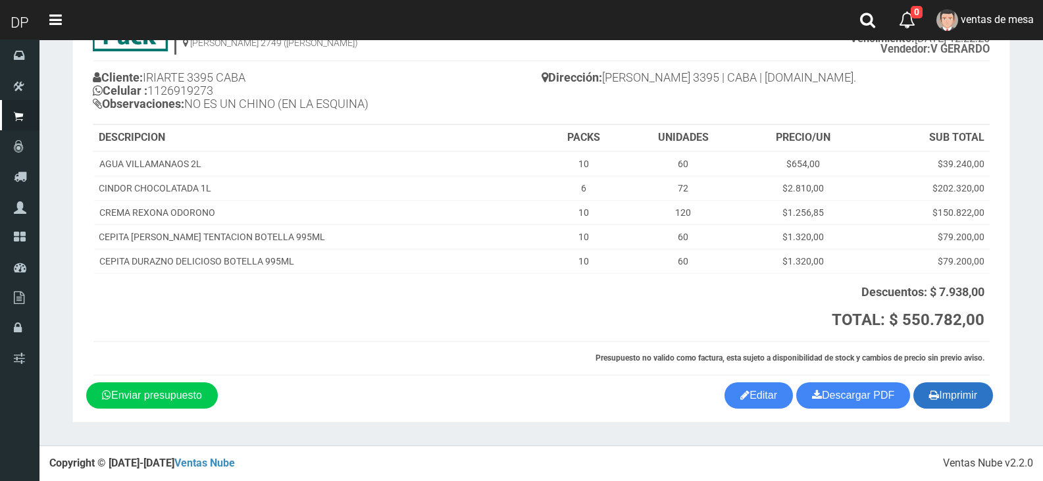
click at [984, 394] on button "Imprimir" at bounding box center [954, 396] width 80 height 26
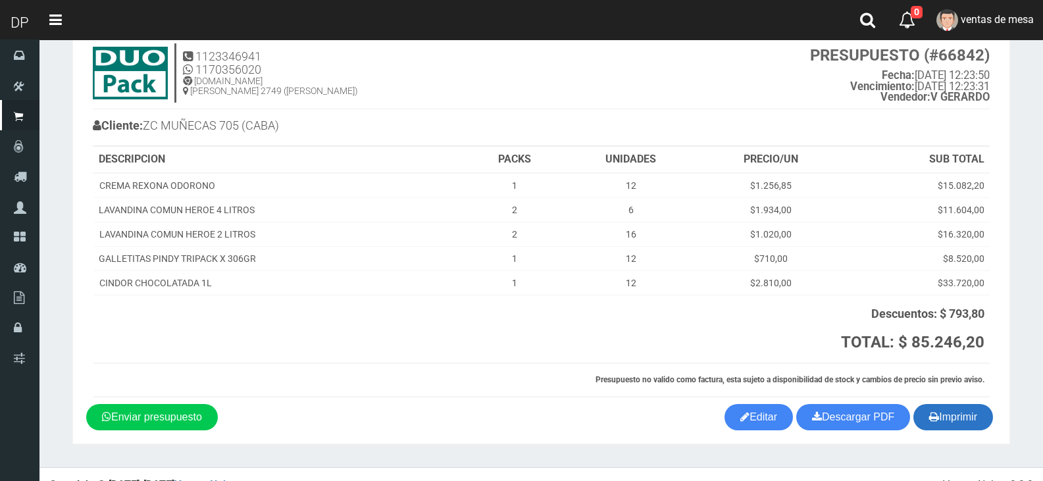
scroll to position [61, 0]
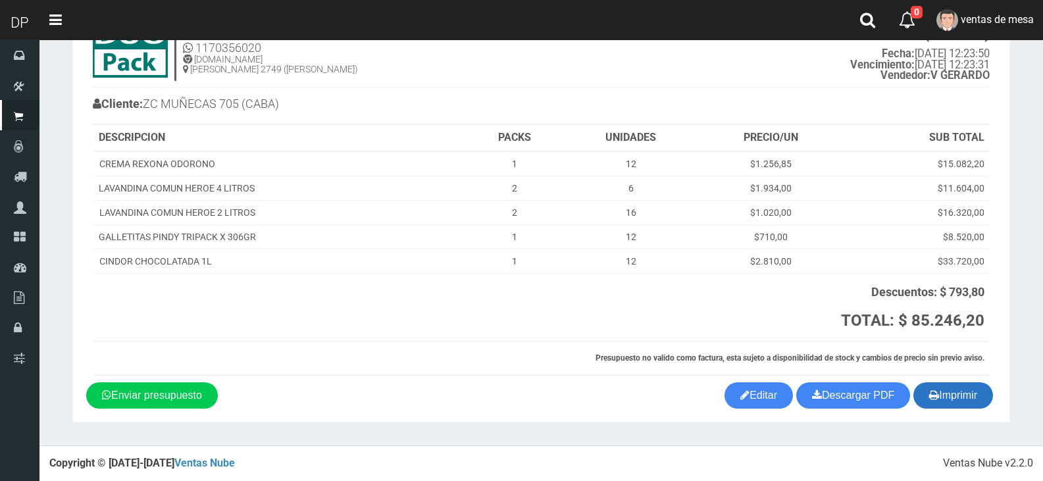
click at [945, 399] on button "Imprimir" at bounding box center [954, 396] width 80 height 26
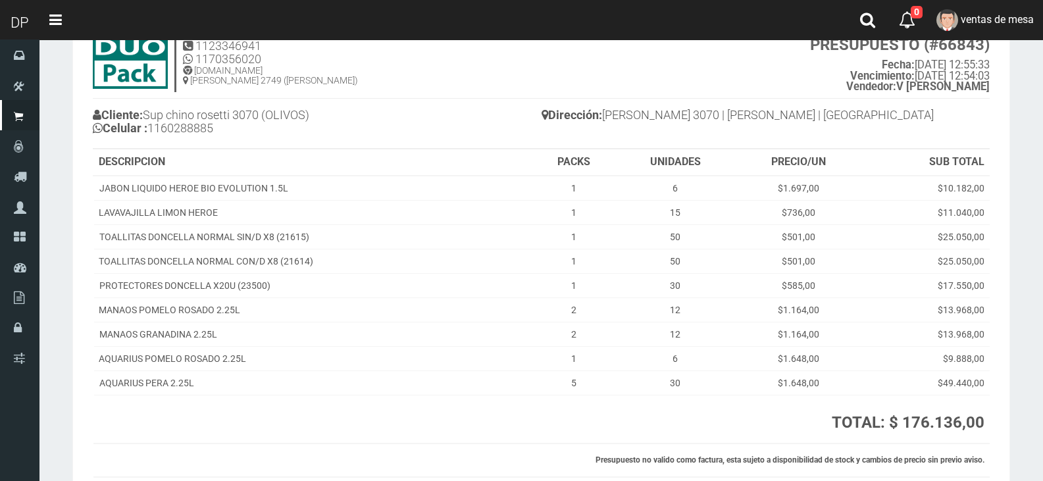
scroll to position [152, 0]
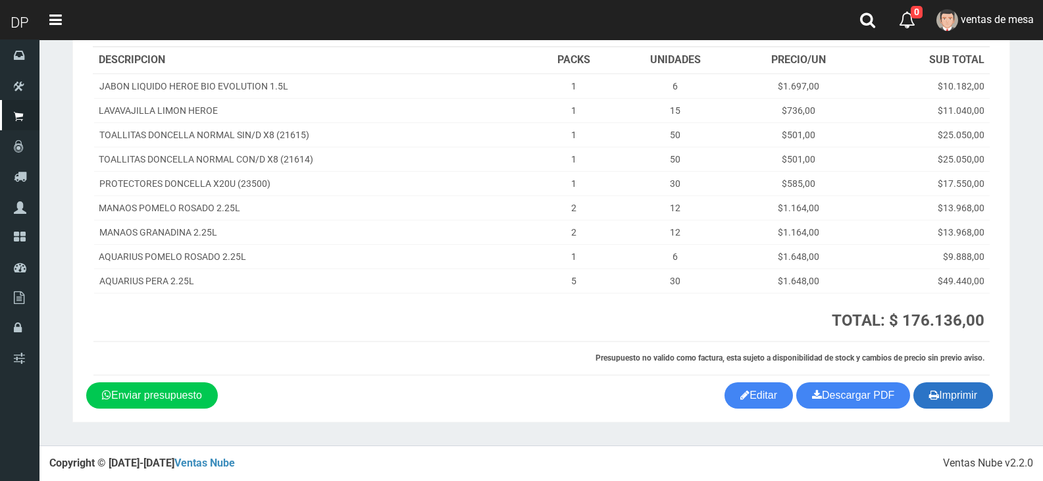
click at [947, 391] on button "Imprimir" at bounding box center [954, 396] width 80 height 26
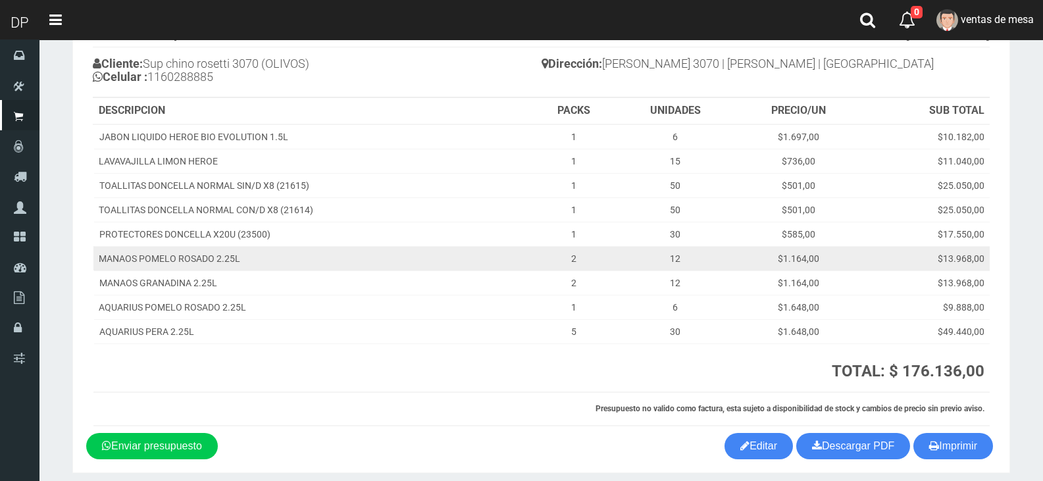
scroll to position [20, 0]
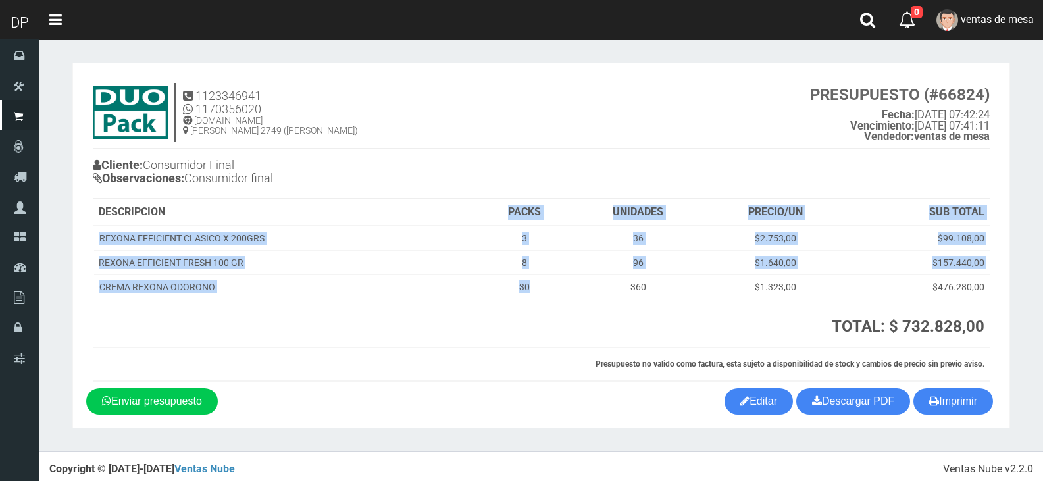
drag, startPoint x: 535, startPoint y: 297, endPoint x: 499, endPoint y: 217, distance: 87.8
click at [499, 217] on table "DESCRIPCION PACKS UNIDADES PRECIO/UN SUB TOTAL REXONA EFFICIENT CLASICO X 200GR…" at bounding box center [541, 290] width 897 height 182
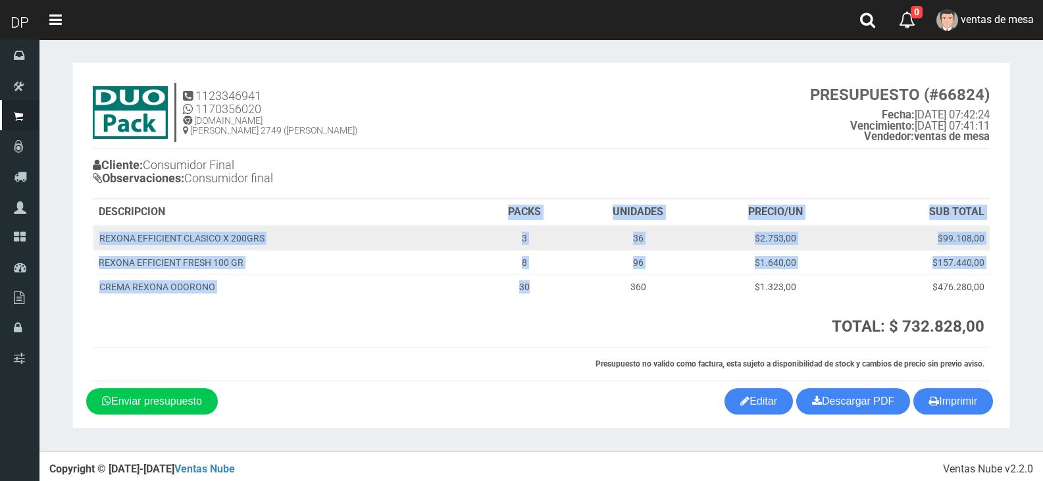
click at [505, 243] on td "3" at bounding box center [524, 238] width 95 height 25
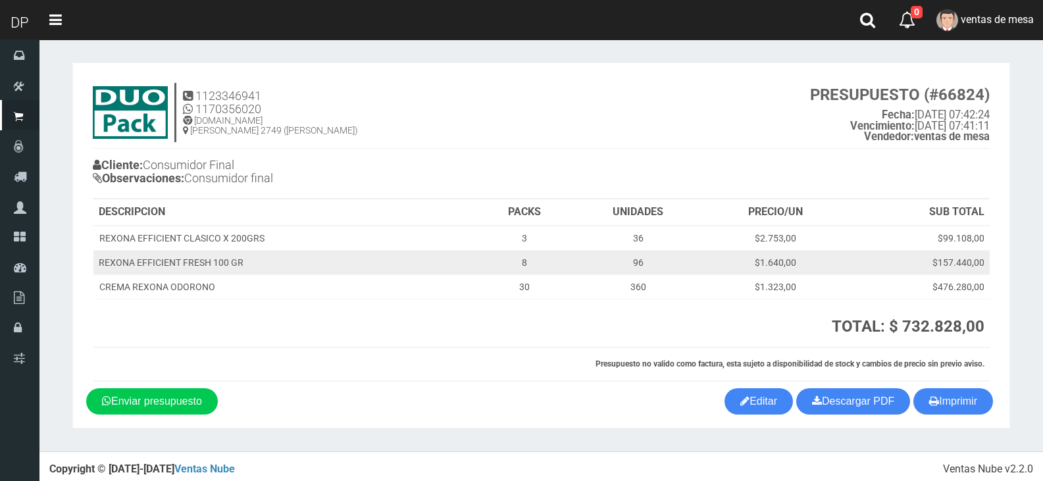
click at [353, 261] on td "REXONA EFFICIENT FRESH 100 GR" at bounding box center [285, 262] width 384 height 24
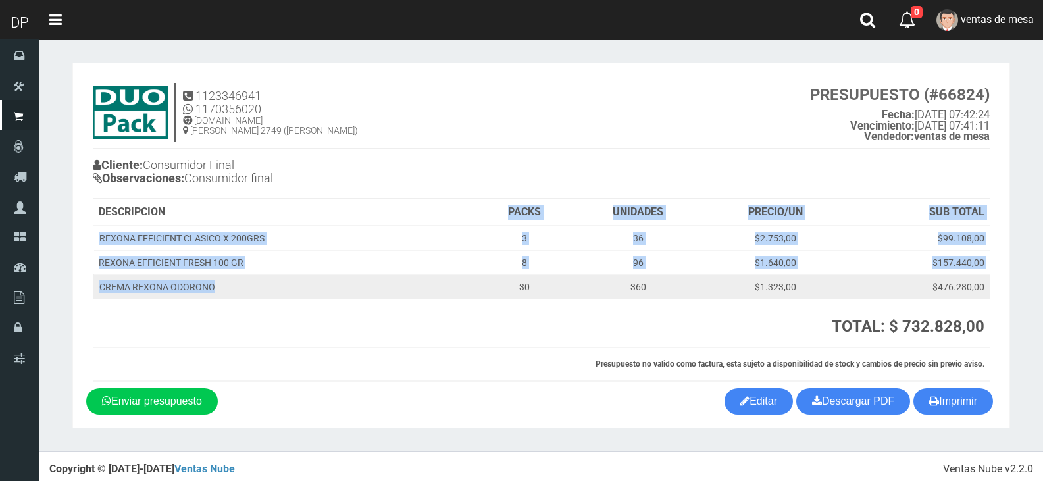
drag, startPoint x: 350, startPoint y: 215, endPoint x: 500, endPoint y: 296, distance: 171.4
click at [492, 295] on table "DESCRIPCION PACKS UNIDADES PRECIO/UN SUB TOTAL REXONA EFFICIENT CLASICO X 200GR…" at bounding box center [541, 290] width 897 height 182
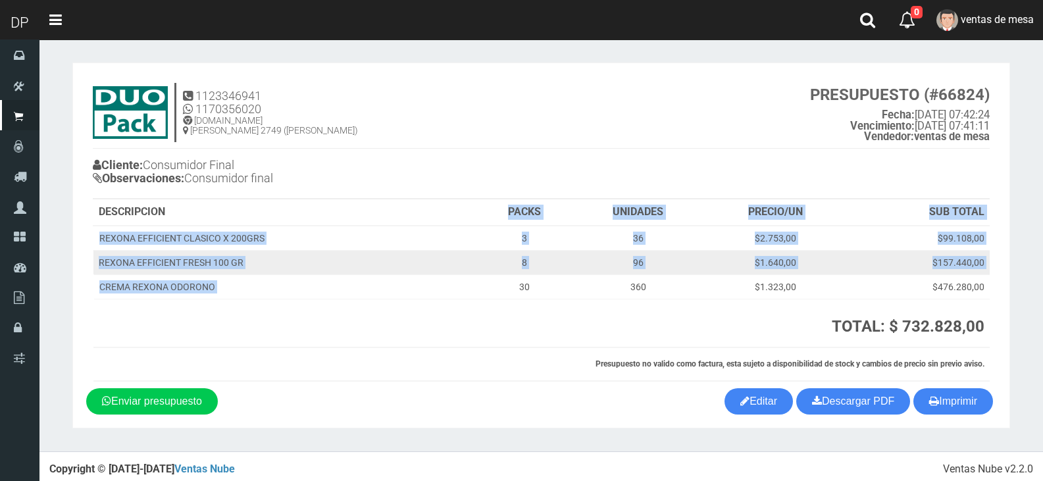
click at [522, 257] on td "8" at bounding box center [524, 262] width 95 height 24
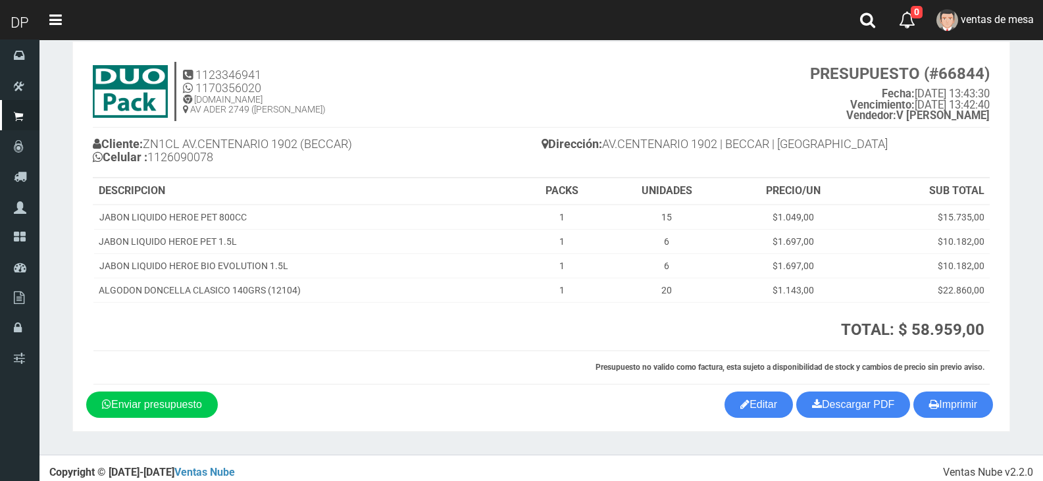
scroll to position [30, 0]
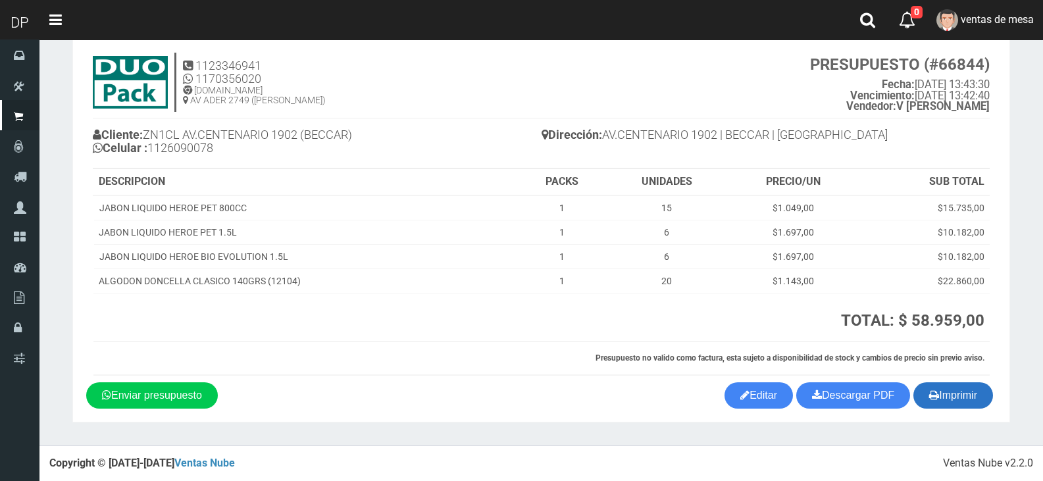
click at [969, 402] on button "Imprimir" at bounding box center [954, 396] width 80 height 26
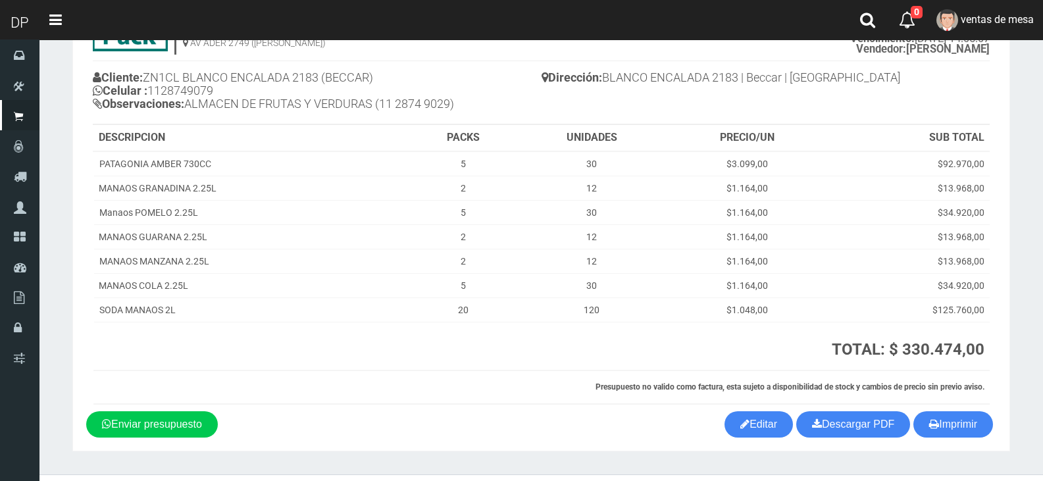
scroll to position [117, 0]
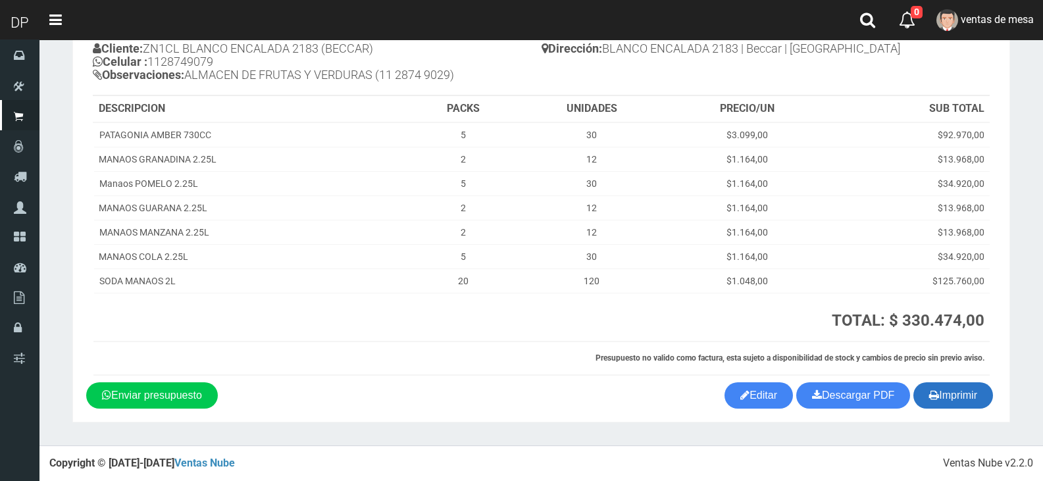
click at [970, 403] on button "Imprimir" at bounding box center [954, 396] width 80 height 26
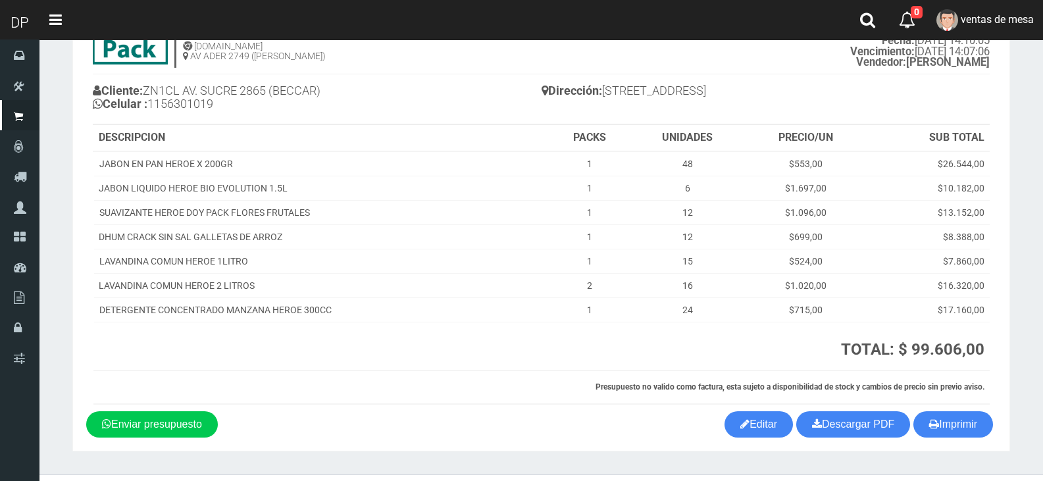
scroll to position [103, 0]
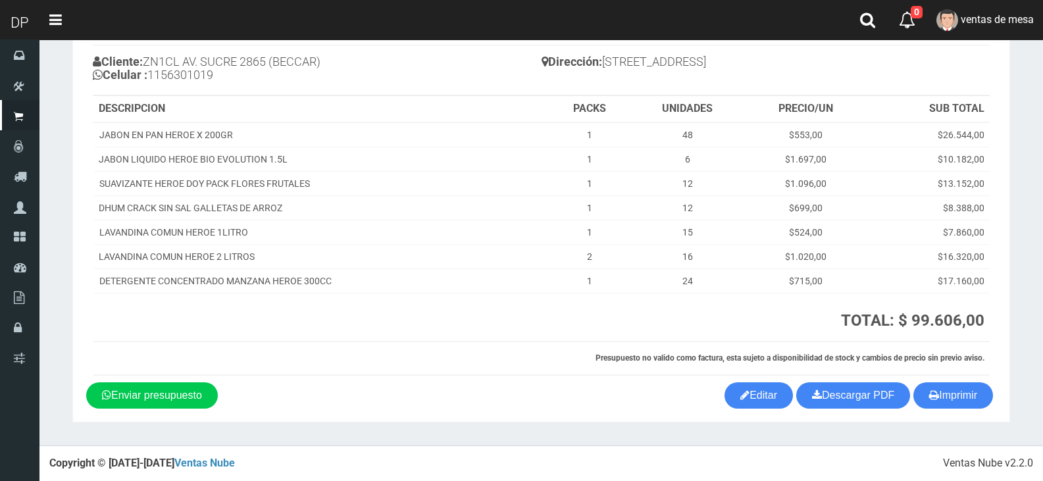
click at [970, 415] on section "1123346941 1170356020 WWW.DUOPACKS.COM.AR AV ADER 2749 (MUNRO) PRESUPUESTO (#66…" at bounding box center [541, 190] width 938 height 463
click at [963, 409] on section "1123346941 1170356020 WWW.DUOPACKS.COM.AR AV ADER 2749 (MUNRO) PRESUPUESTO (#66…" at bounding box center [541, 190] width 938 height 463
click at [952, 399] on button "Imprimir" at bounding box center [954, 396] width 80 height 26
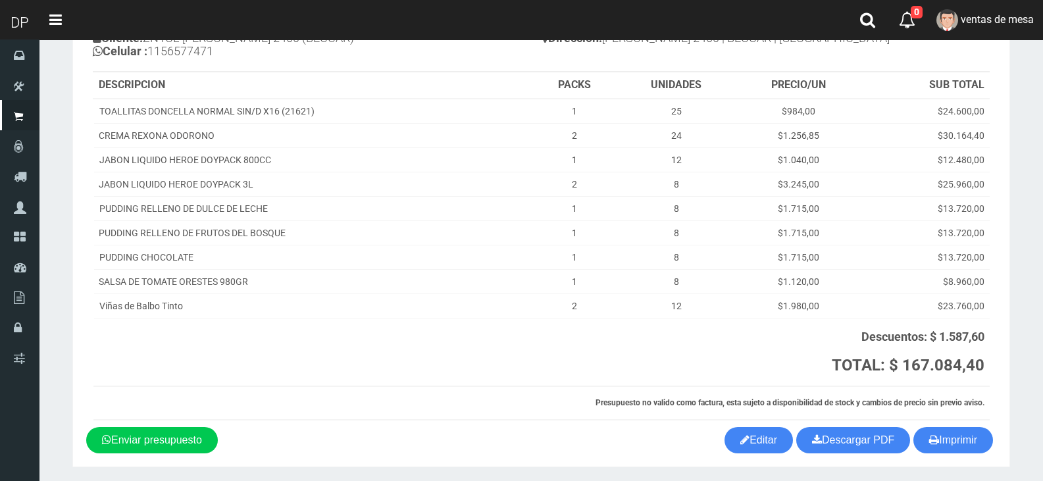
scroll to position [172, 0]
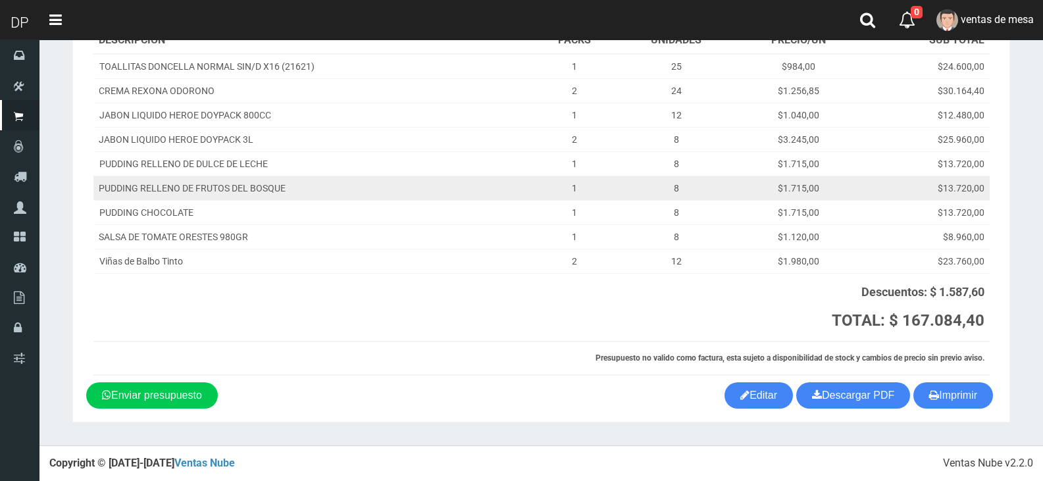
click at [940, 192] on td "$13.720,00" at bounding box center [926, 188] width 128 height 24
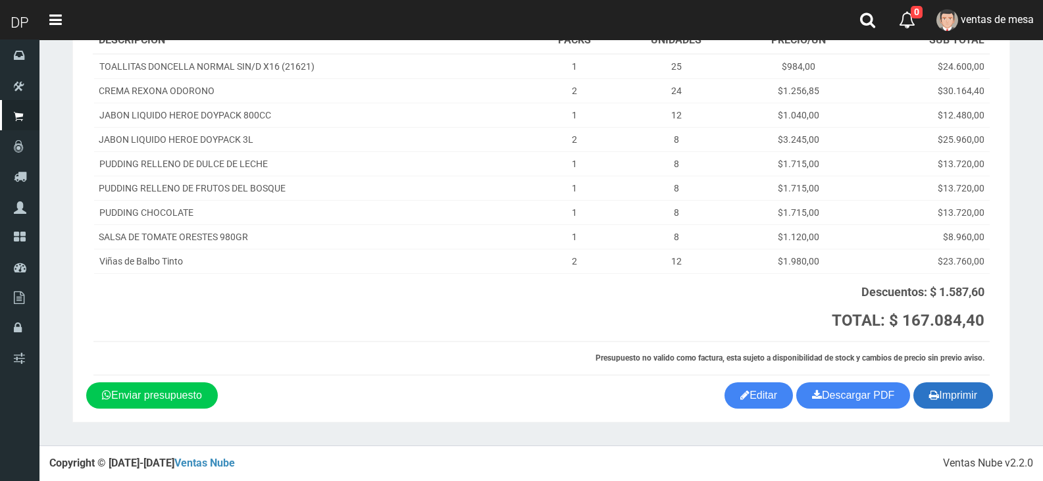
click at [964, 396] on button "Imprimir" at bounding box center [954, 396] width 80 height 26
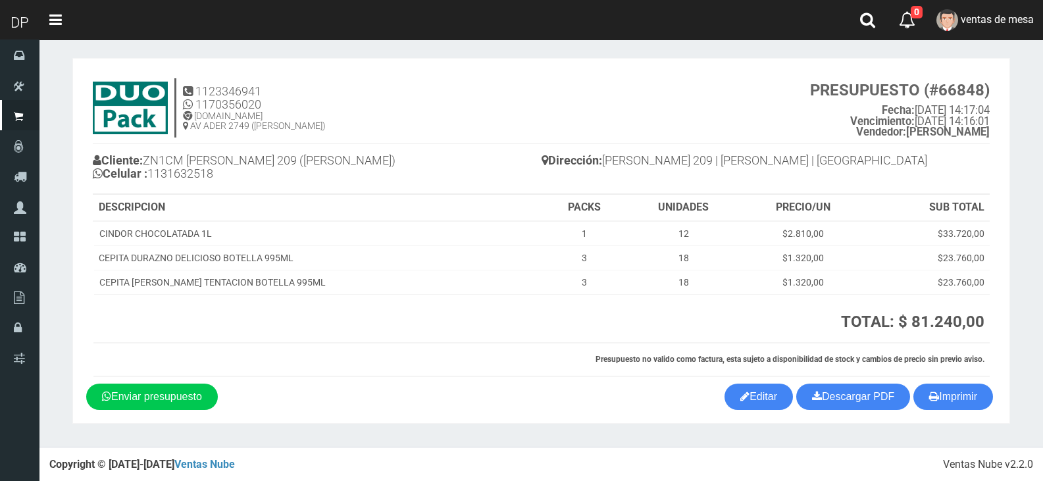
scroll to position [6, 0]
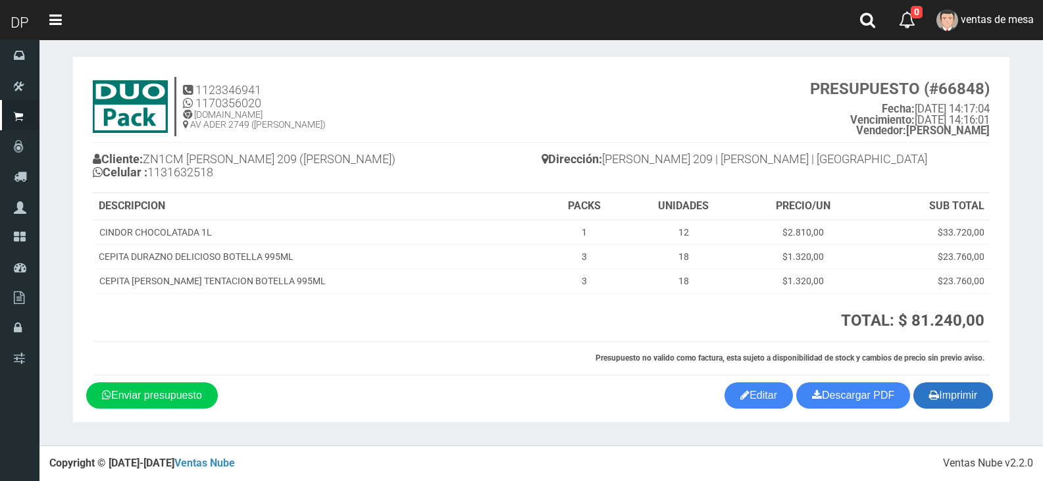
click at [972, 404] on button "Imprimir" at bounding box center [954, 396] width 80 height 26
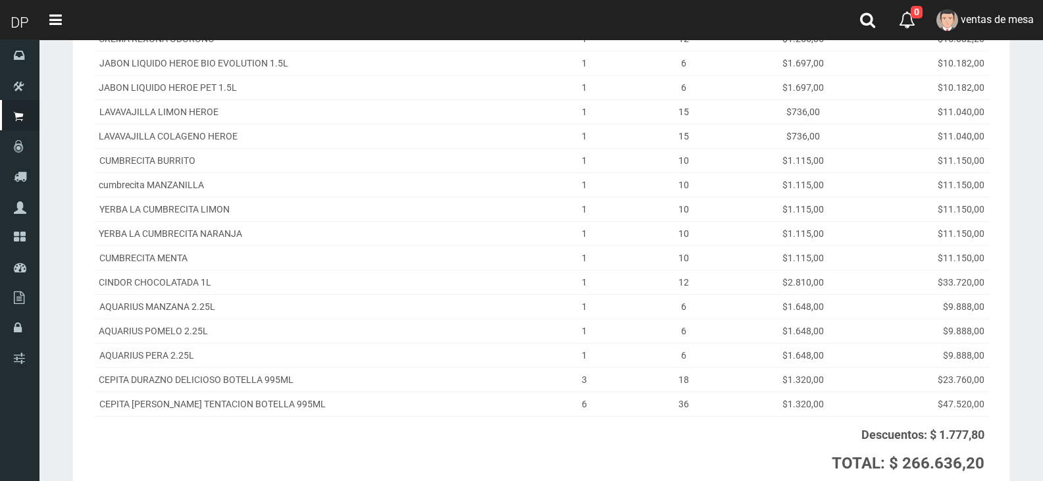
scroll to position [367, 0]
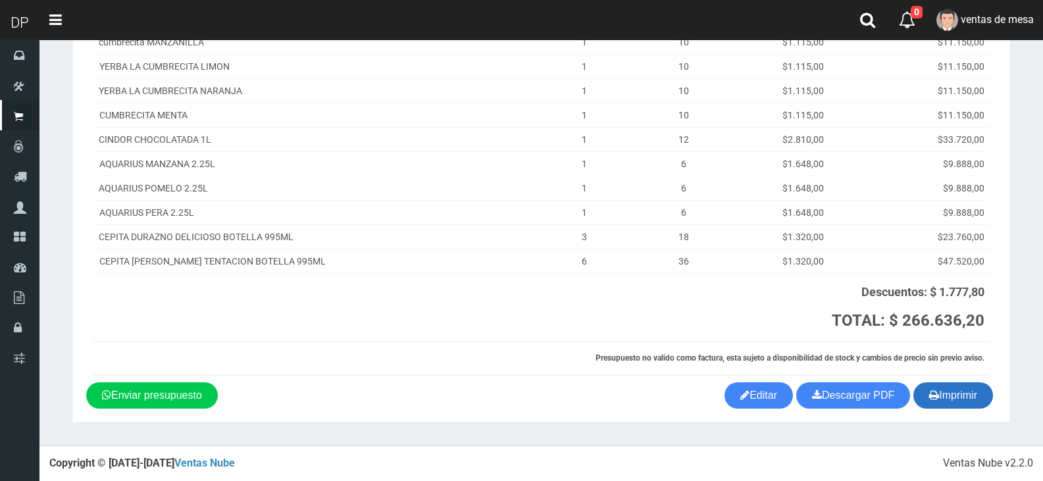
click at [930, 393] on icon "button" at bounding box center [935, 395] width 10 height 18
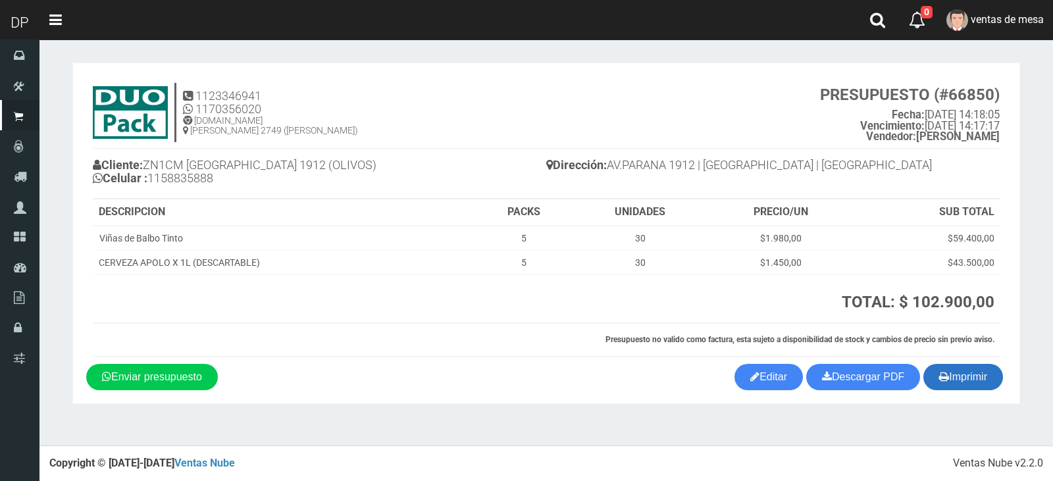
click at [965, 386] on button "Imprimir" at bounding box center [964, 377] width 80 height 26
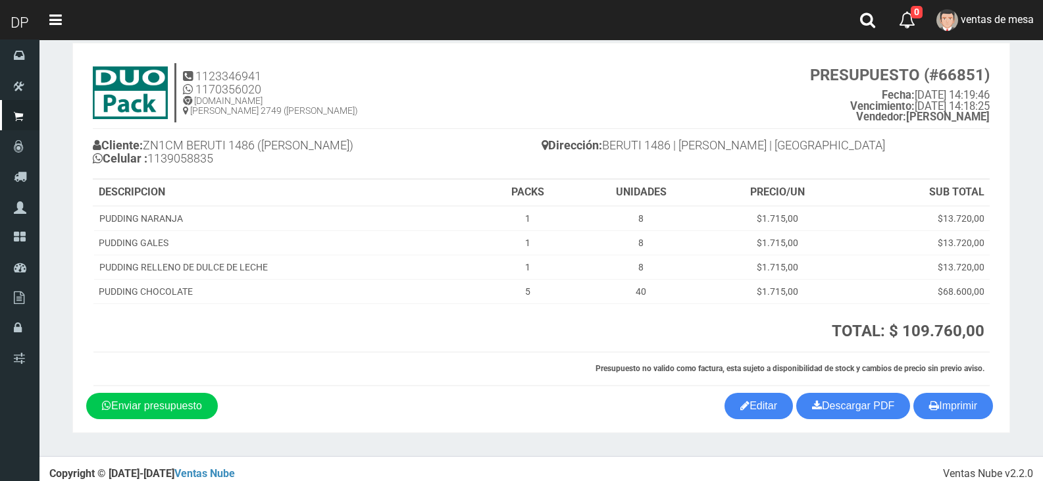
scroll to position [30, 0]
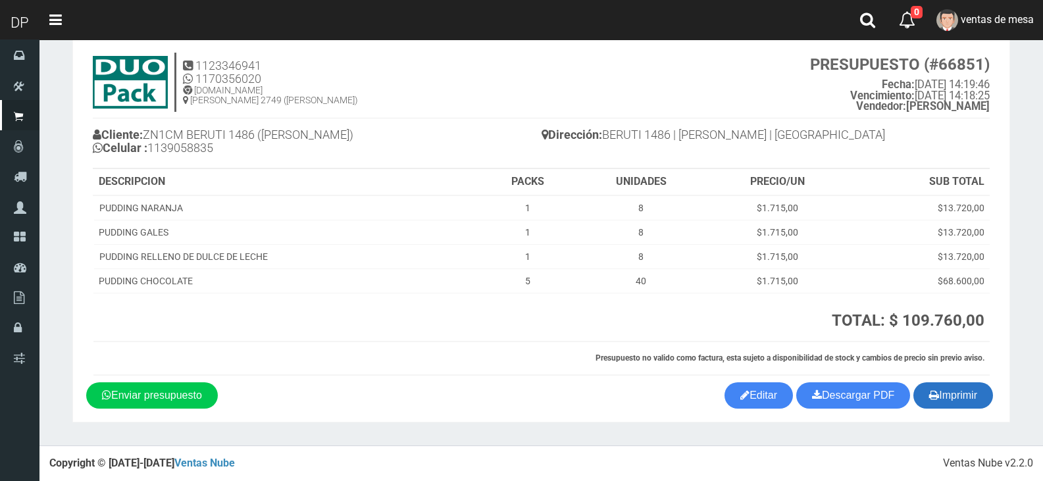
click at [985, 401] on button "Imprimir" at bounding box center [954, 396] width 80 height 26
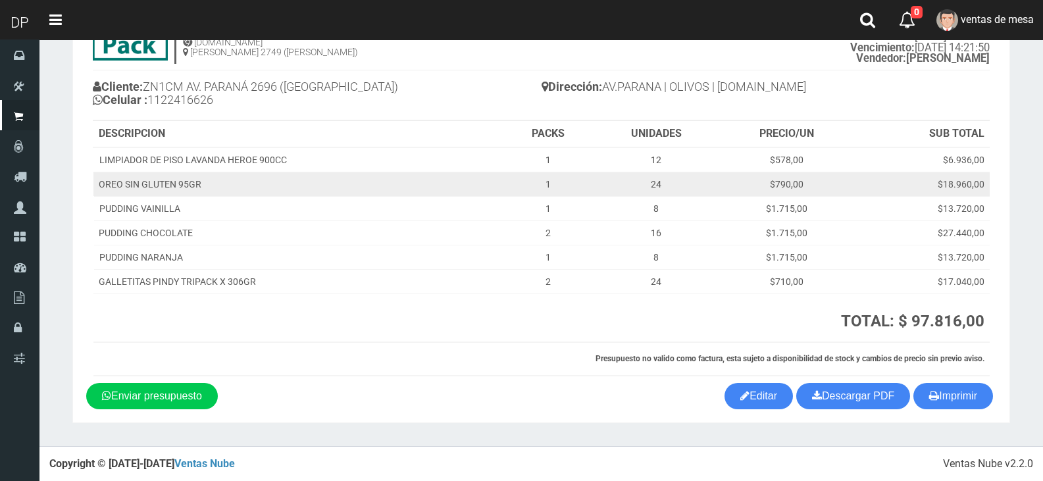
scroll to position [79, 0]
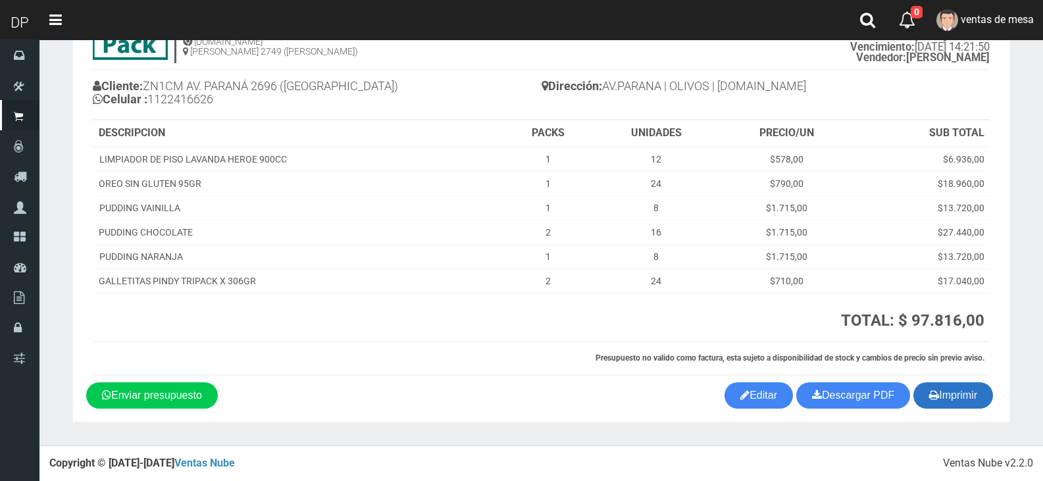
click at [935, 386] on icon "button" at bounding box center [935, 395] width 10 height 18
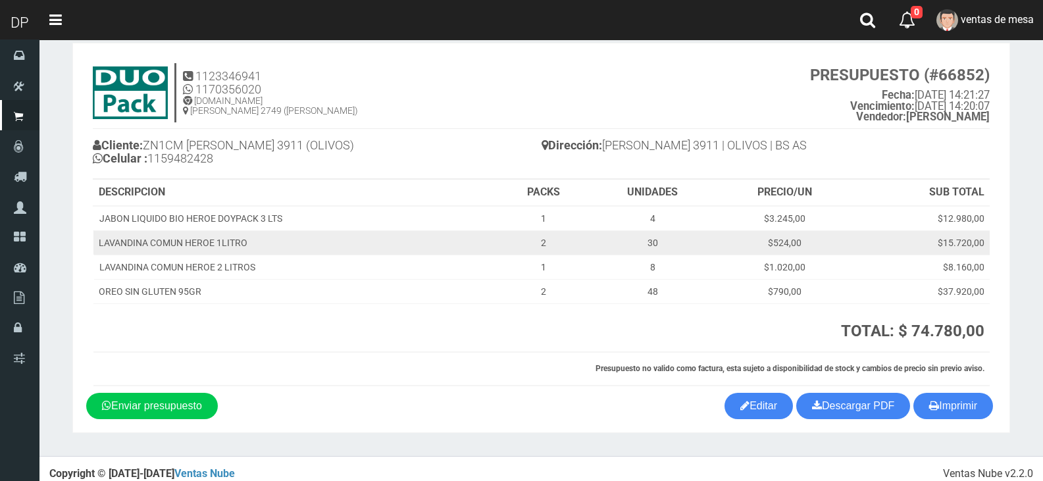
scroll to position [30, 0]
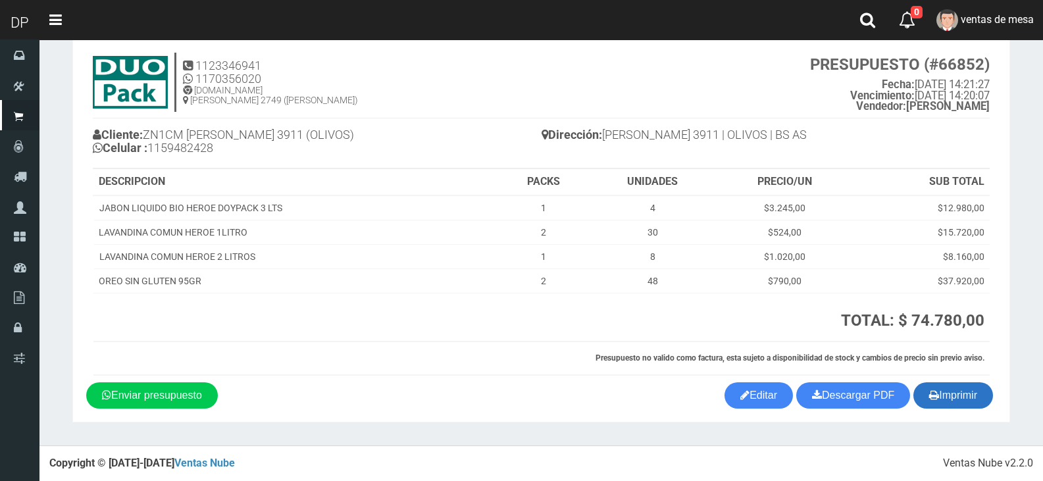
click at [962, 406] on button "Imprimir" at bounding box center [954, 396] width 80 height 26
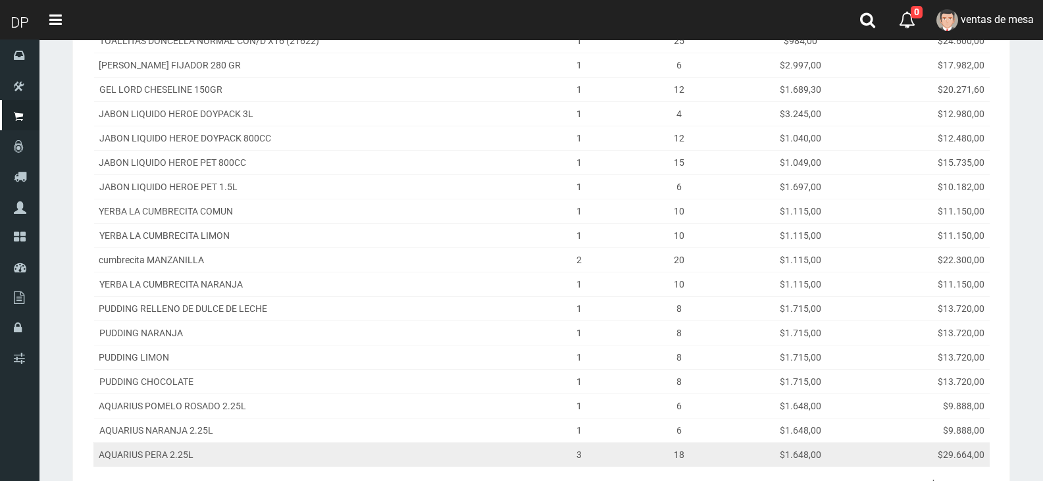
scroll to position [391, 0]
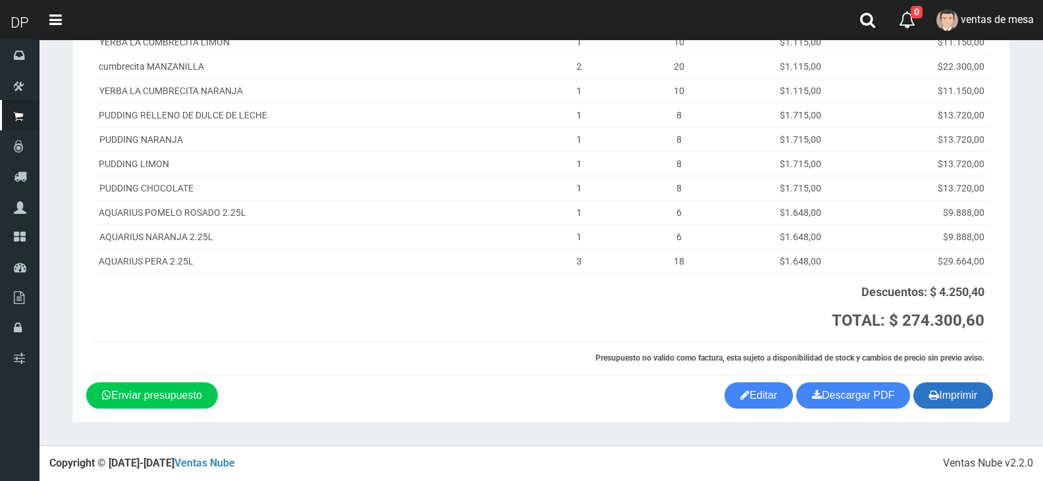
click at [951, 397] on button "Imprimir" at bounding box center [954, 396] width 80 height 26
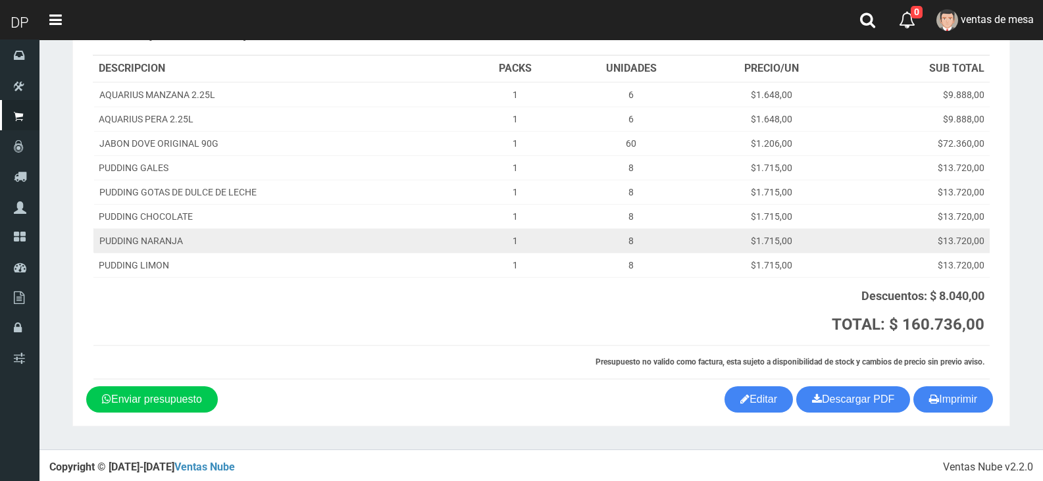
scroll to position [147, 0]
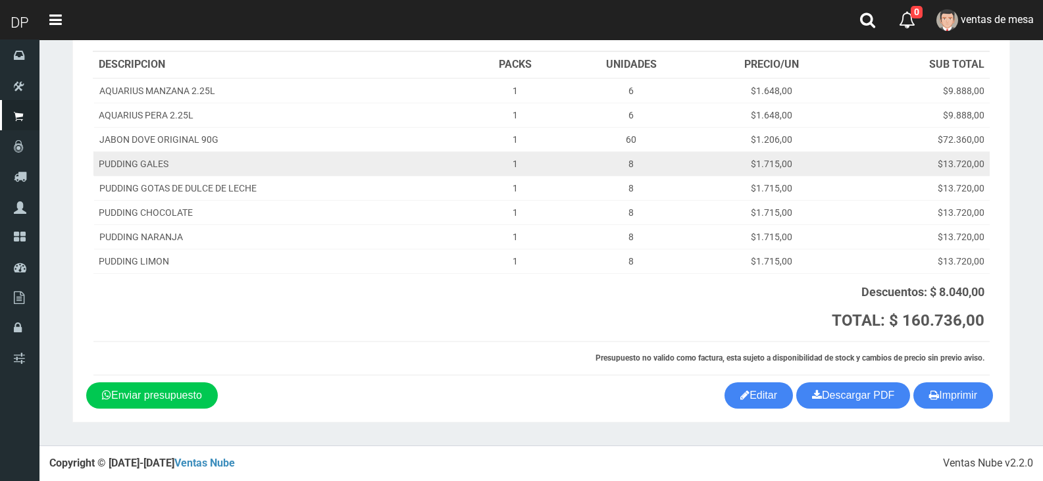
click at [817, 164] on td "$1.715,00" at bounding box center [772, 163] width 145 height 24
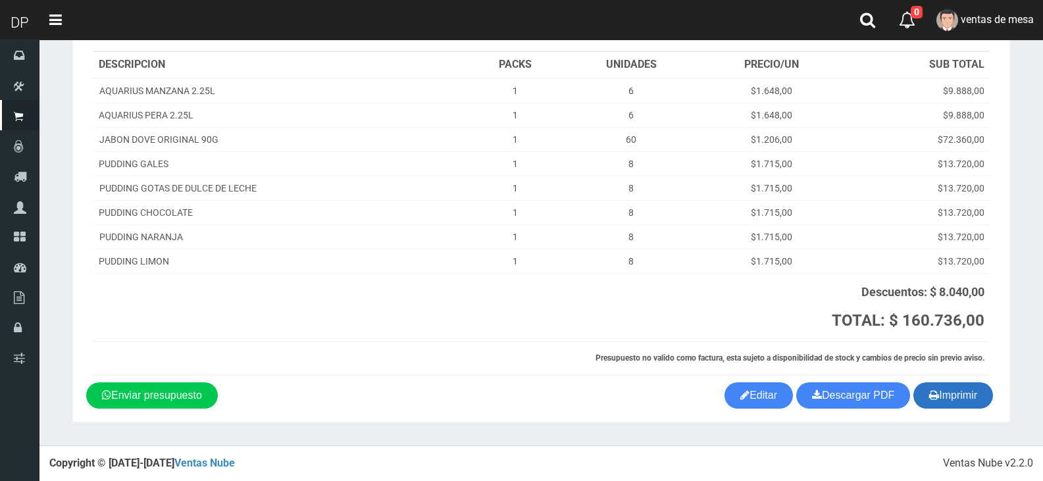
click at [964, 396] on button "Imprimir" at bounding box center [954, 396] width 80 height 26
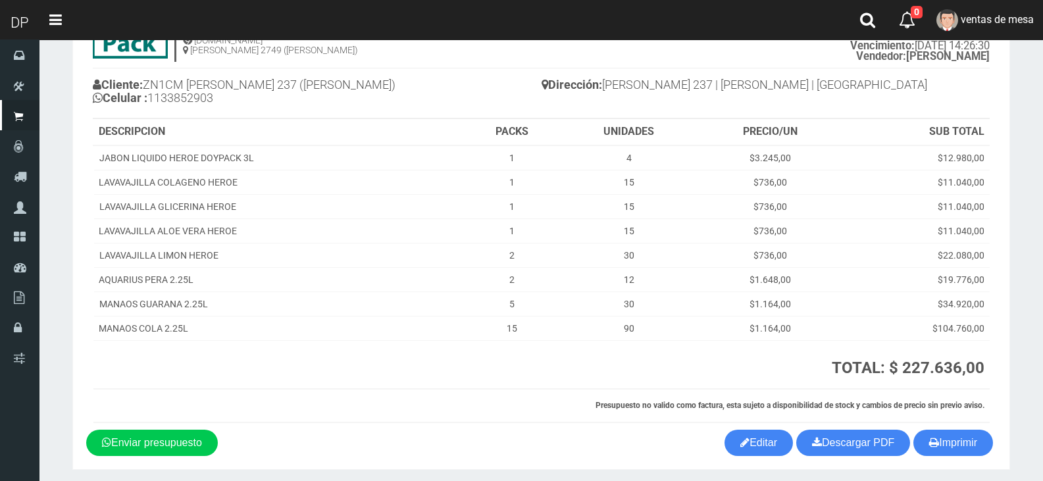
scroll to position [128, 0]
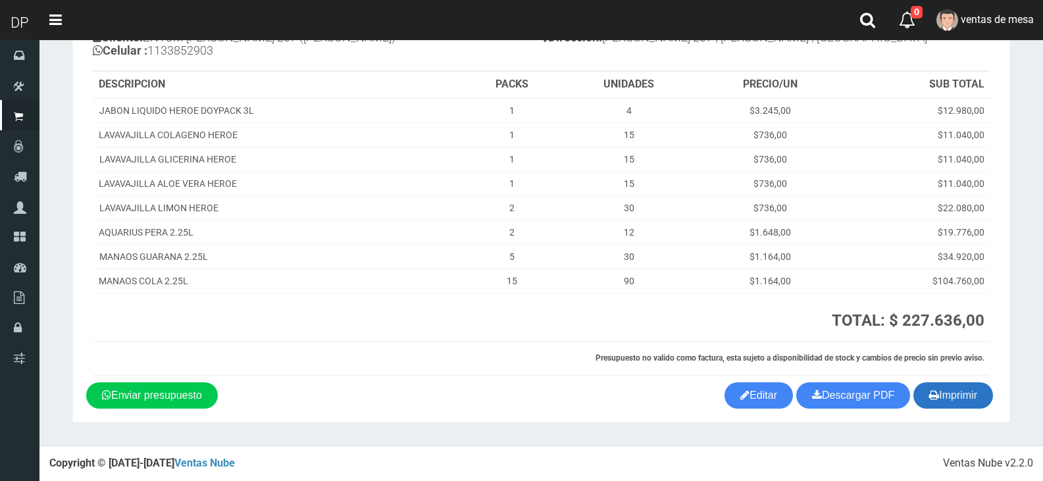
click at [936, 397] on icon "button" at bounding box center [935, 395] width 10 height 18
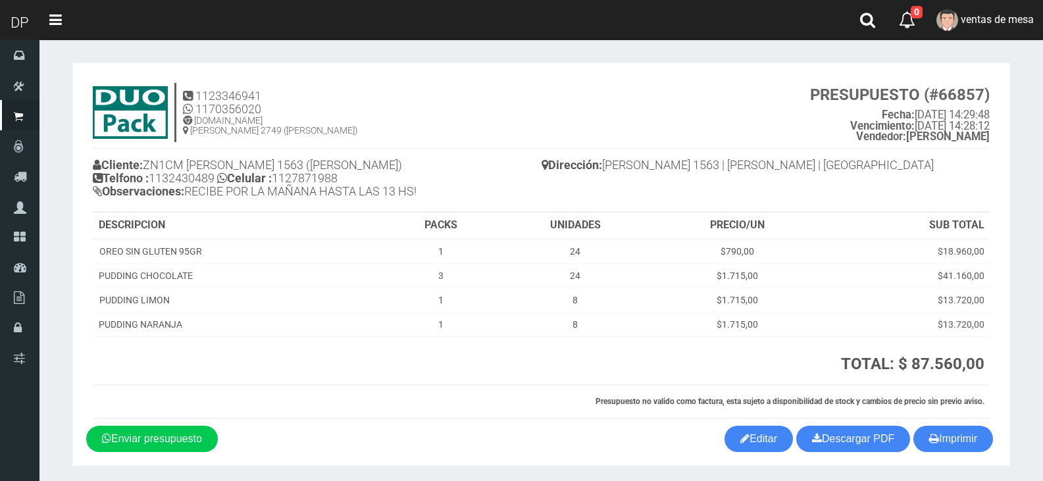
scroll to position [43, 0]
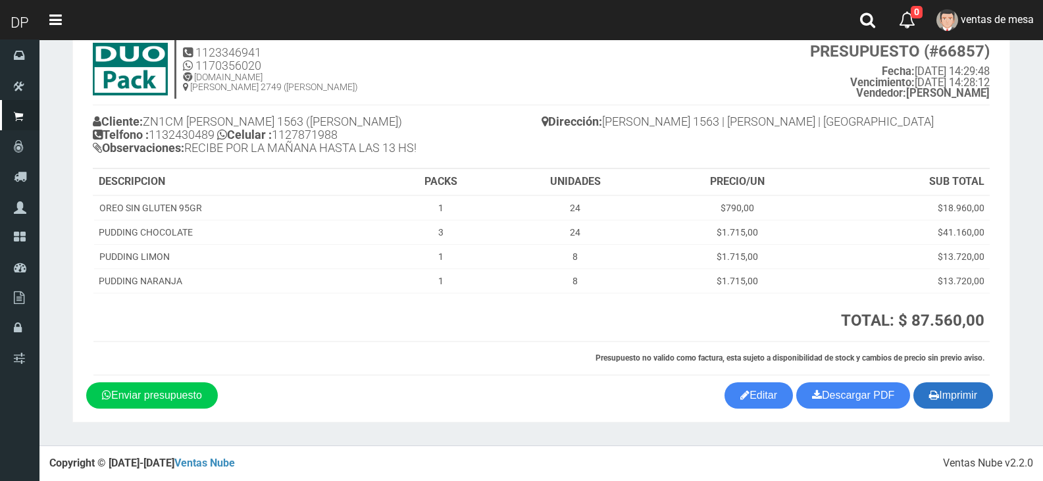
click at [939, 402] on button "Imprimir" at bounding box center [954, 396] width 80 height 26
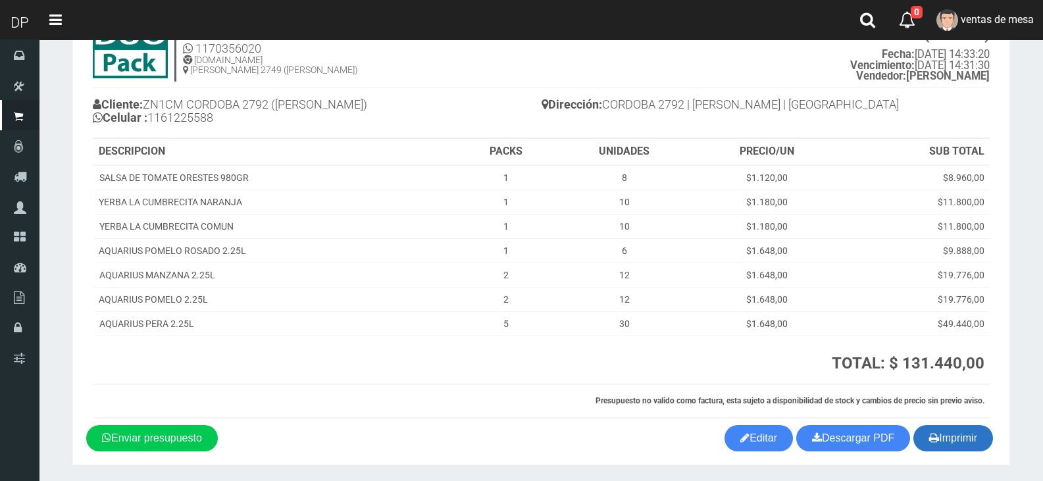
scroll to position [103, 0]
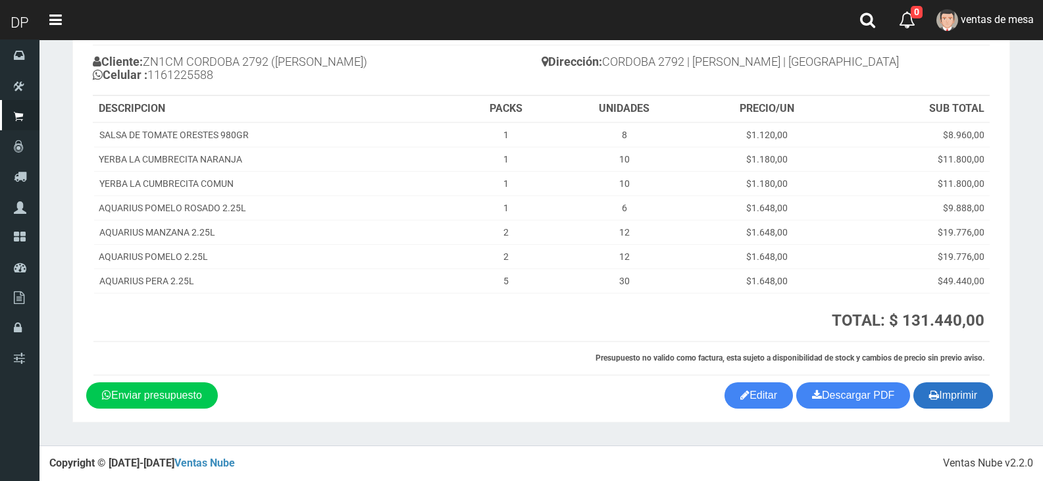
click at [943, 389] on button "Imprimir" at bounding box center [954, 396] width 80 height 26
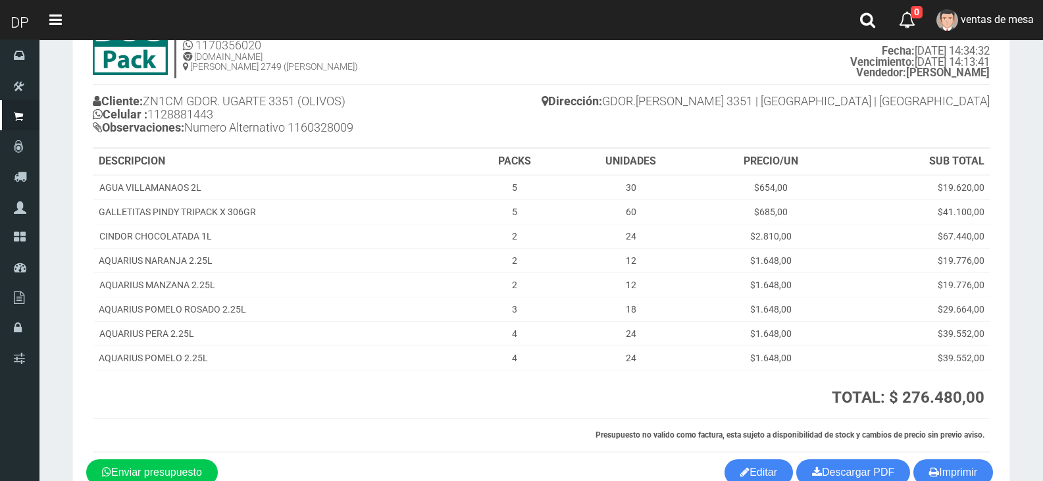
scroll to position [141, 0]
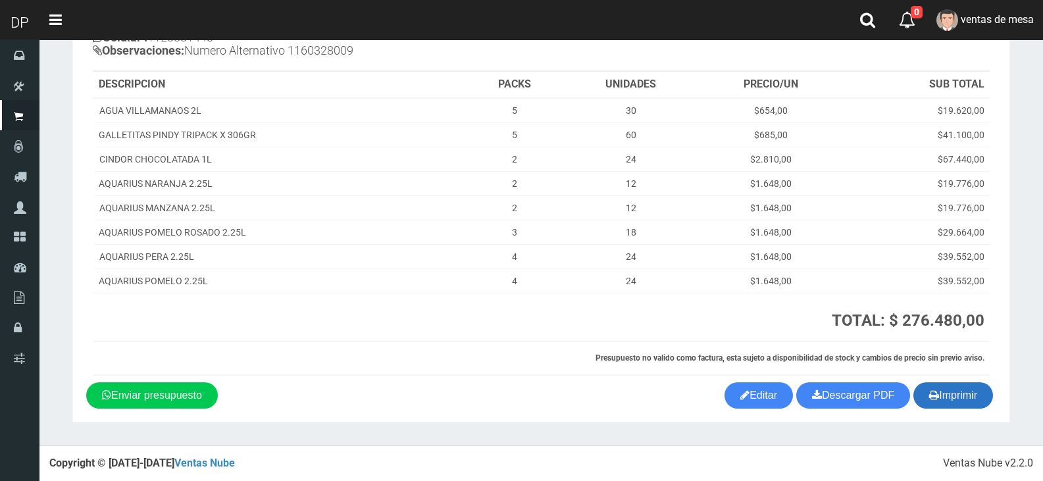
click at [968, 400] on button "Imprimir" at bounding box center [954, 396] width 80 height 26
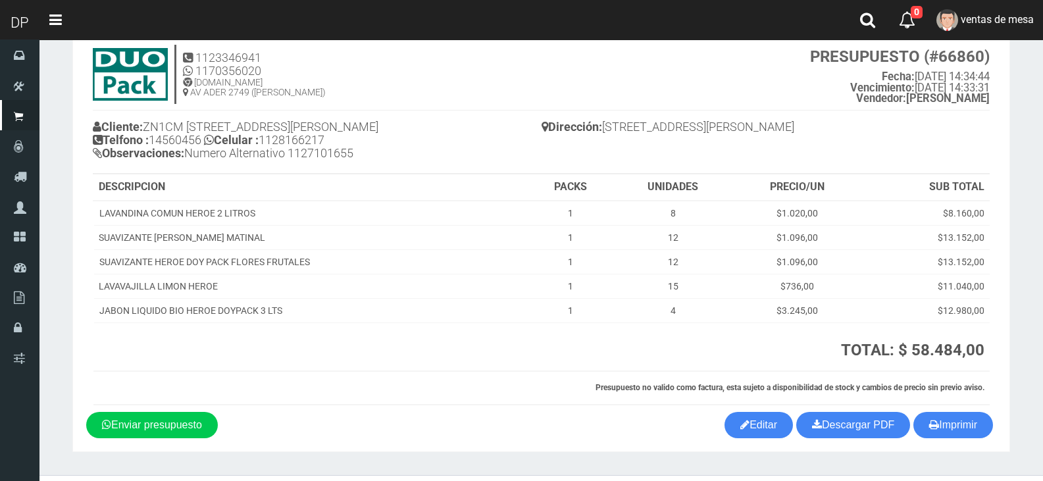
scroll to position [68, 0]
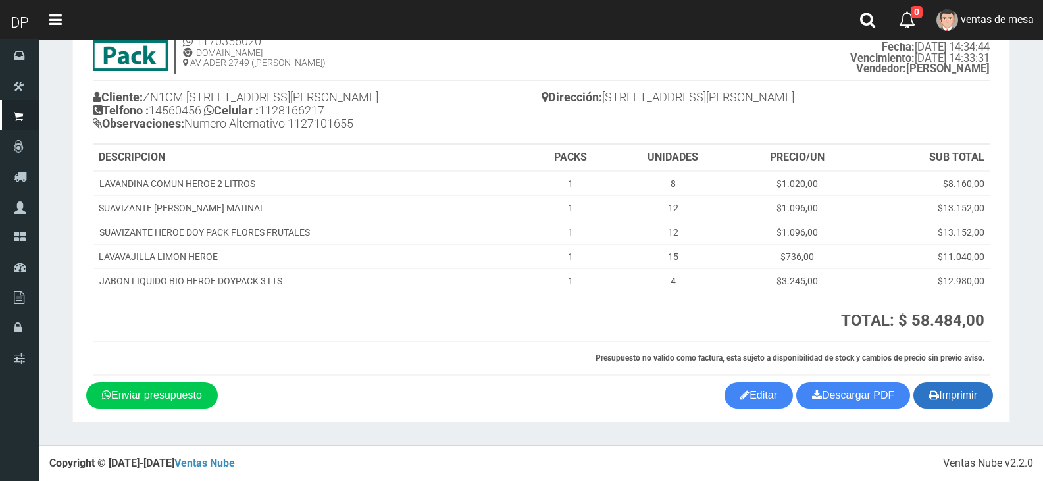
click at [967, 399] on button "Imprimir" at bounding box center [954, 396] width 80 height 26
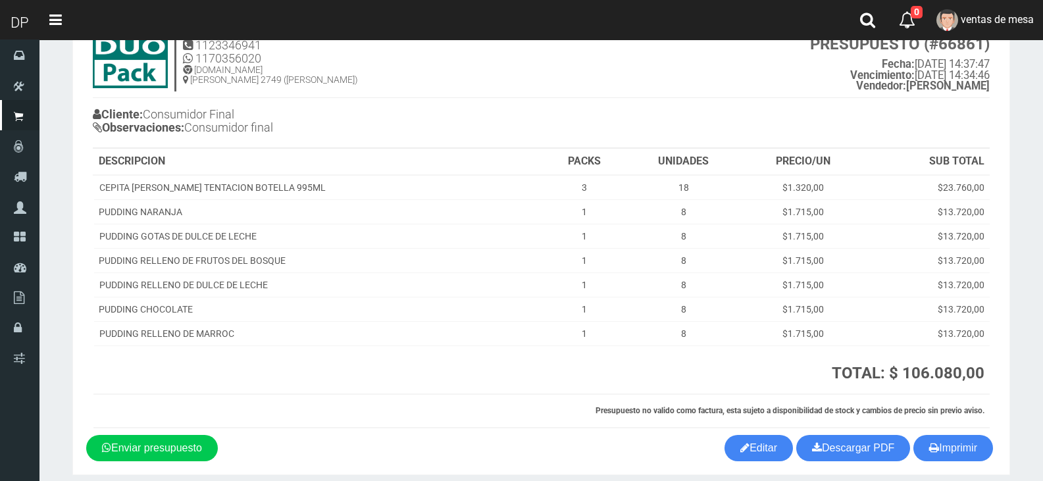
scroll to position [103, 0]
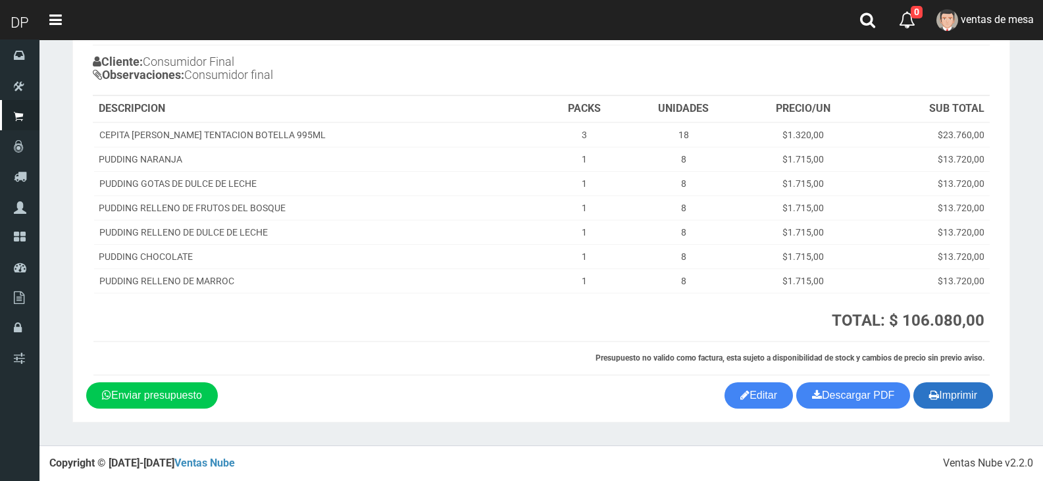
click at [953, 392] on button "Imprimir" at bounding box center [954, 396] width 80 height 26
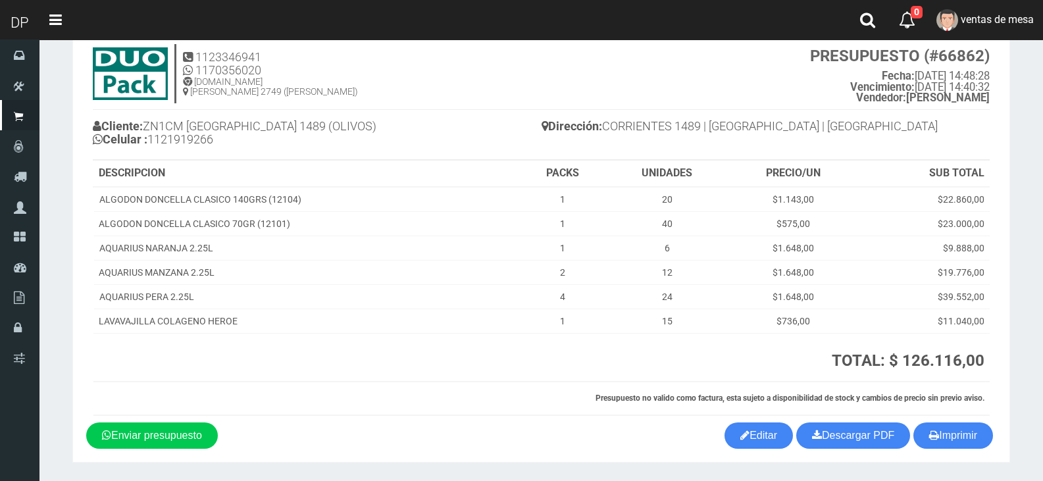
scroll to position [79, 0]
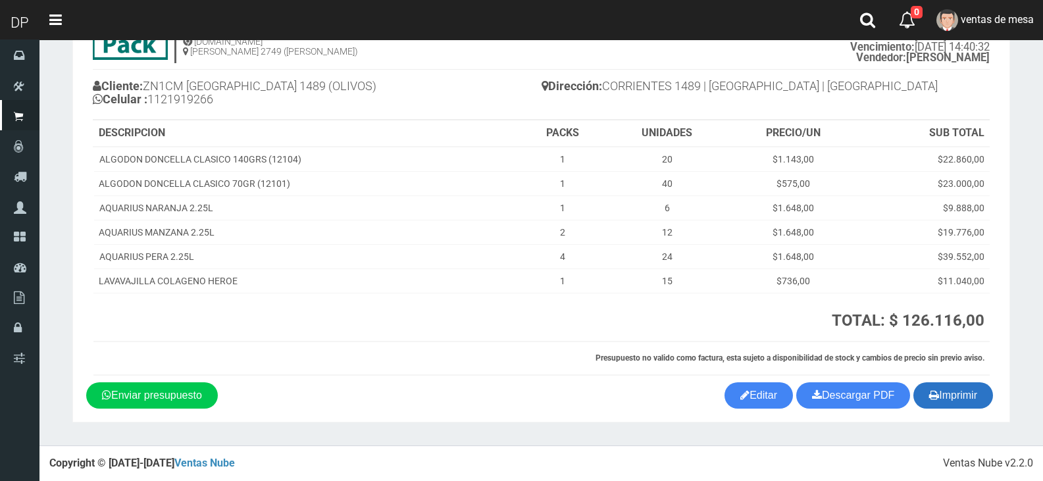
click at [934, 392] on icon "button" at bounding box center [935, 395] width 10 height 18
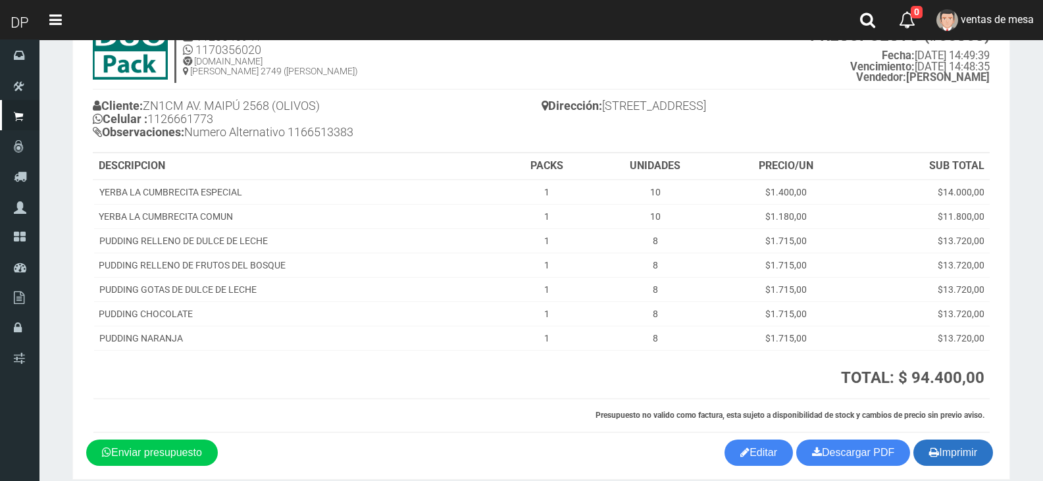
scroll to position [117, 0]
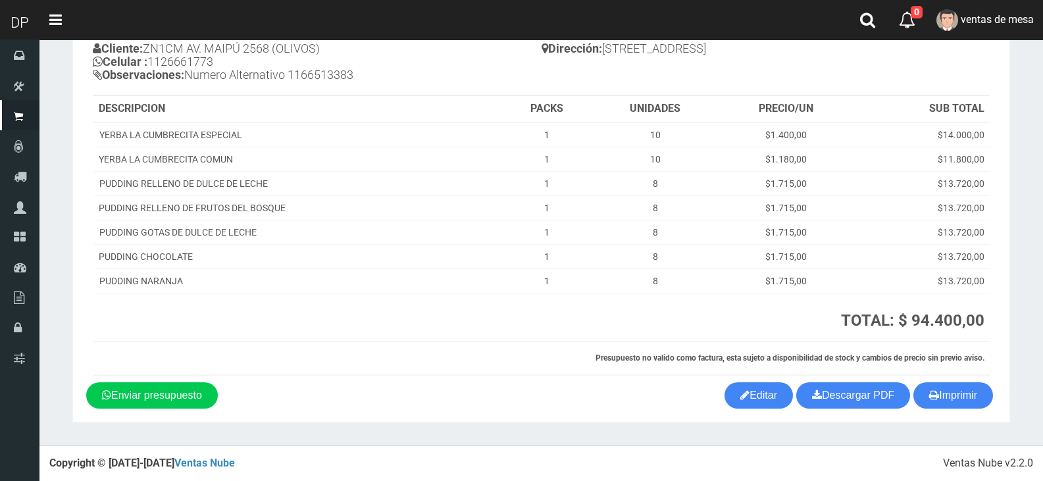
drag, startPoint x: 633, startPoint y: 346, endPoint x: 849, endPoint y: 365, distance: 217.4
click at [633, 346] on th "Presupuesto no valido como factura, esta sujeto a disponibilidad de stock y cam…" at bounding box center [541, 359] width 897 height 34
click at [1020, 404] on section "× Titulo del Msj texto Mas Texto Cancelar Aceptar" at bounding box center [542, 184] width 1004 height 523
click at [988, 398] on button "Imprimir" at bounding box center [954, 396] width 80 height 26
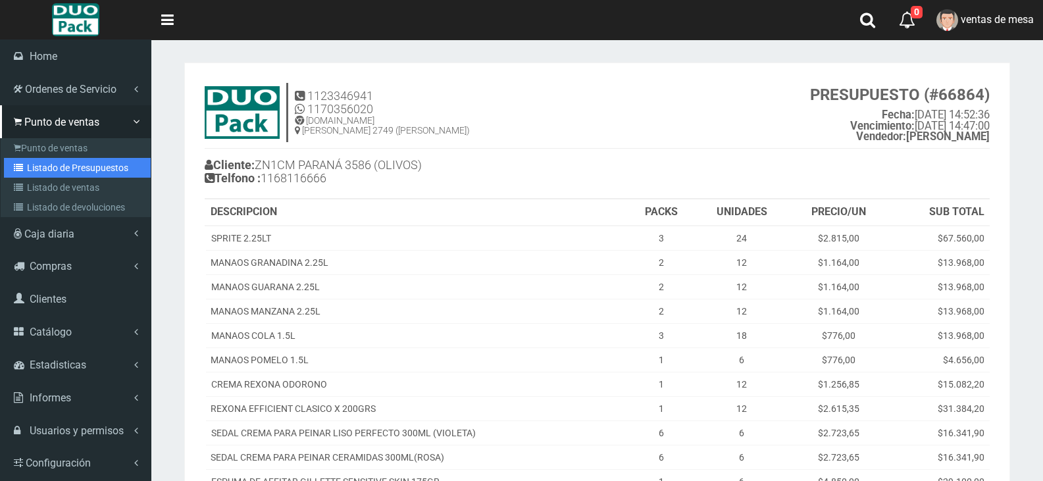
drag, startPoint x: 72, startPoint y: 167, endPoint x: 80, endPoint y: 175, distance: 11.2
click at [72, 167] on link "Listado de Presupuestos" at bounding box center [77, 168] width 147 height 20
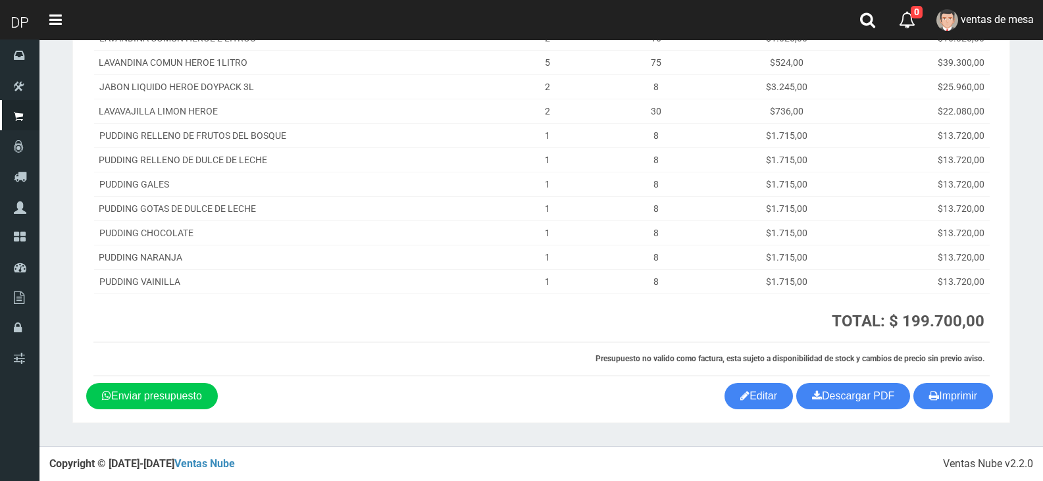
scroll to position [201, 0]
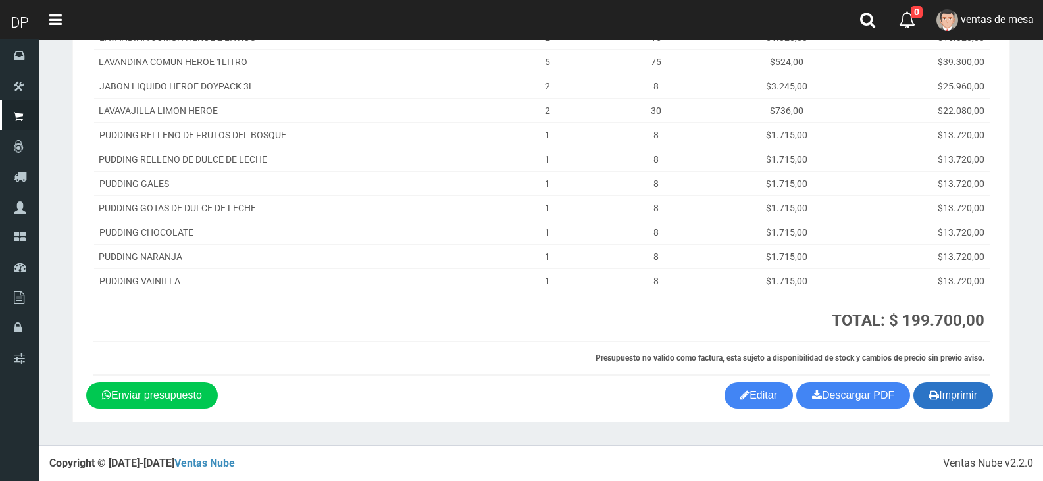
click at [960, 388] on button "Imprimir" at bounding box center [954, 396] width 80 height 26
drag, startPoint x: 595, startPoint y: 199, endPoint x: 830, endPoint y: 350, distance: 279.0
click at [595, 199] on td "8" at bounding box center [656, 208] width 126 height 24
click at [949, 408] on button "Imprimir" at bounding box center [954, 396] width 80 height 26
click at [949, 402] on button "Imprimir" at bounding box center [954, 396] width 80 height 26
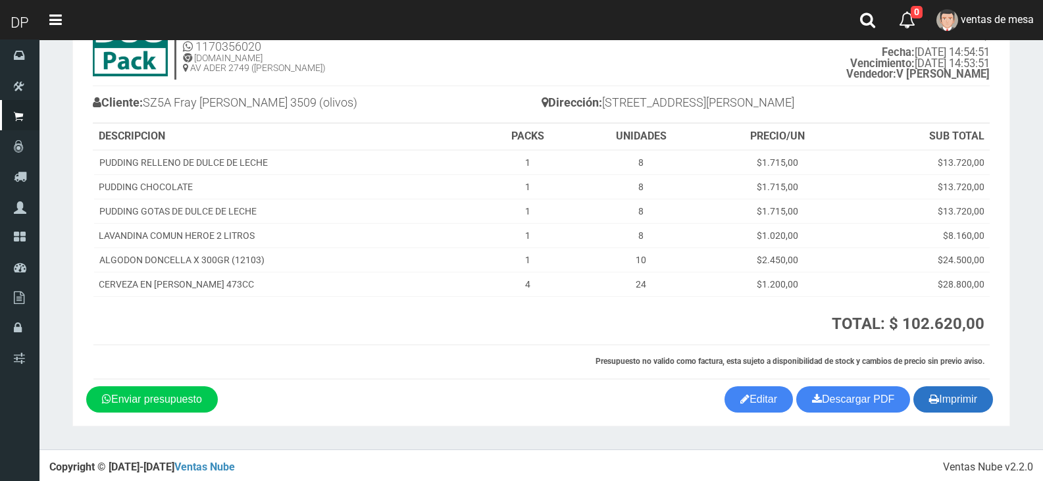
scroll to position [66, 0]
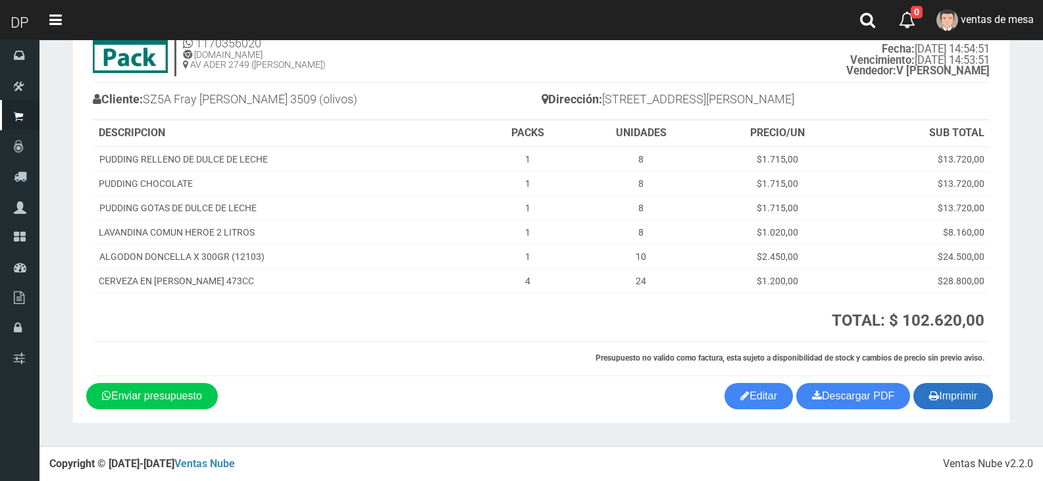
click at [945, 391] on button "Imprimir" at bounding box center [954, 396] width 80 height 26
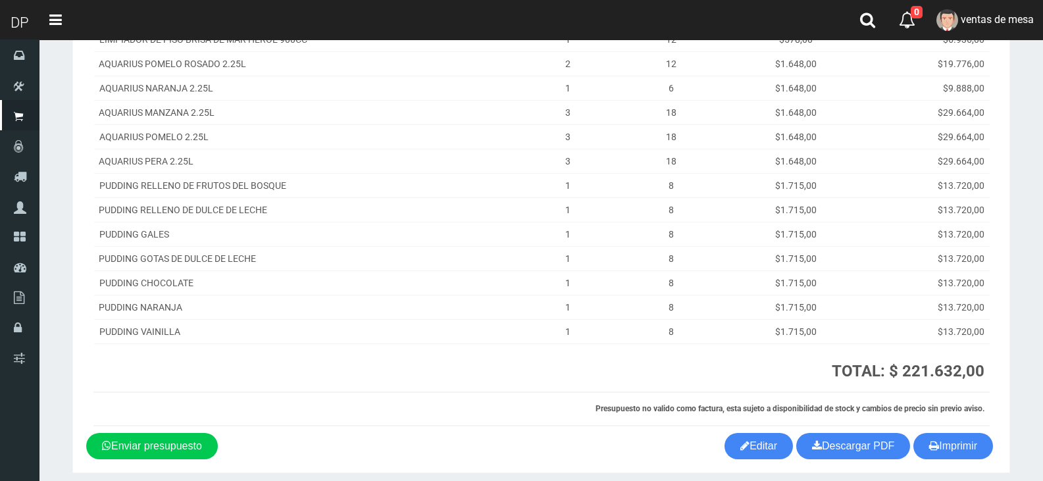
scroll to position [263, 0]
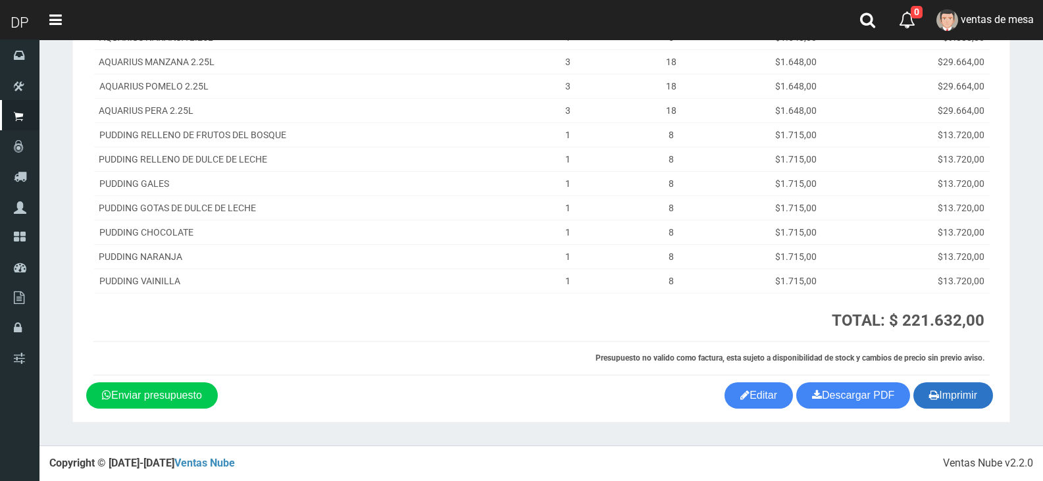
click at [948, 396] on button "Imprimir" at bounding box center [954, 396] width 80 height 26
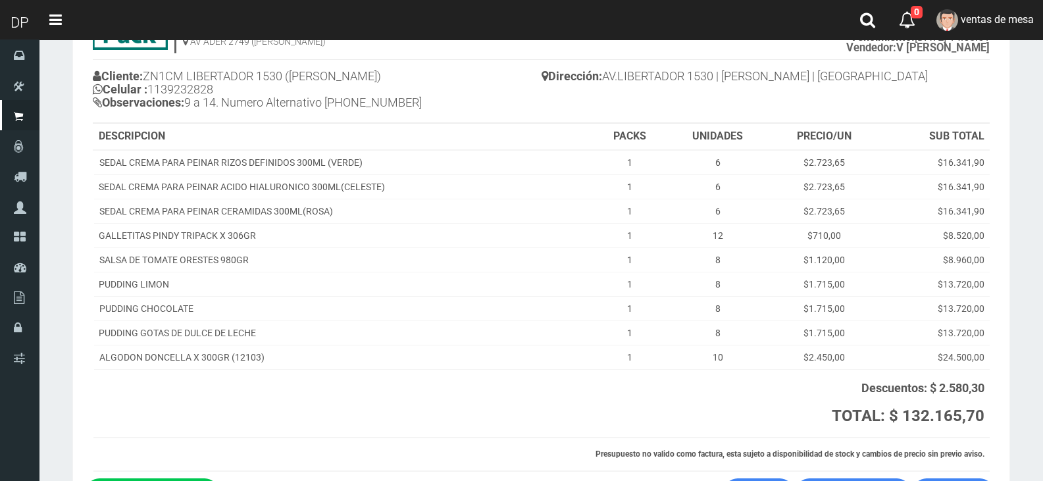
scroll to position [185, 0]
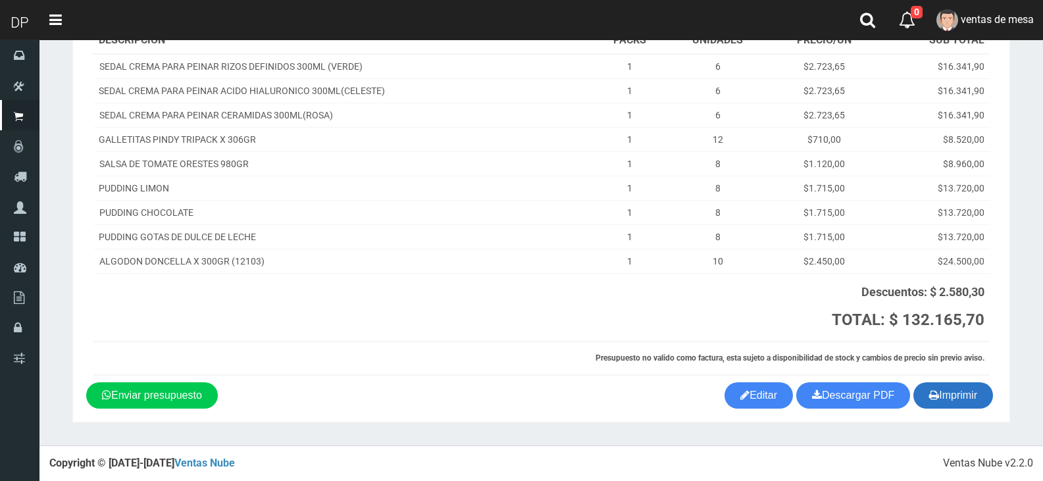
click at [963, 392] on button "Imprimir" at bounding box center [954, 396] width 80 height 26
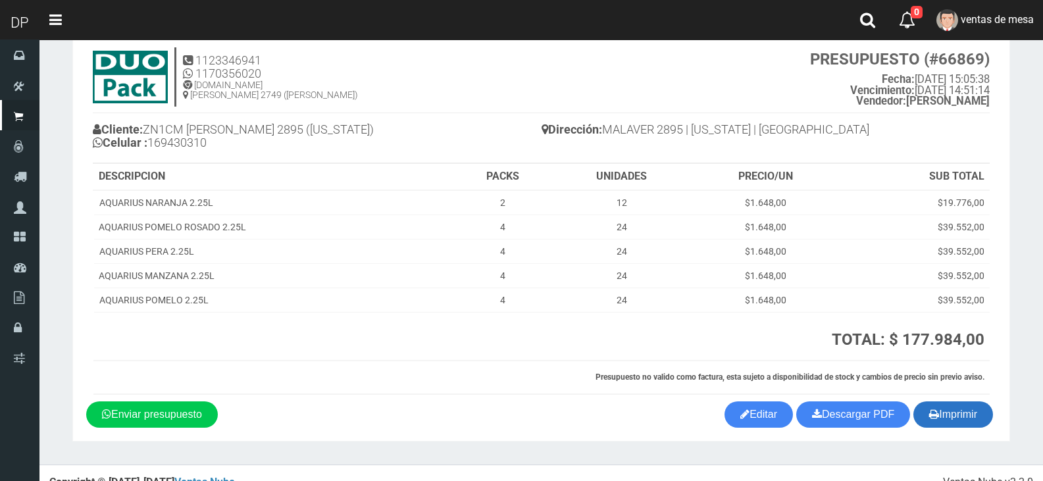
scroll to position [55, 0]
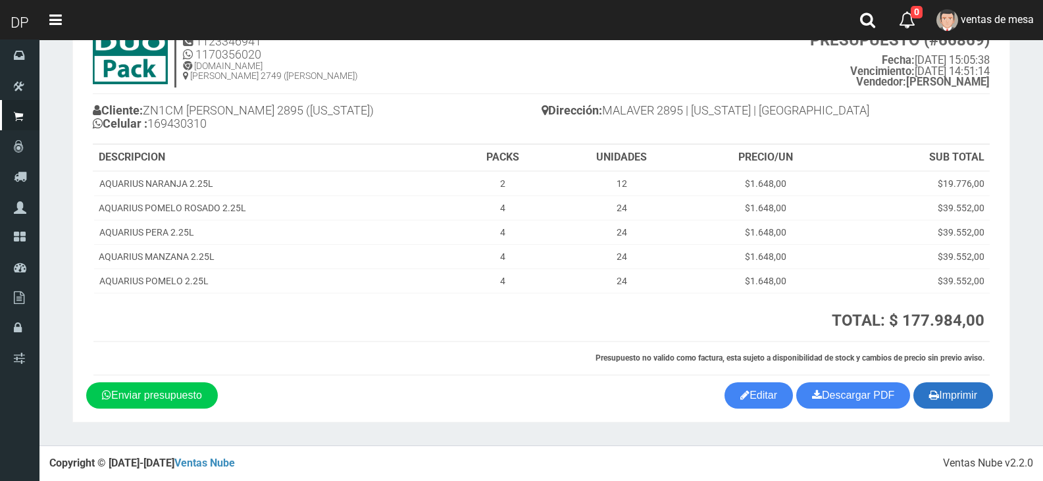
click at [959, 409] on button "Imprimir" at bounding box center [954, 396] width 80 height 26
drag, startPoint x: 520, startPoint y: 272, endPoint x: 583, endPoint y: 300, distance: 69.3
click at [520, 272] on td "4" at bounding box center [503, 281] width 99 height 24
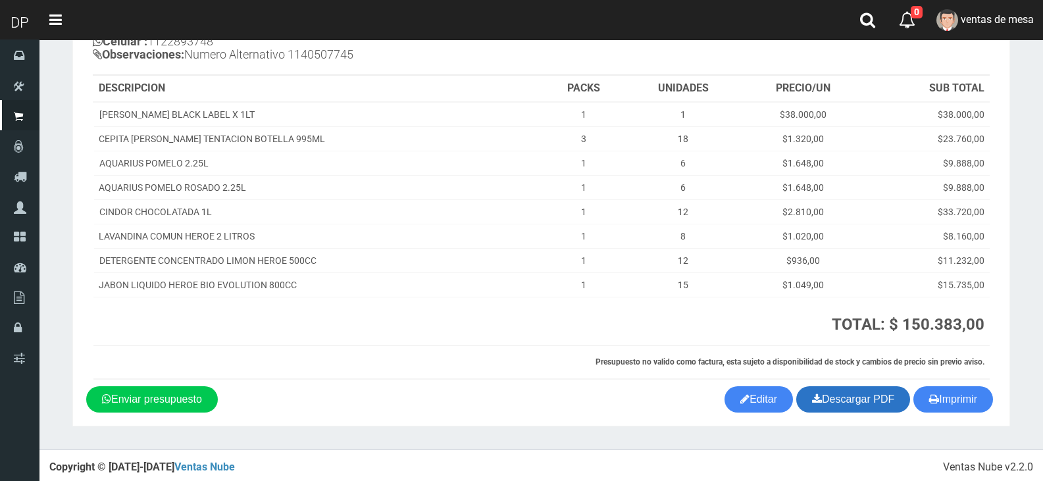
scroll to position [141, 0]
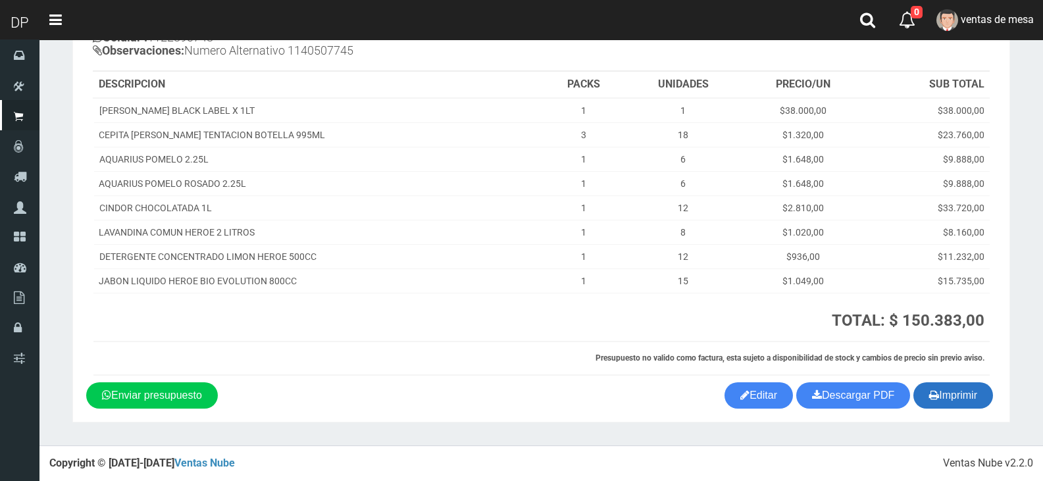
click at [945, 400] on button "Imprimir" at bounding box center [954, 396] width 80 height 26
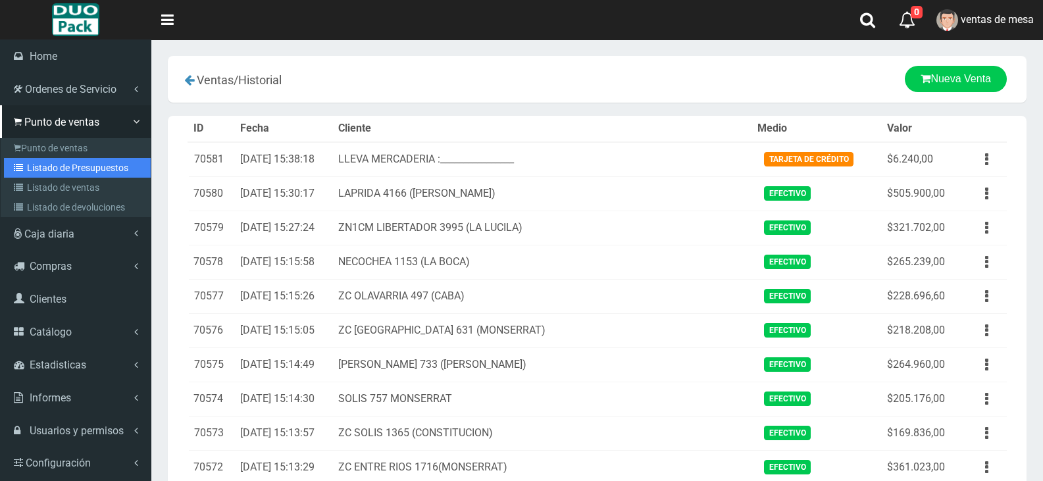
click at [56, 165] on link "Listado de Presupuestos" at bounding box center [77, 168] width 147 height 20
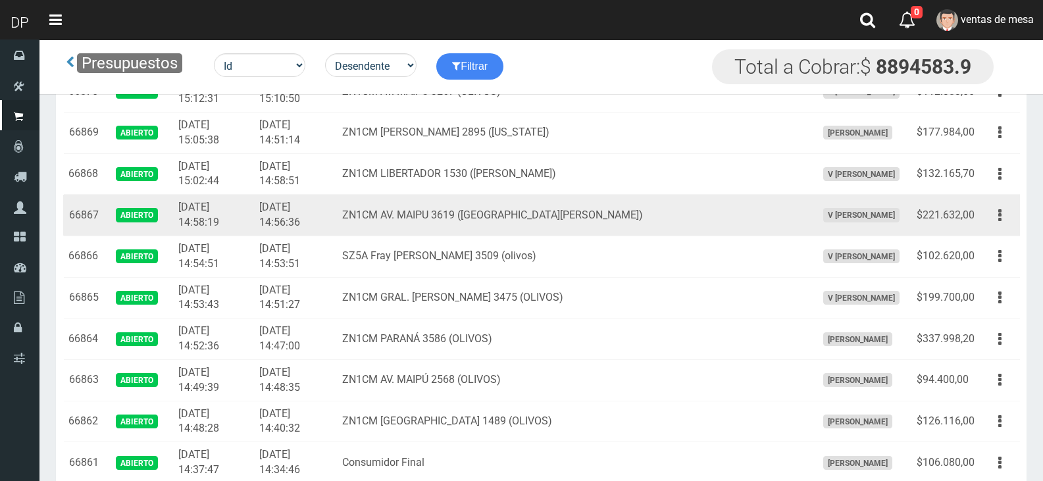
scroll to position [190, 0]
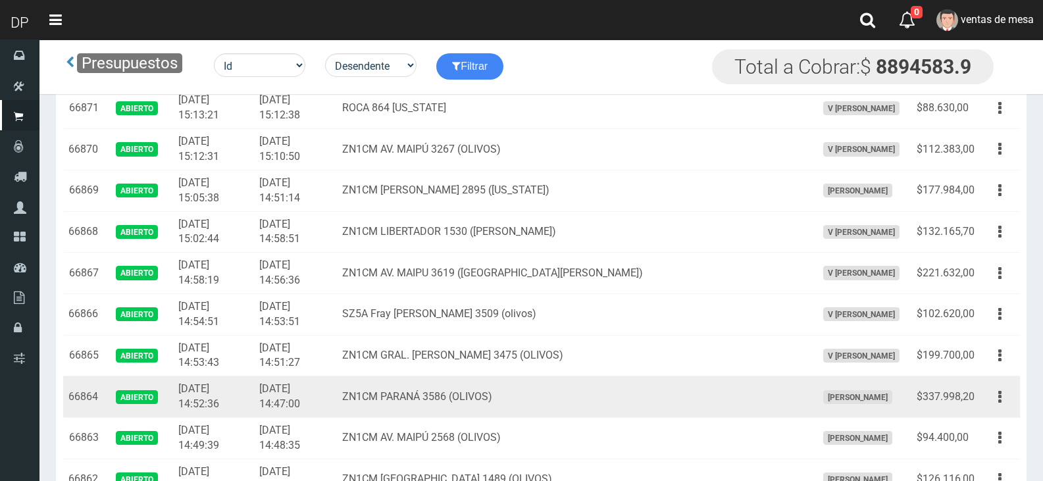
drag, startPoint x: 997, startPoint y: 396, endPoint x: 983, endPoint y: 440, distance: 46.4
click at [995, 396] on button "button" at bounding box center [1001, 397] width 30 height 23
click at [982, 455] on link "Imprimir" at bounding box center [962, 458] width 104 height 29
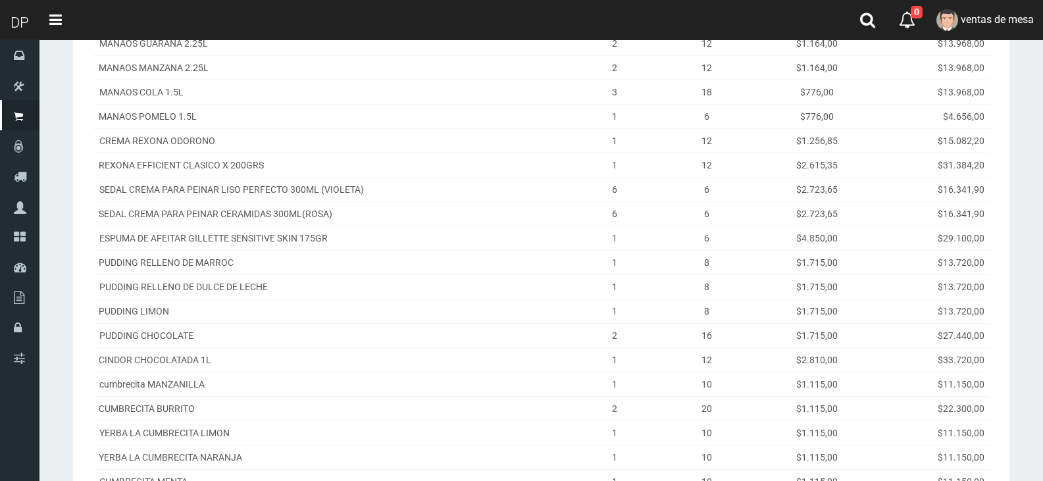
scroll to position [395, 0]
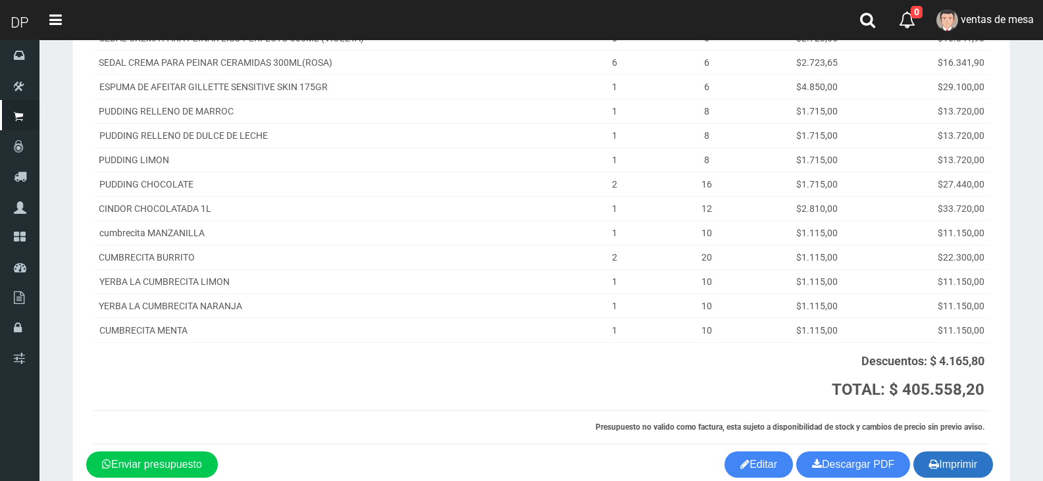
click at [987, 463] on button "Imprimir" at bounding box center [954, 465] width 80 height 26
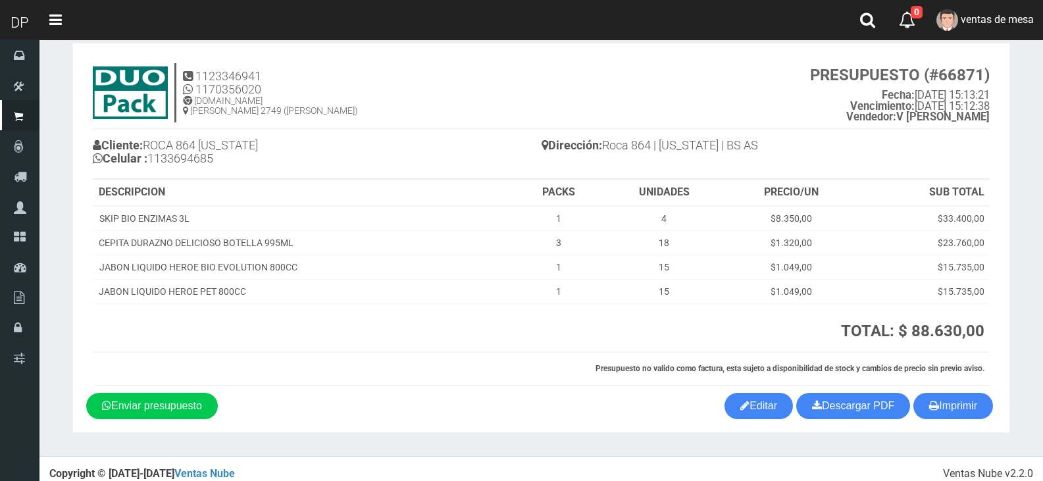
scroll to position [30, 0]
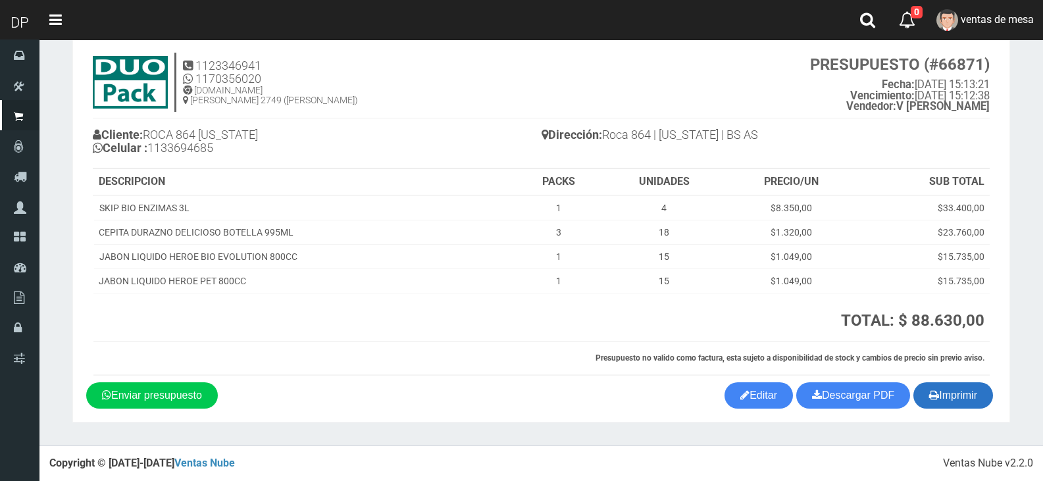
click at [944, 405] on button "Imprimir" at bounding box center [954, 396] width 80 height 26
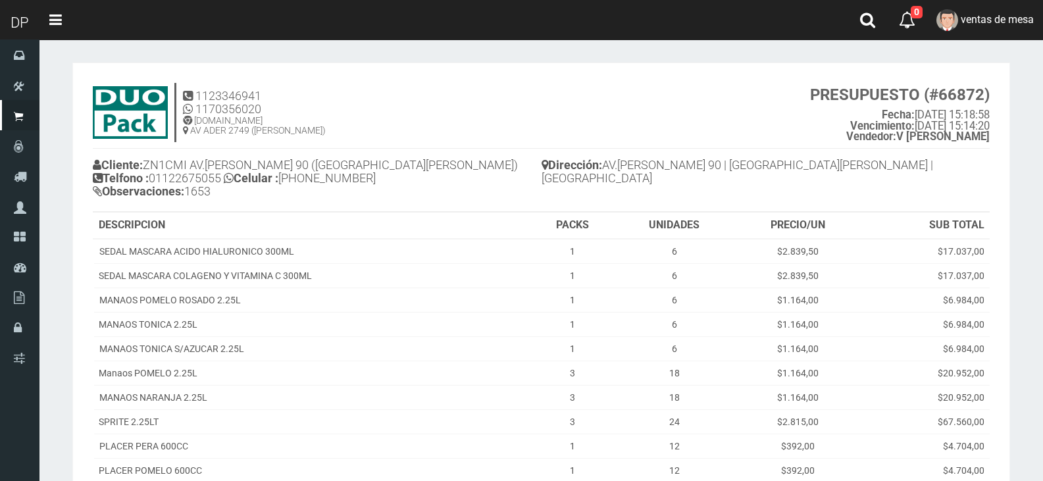
drag, startPoint x: 442, startPoint y: 36, endPoint x: 494, endPoint y: 162, distance: 136.3
click at [444, 46] on div "DP Toggle navigation 0 0" at bounding box center [521, 425] width 1043 height 850
click at [513, 180] on h4 "Cliente: ZN1CMI [STREET_ADDRESS][PERSON_NAME] ([GEOGRAPHIC_DATA][PERSON_NAME]) …" at bounding box center [317, 179] width 449 height 49
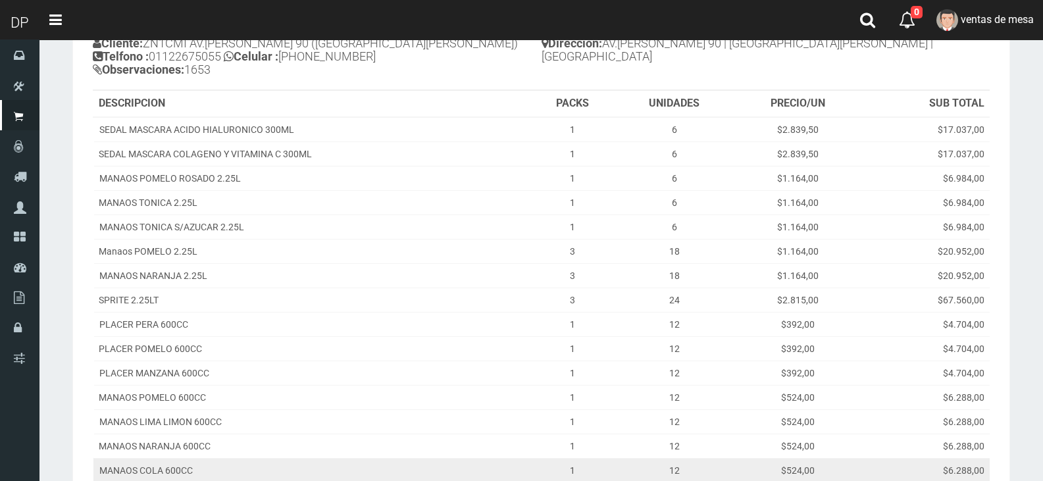
scroll to position [404, 0]
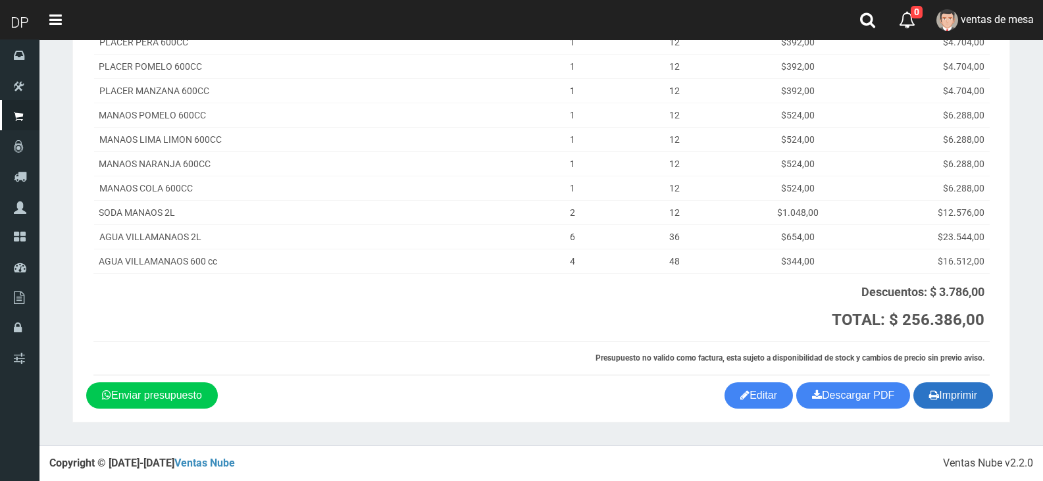
click at [952, 401] on button "Imprimir" at bounding box center [954, 396] width 80 height 26
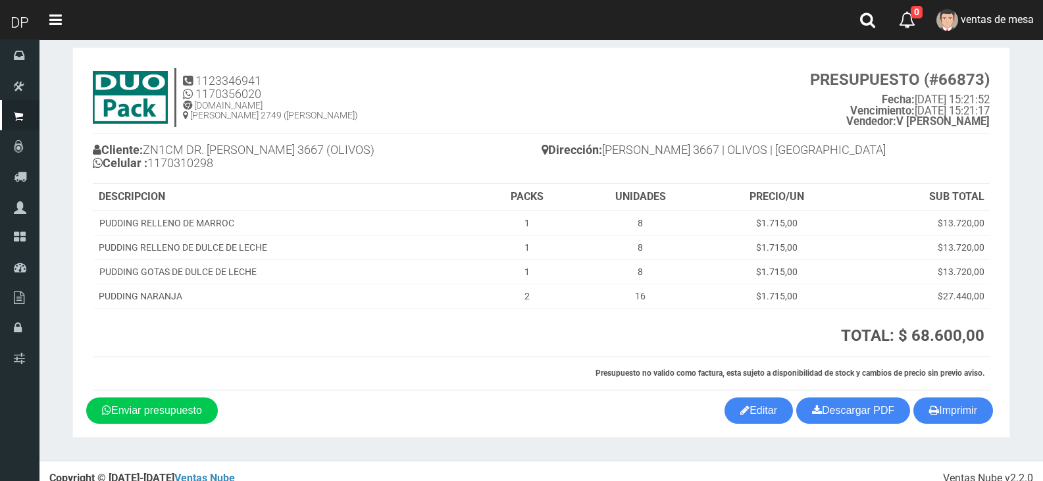
scroll to position [30, 0]
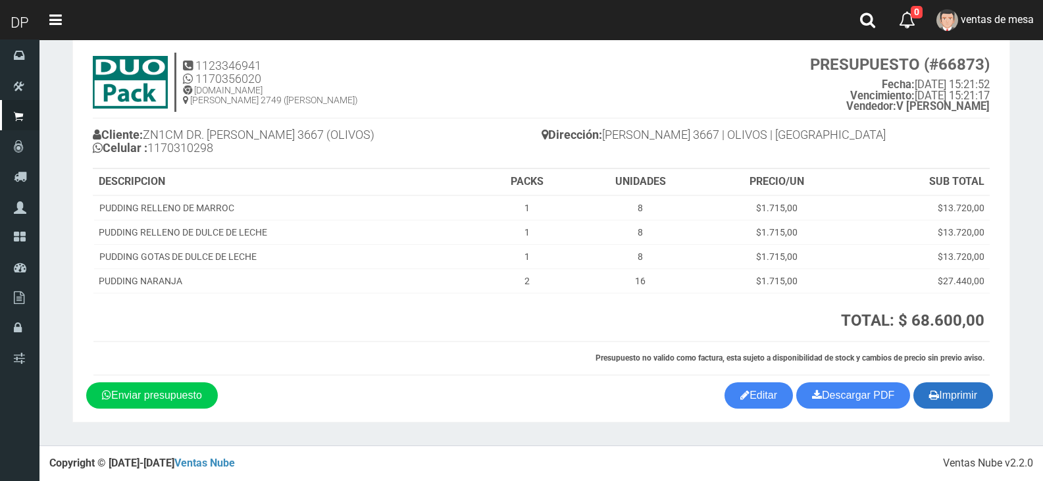
click at [950, 388] on button "Imprimir" at bounding box center [954, 396] width 80 height 26
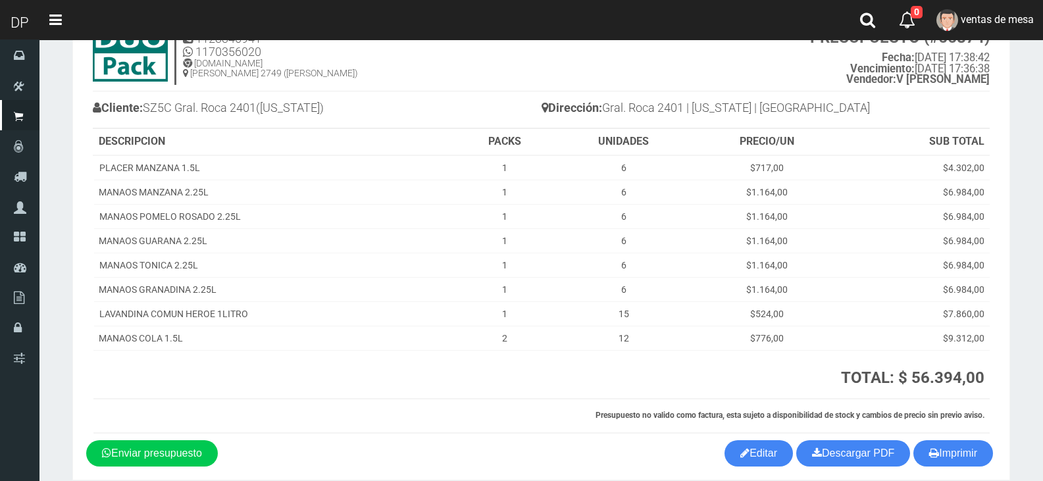
scroll to position [115, 0]
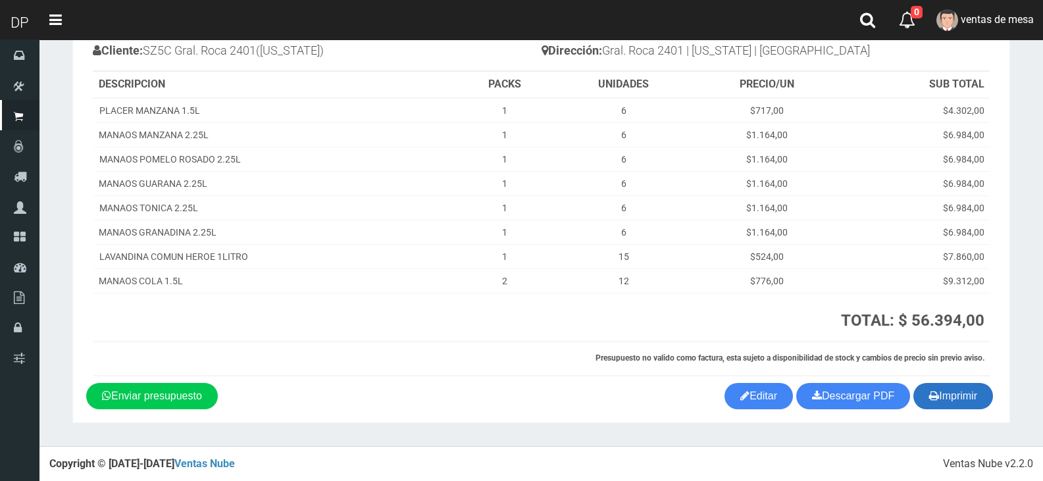
click at [956, 398] on button "Imprimir" at bounding box center [954, 396] width 80 height 26
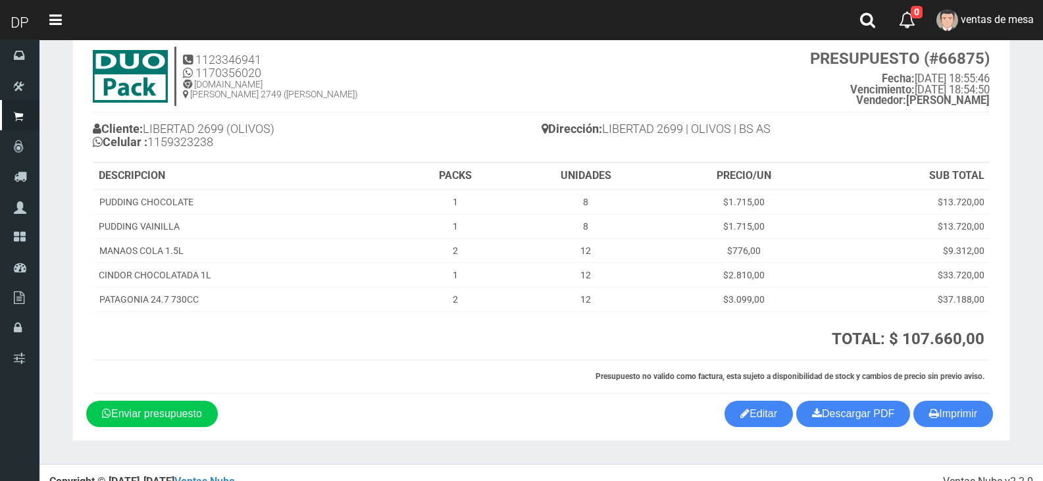
scroll to position [55, 0]
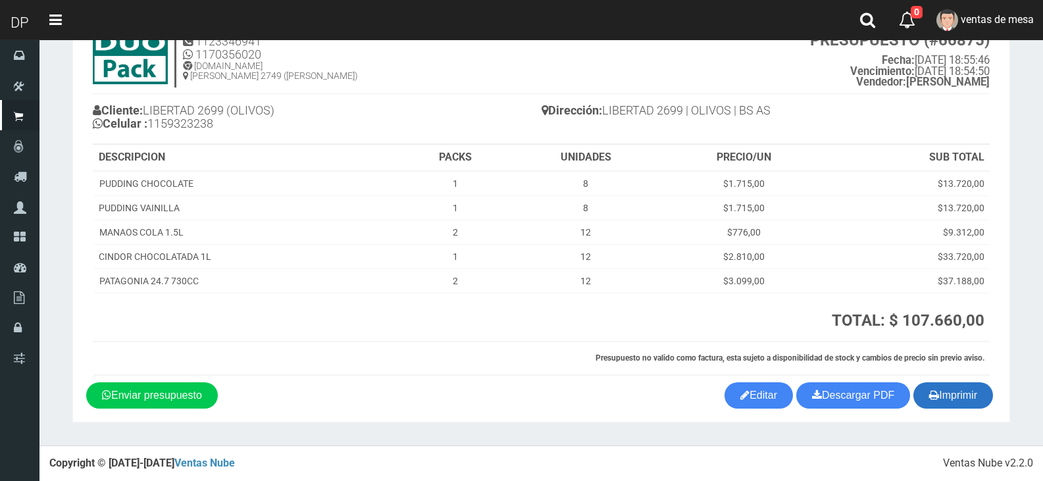
click at [937, 401] on button "Imprimir" at bounding box center [954, 396] width 80 height 26
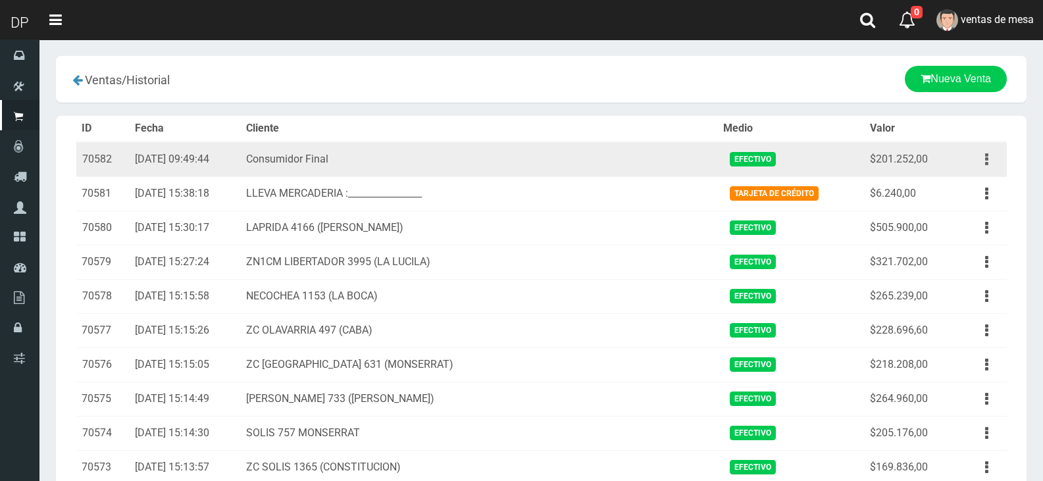
click at [984, 151] on button "button" at bounding box center [987, 159] width 30 height 23
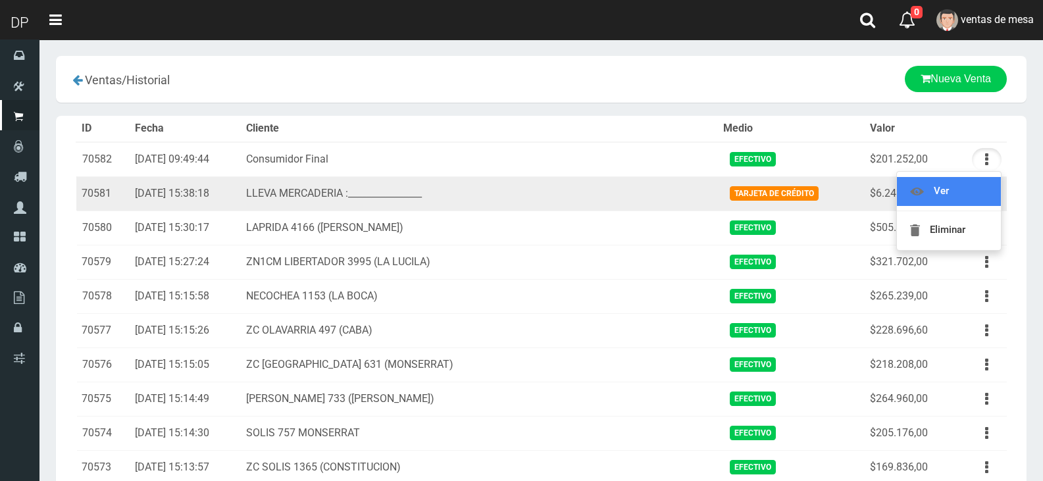
click at [981, 198] on link "Ver" at bounding box center [949, 191] width 104 height 29
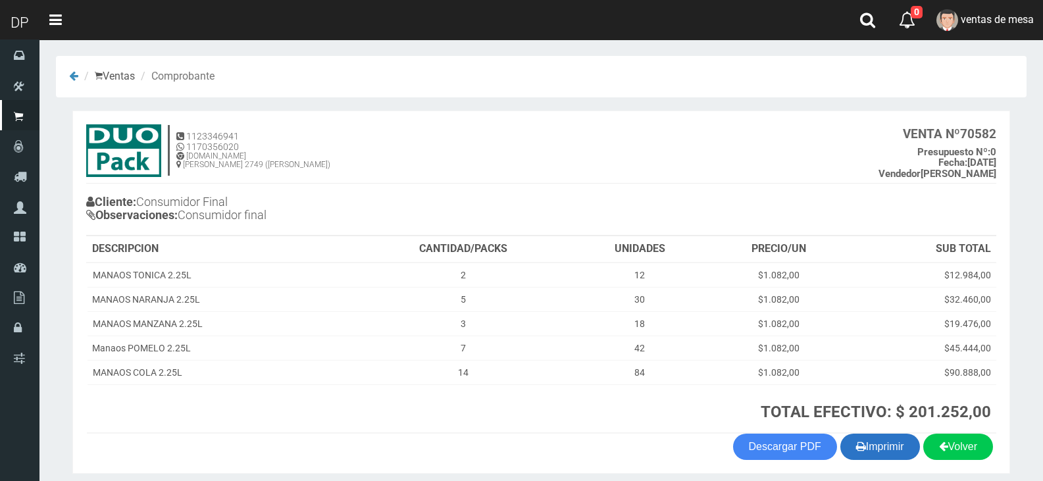
drag, startPoint x: 0, startPoint y: 0, endPoint x: 902, endPoint y: 449, distance: 1007.5
click at [902, 449] on button "Imprimir" at bounding box center [881, 447] width 80 height 26
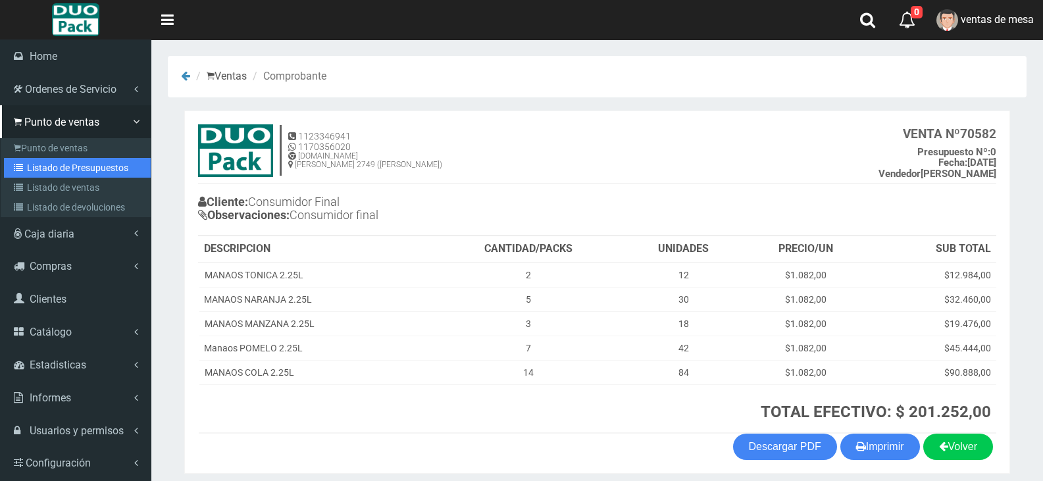
click at [76, 163] on link "Listado de Presupuestos" at bounding box center [77, 168] width 147 height 20
